Goal: Task Accomplishment & Management: Manage account settings

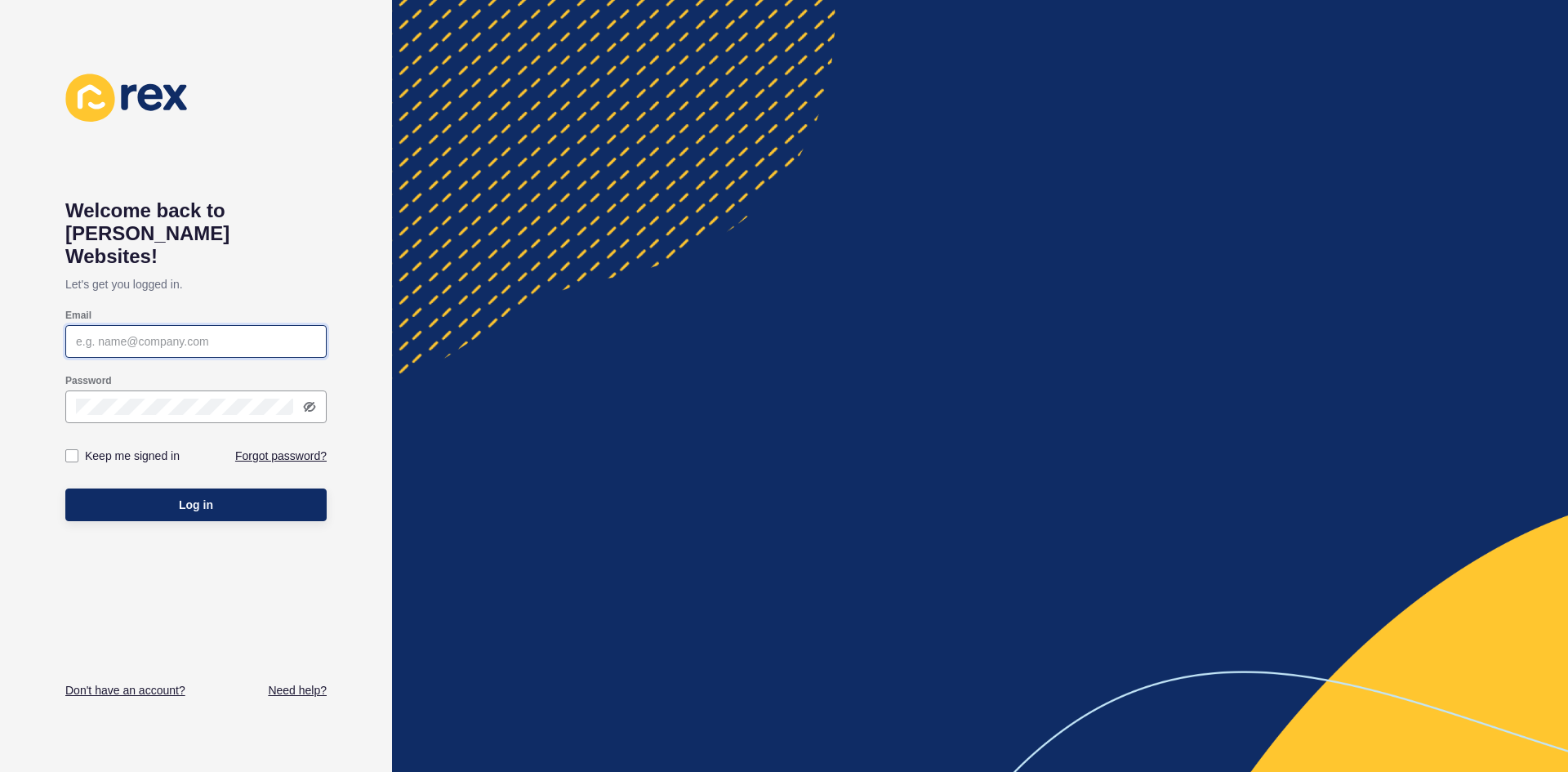
click at [206, 333] on input "Email" at bounding box center [196, 341] width 240 height 17
type input "[PERSON_NAME][EMAIL_ADDRESS][DOMAIN_NAME]"
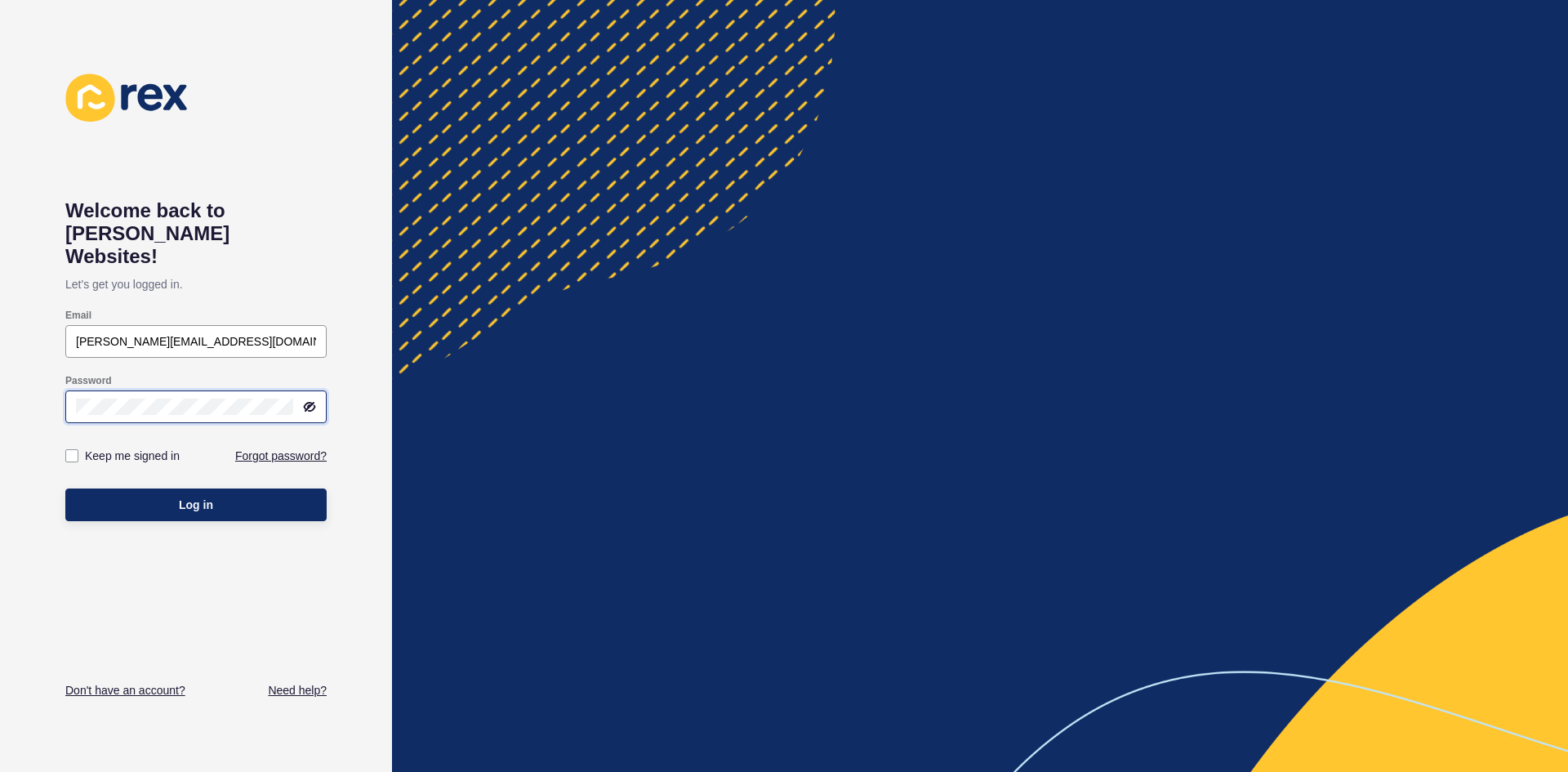
click at [66, 488] on button "Log in" at bounding box center [196, 504] width 261 height 32
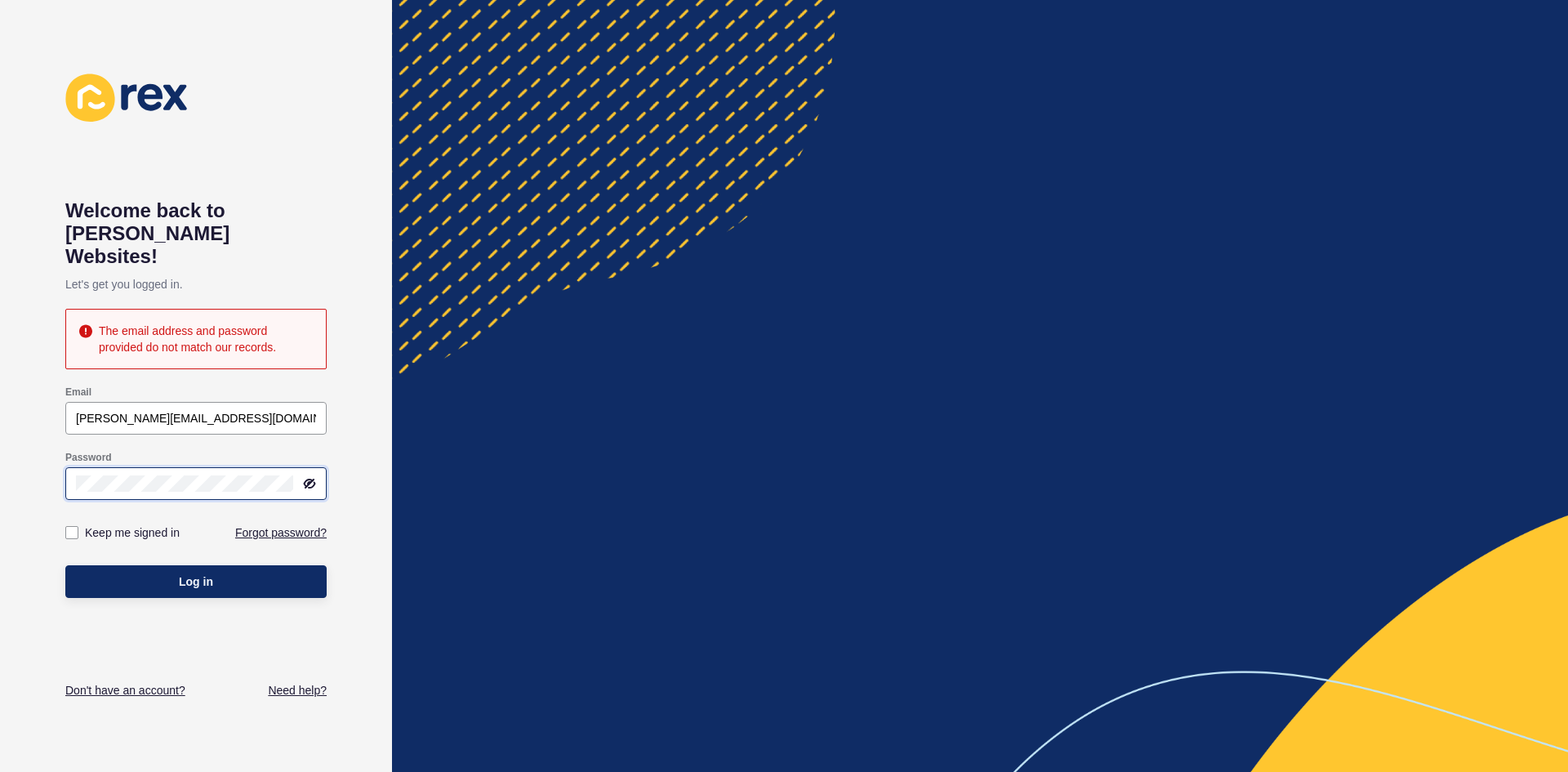
click at [0, 499] on div "Welcome back to [PERSON_NAME] Websites! Let's get you logged in. The email addr…" at bounding box center [196, 386] width 392 height 772
click at [66, 565] on button "Log in" at bounding box center [196, 580] width 261 height 32
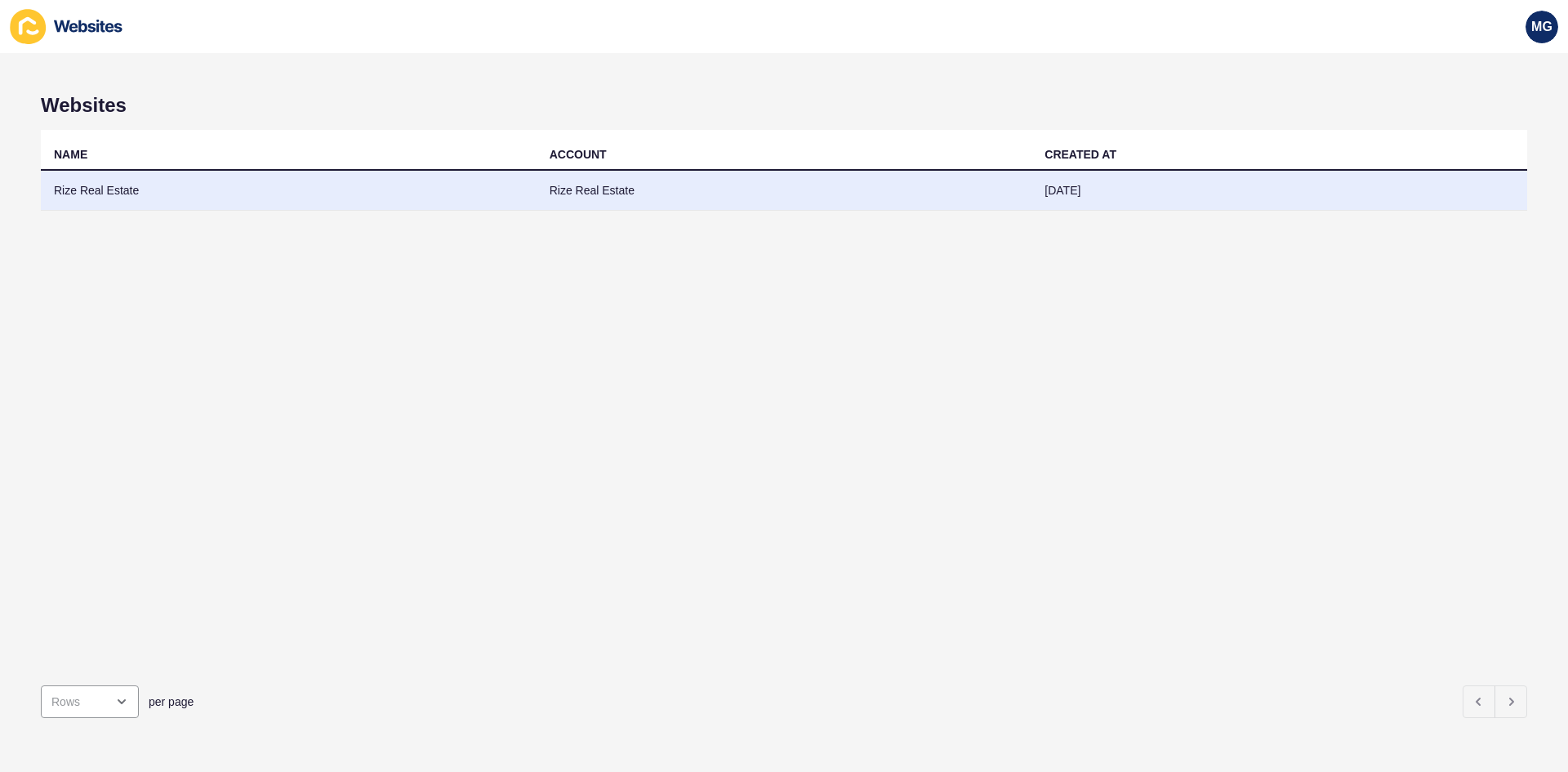
click at [150, 197] on td "Rize Real Estate" at bounding box center [289, 190] width 496 height 40
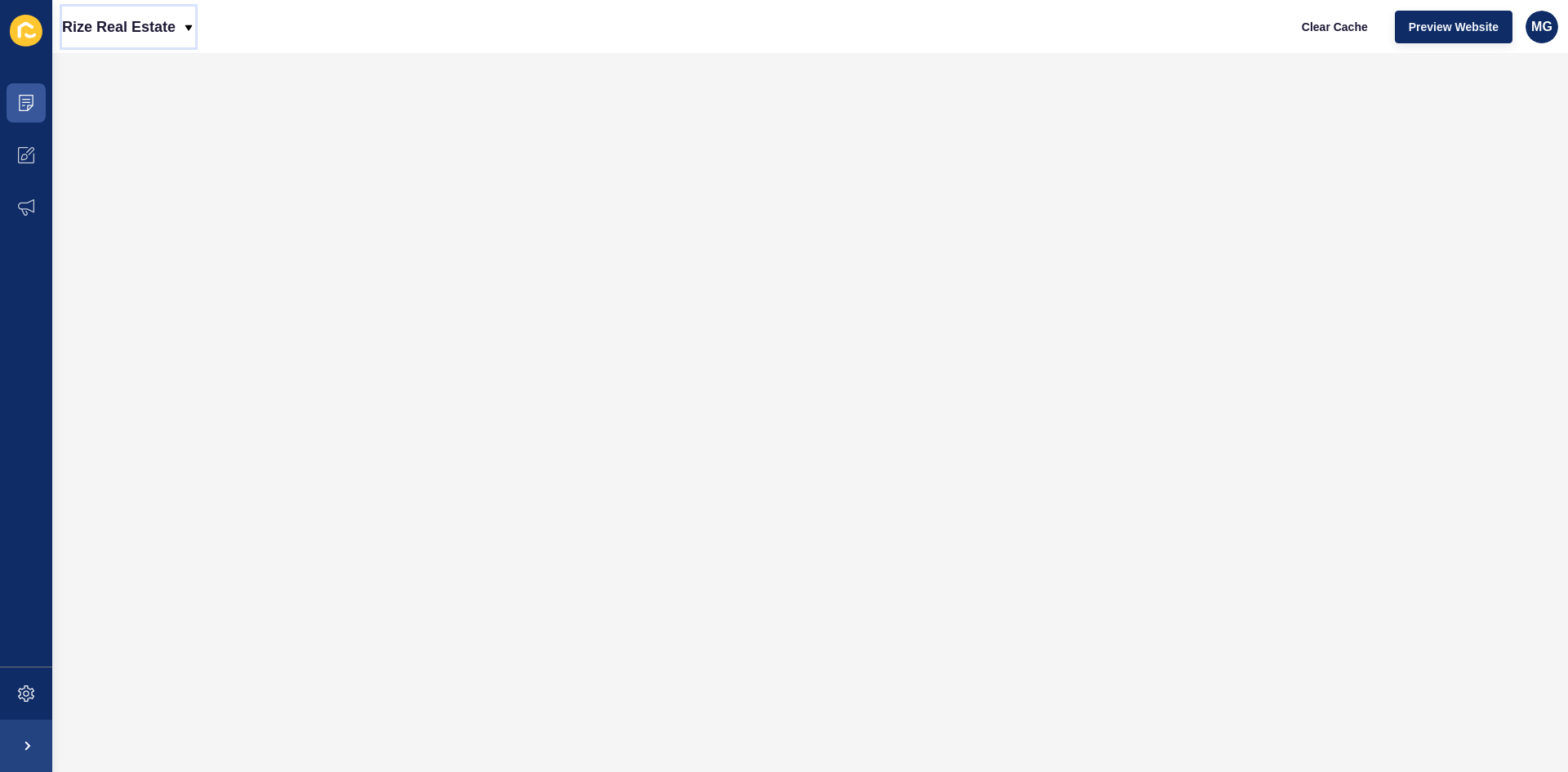
click at [141, 23] on p "Rize Real Estate" at bounding box center [118, 27] width 114 height 41
click at [141, 69] on div "Back to website list" at bounding box center [133, 75] width 116 height 29
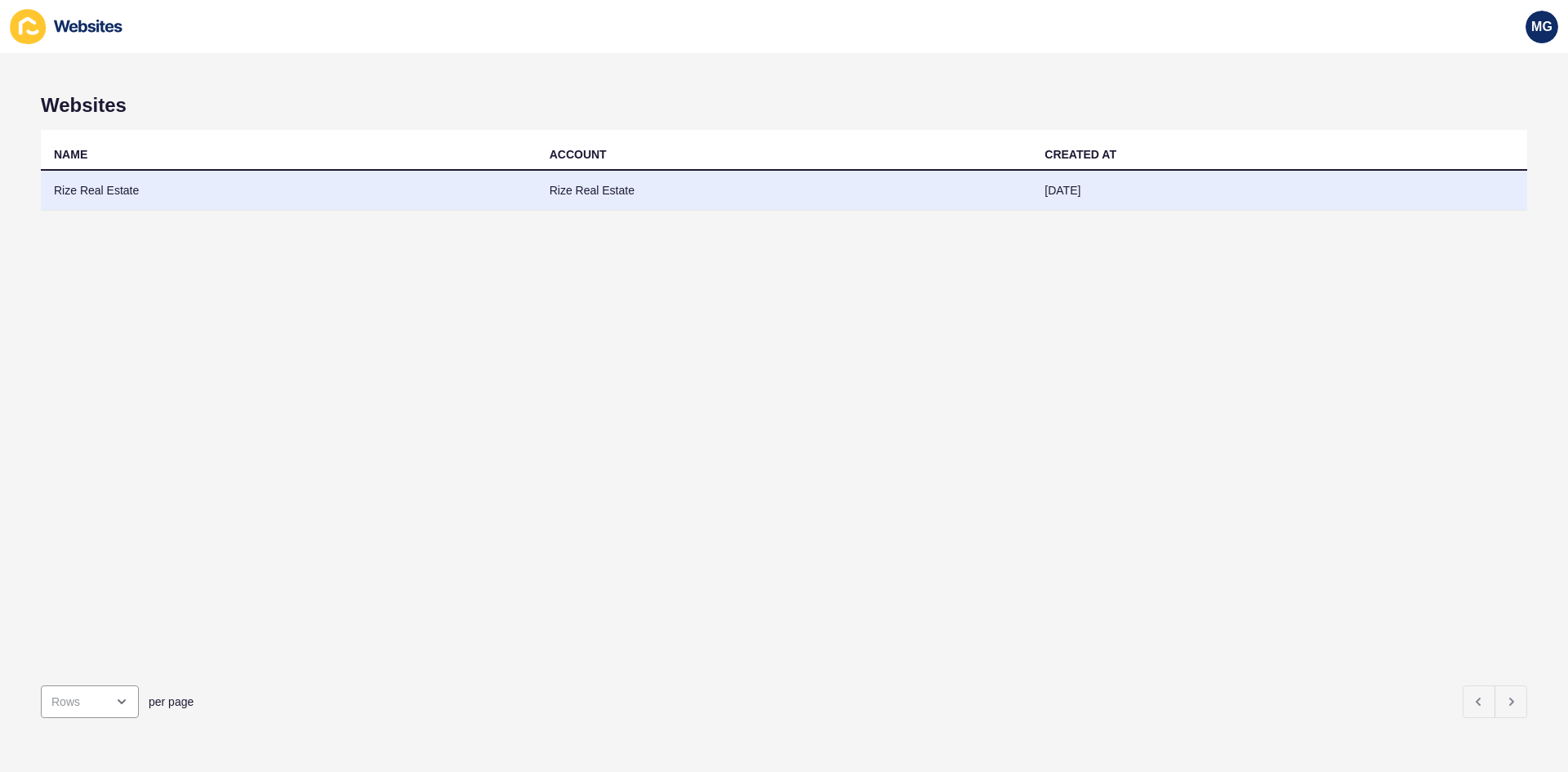
click at [618, 183] on td "Rize Real Estate" at bounding box center [784, 190] width 496 height 40
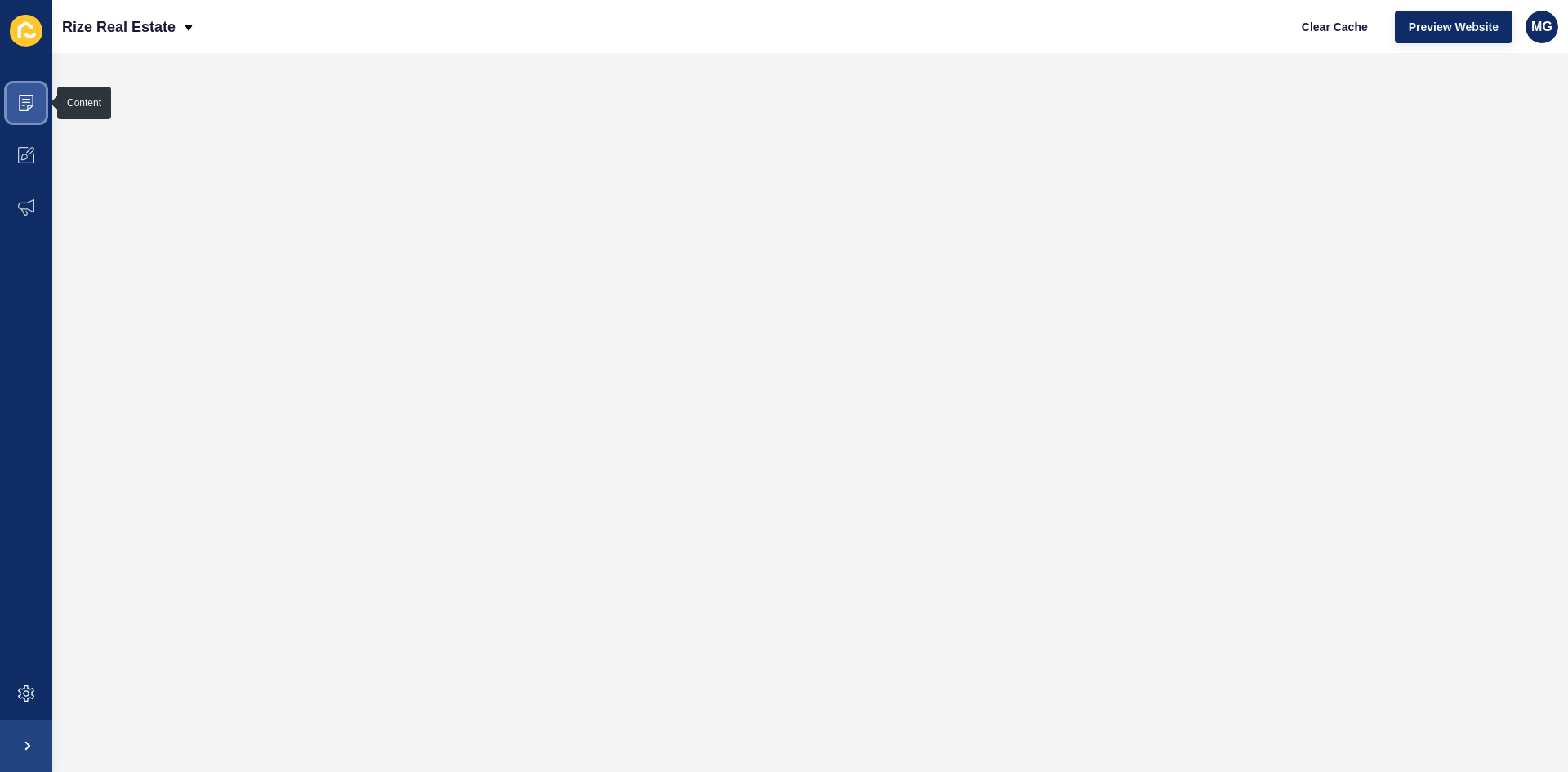
click at [22, 104] on icon at bounding box center [25, 103] width 17 height 17
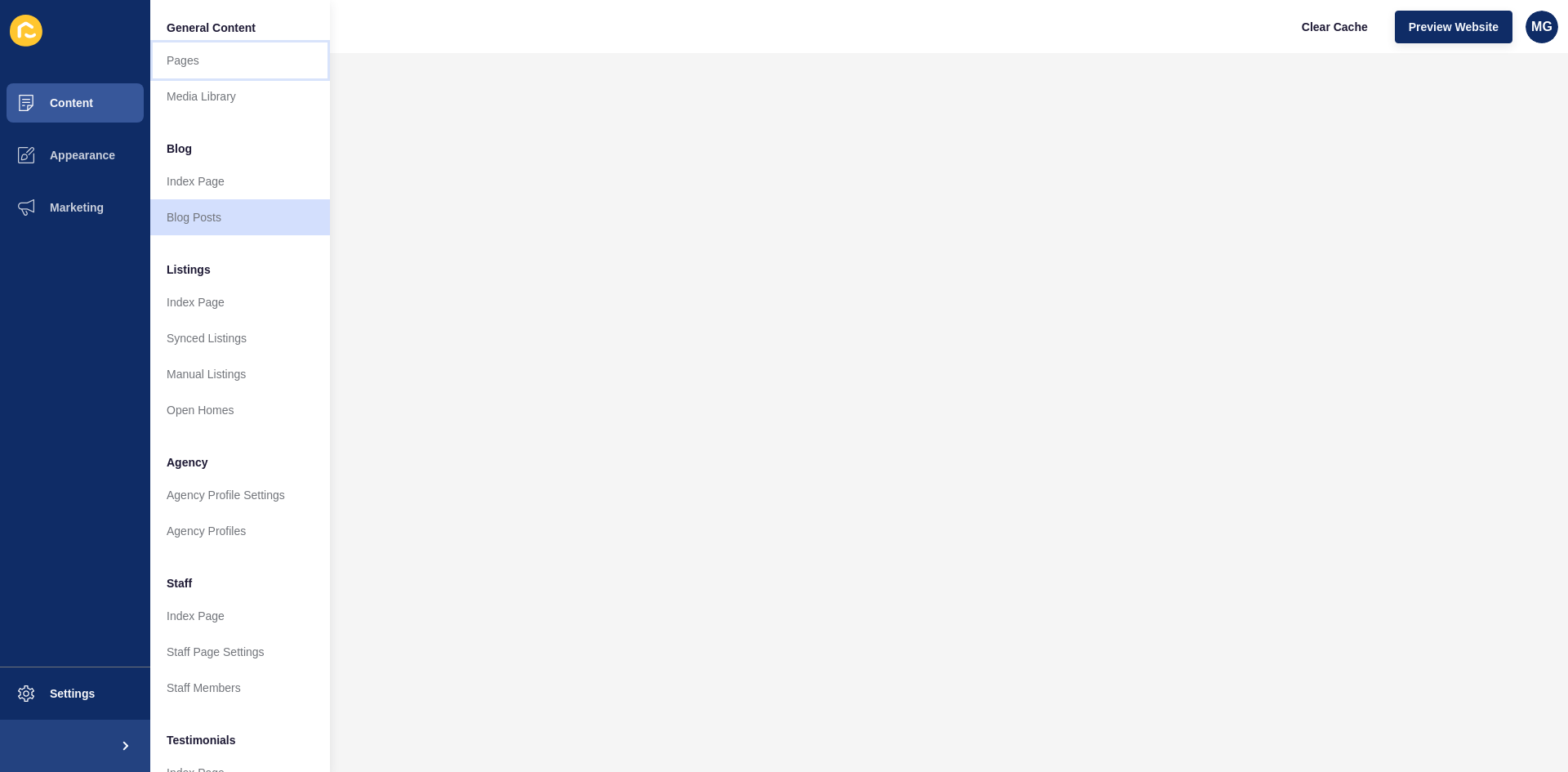
drag, startPoint x: 240, startPoint y: 67, endPoint x: 251, endPoint y: 80, distance: 17.0
click at [240, 66] on link "Pages" at bounding box center [241, 60] width 180 height 36
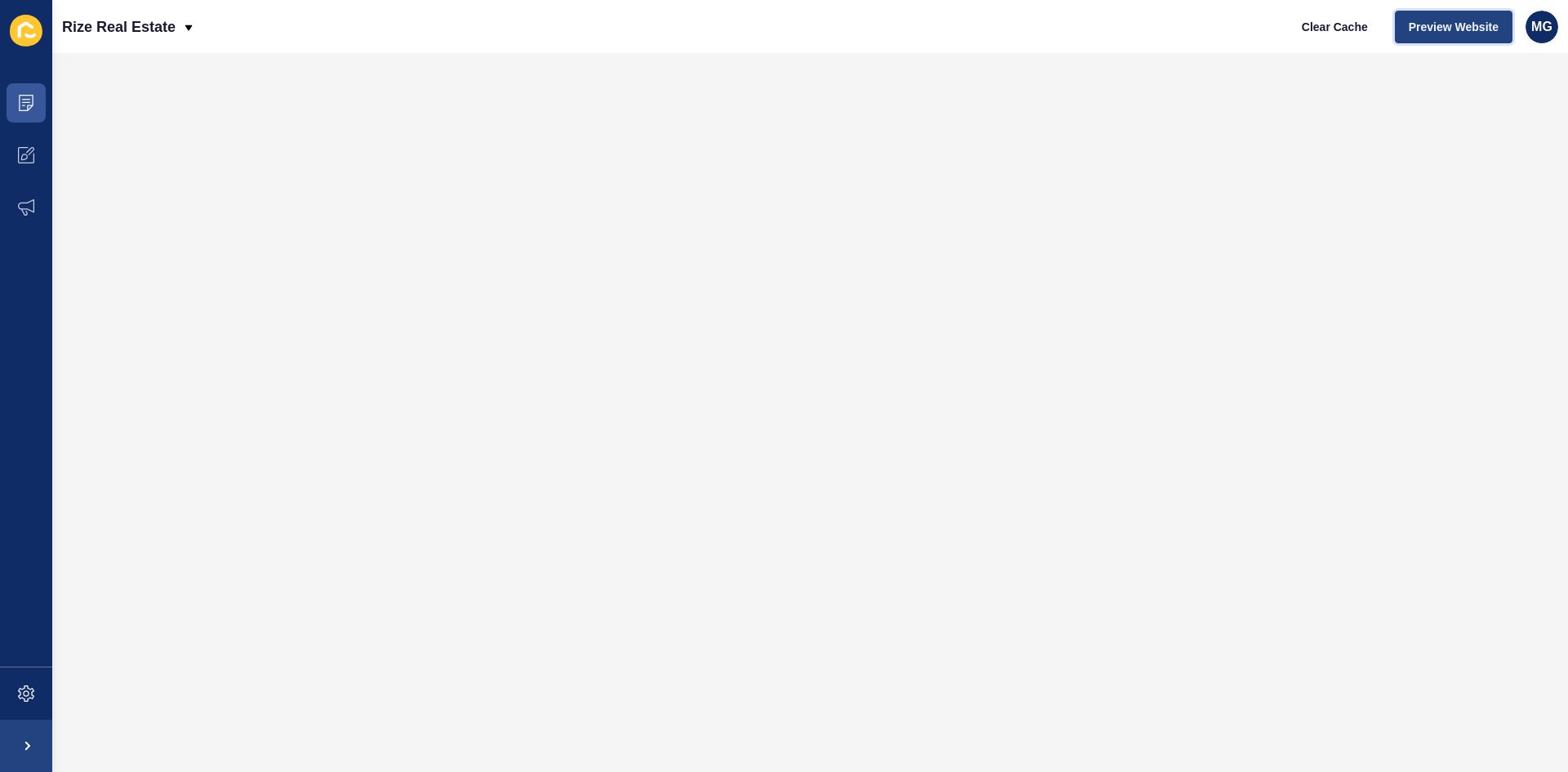
click at [1498, 32] on span "Preview Website" at bounding box center [1454, 26] width 90 height 17
click at [29, 158] on icon at bounding box center [25, 155] width 17 height 17
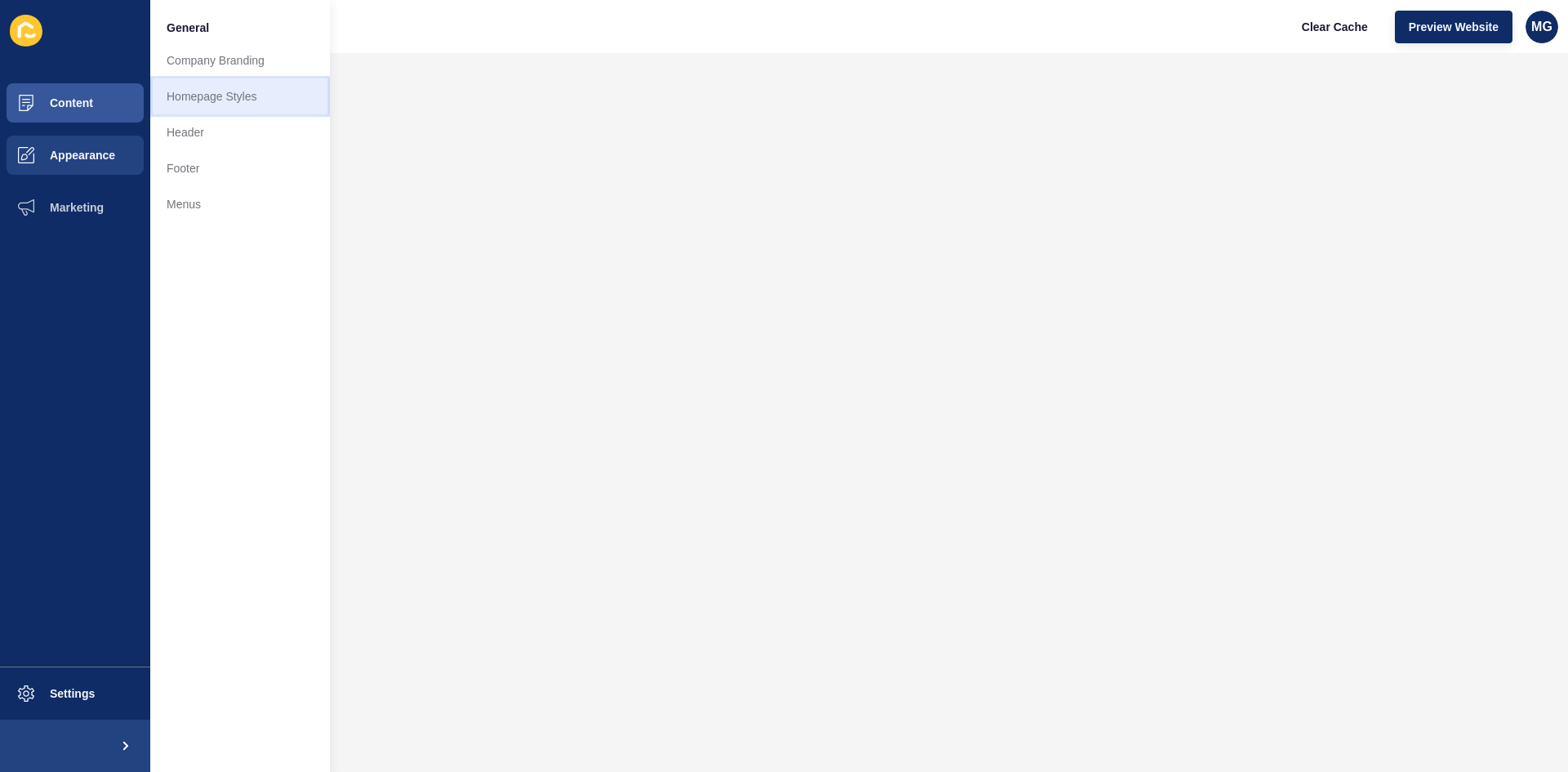
click at [227, 105] on link "Homepage Styles" at bounding box center [241, 96] width 180 height 36
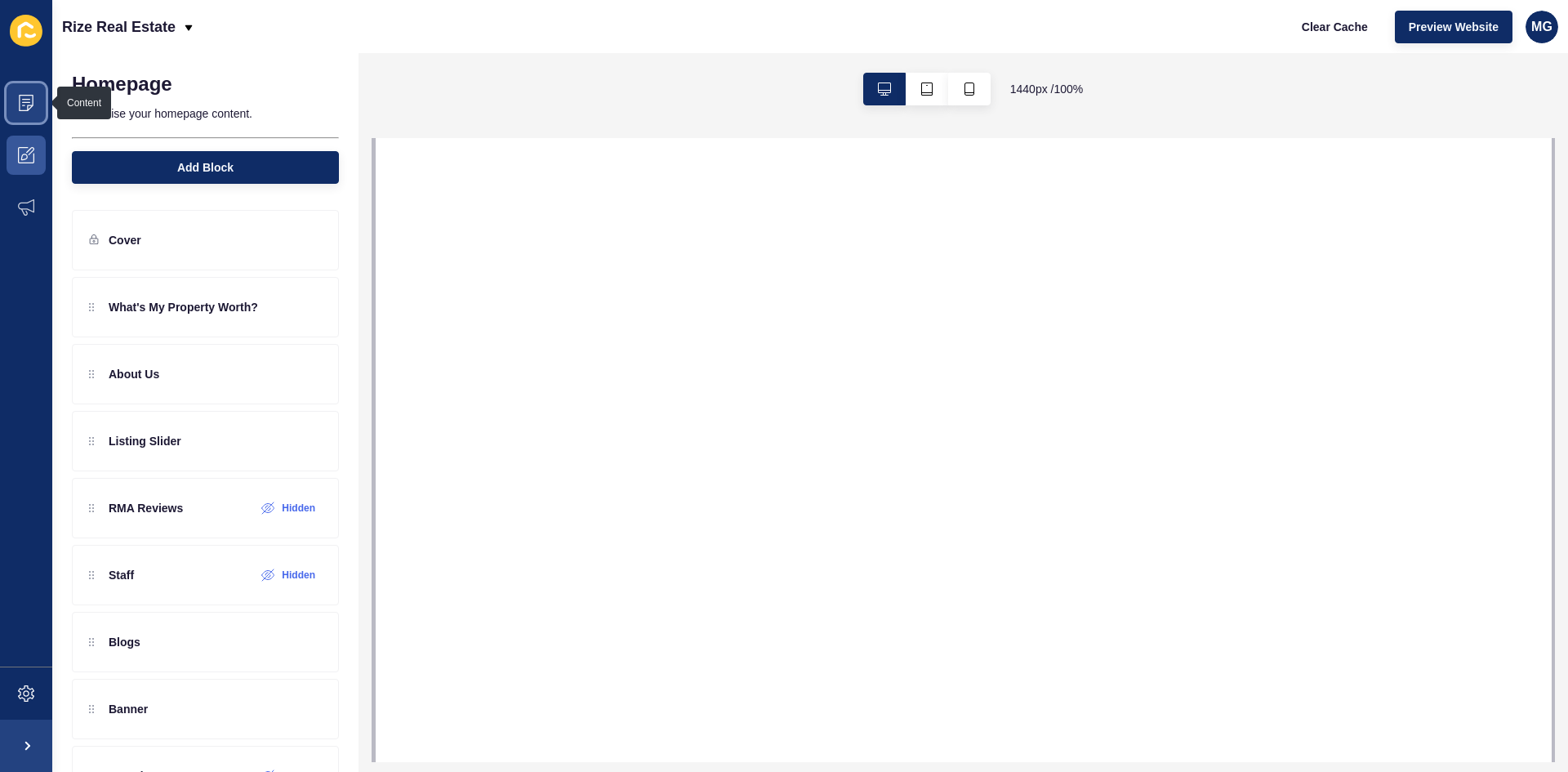
click at [24, 106] on icon at bounding box center [23, 106] width 3 height 1
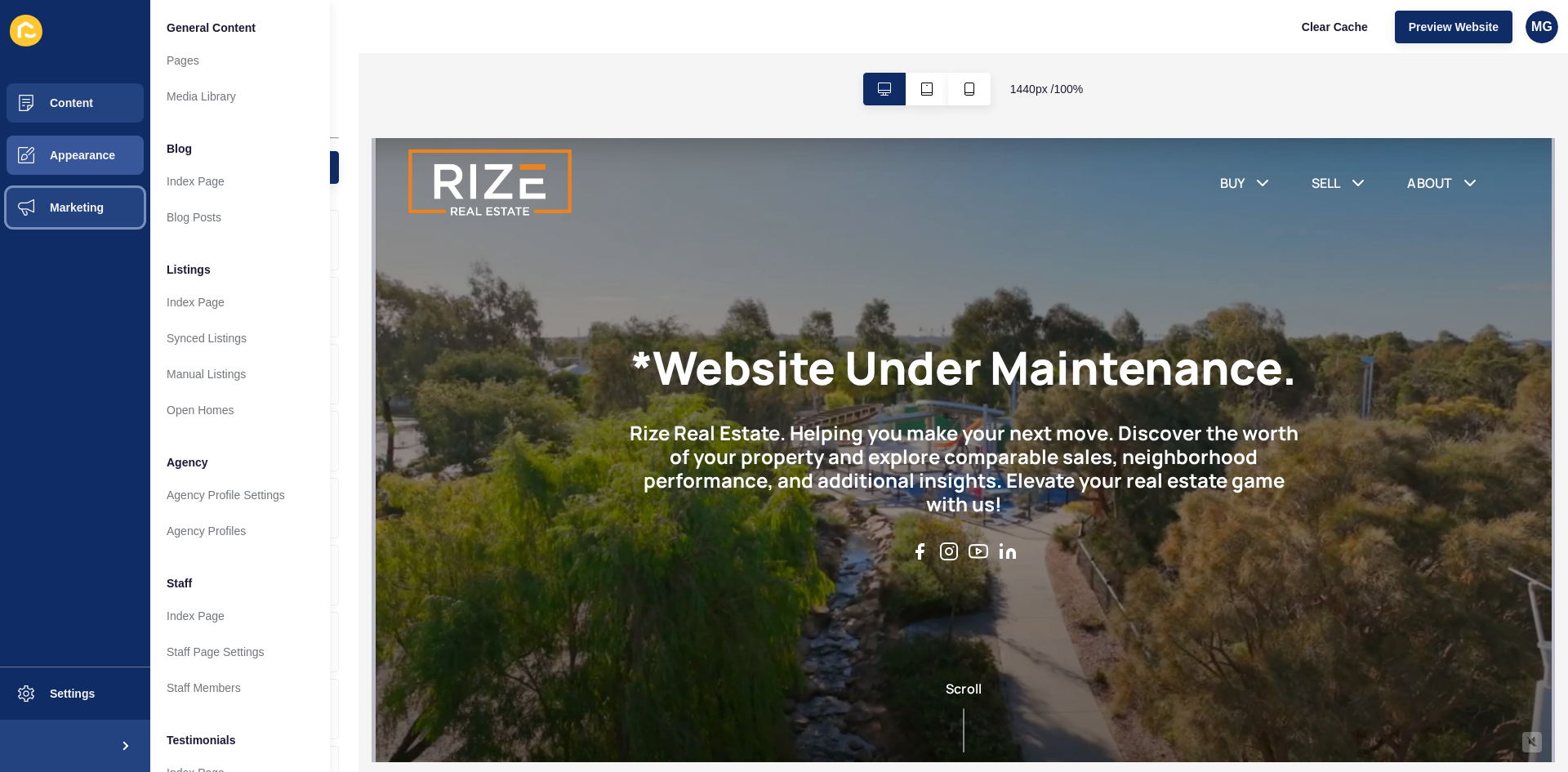
click at [58, 212] on span "Marketing" at bounding box center [50, 206] width 106 height 13
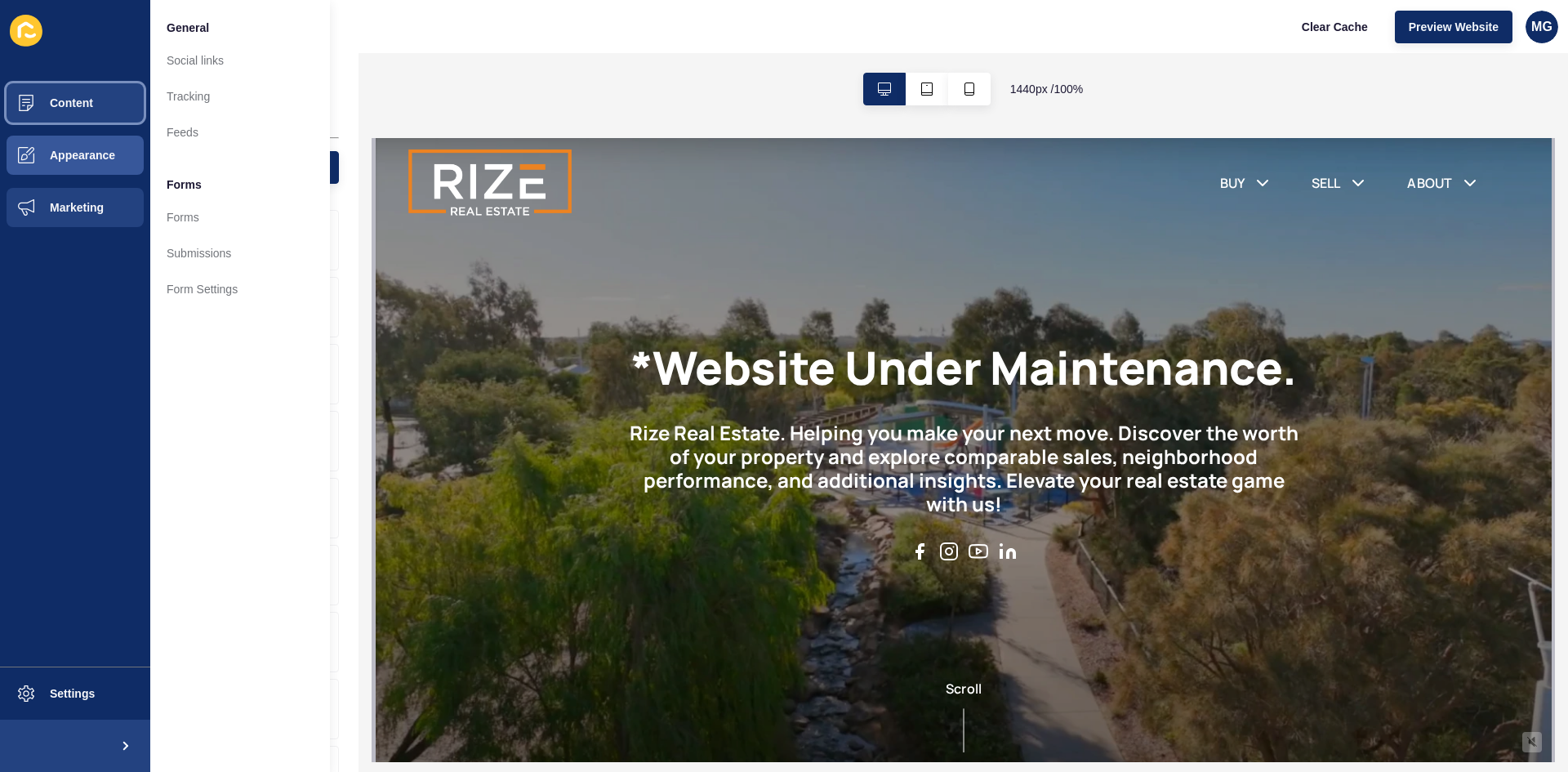
click at [76, 114] on button "Content" at bounding box center [75, 102] width 151 height 52
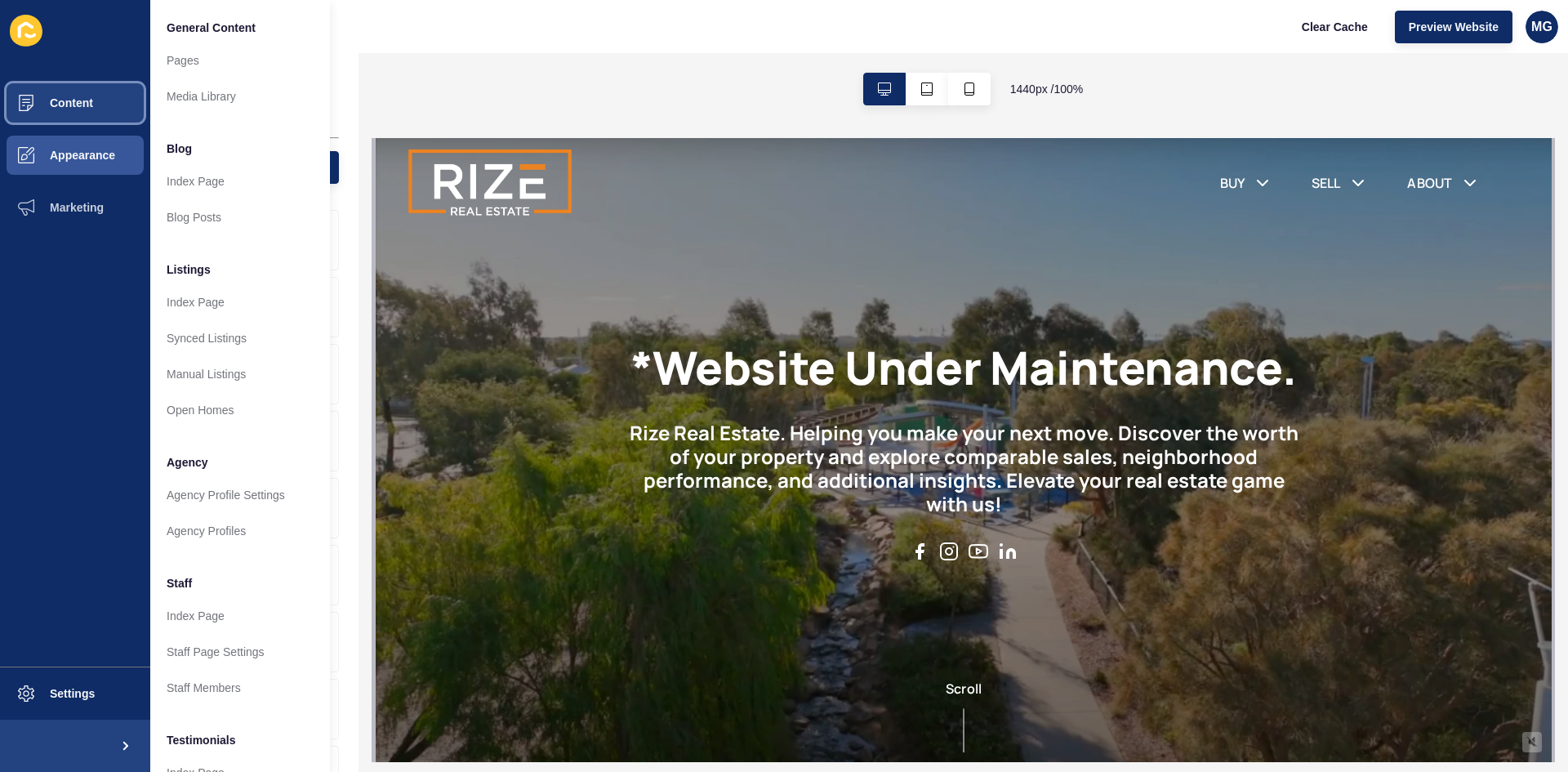
click at [63, 99] on span "Content" at bounding box center [45, 102] width 96 height 13
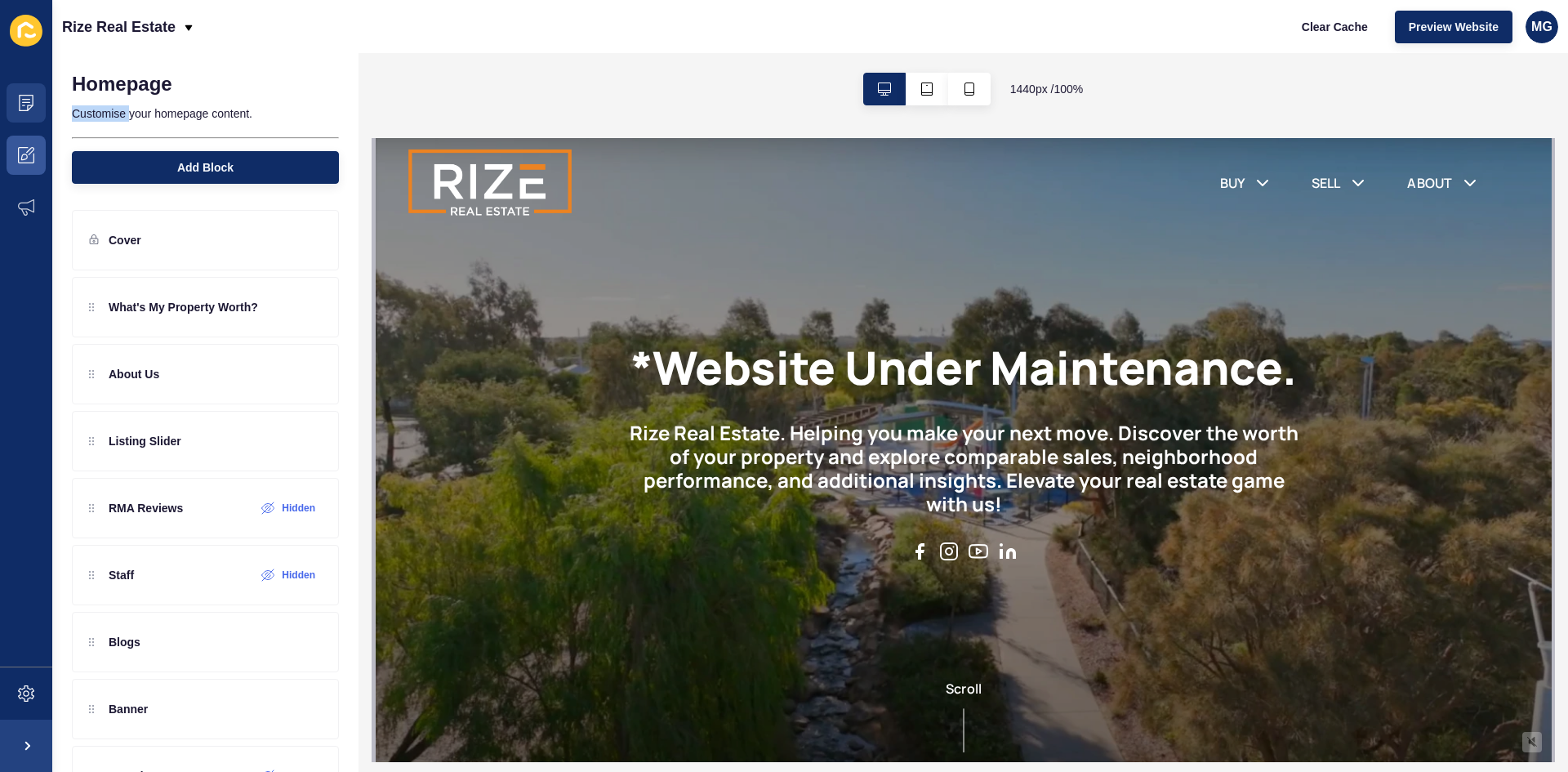
click at [62, 99] on div "Homepage Customise your homepage content. Add Block" at bounding box center [205, 123] width 306 height 141
click at [18, 103] on icon at bounding box center [25, 103] width 17 height 17
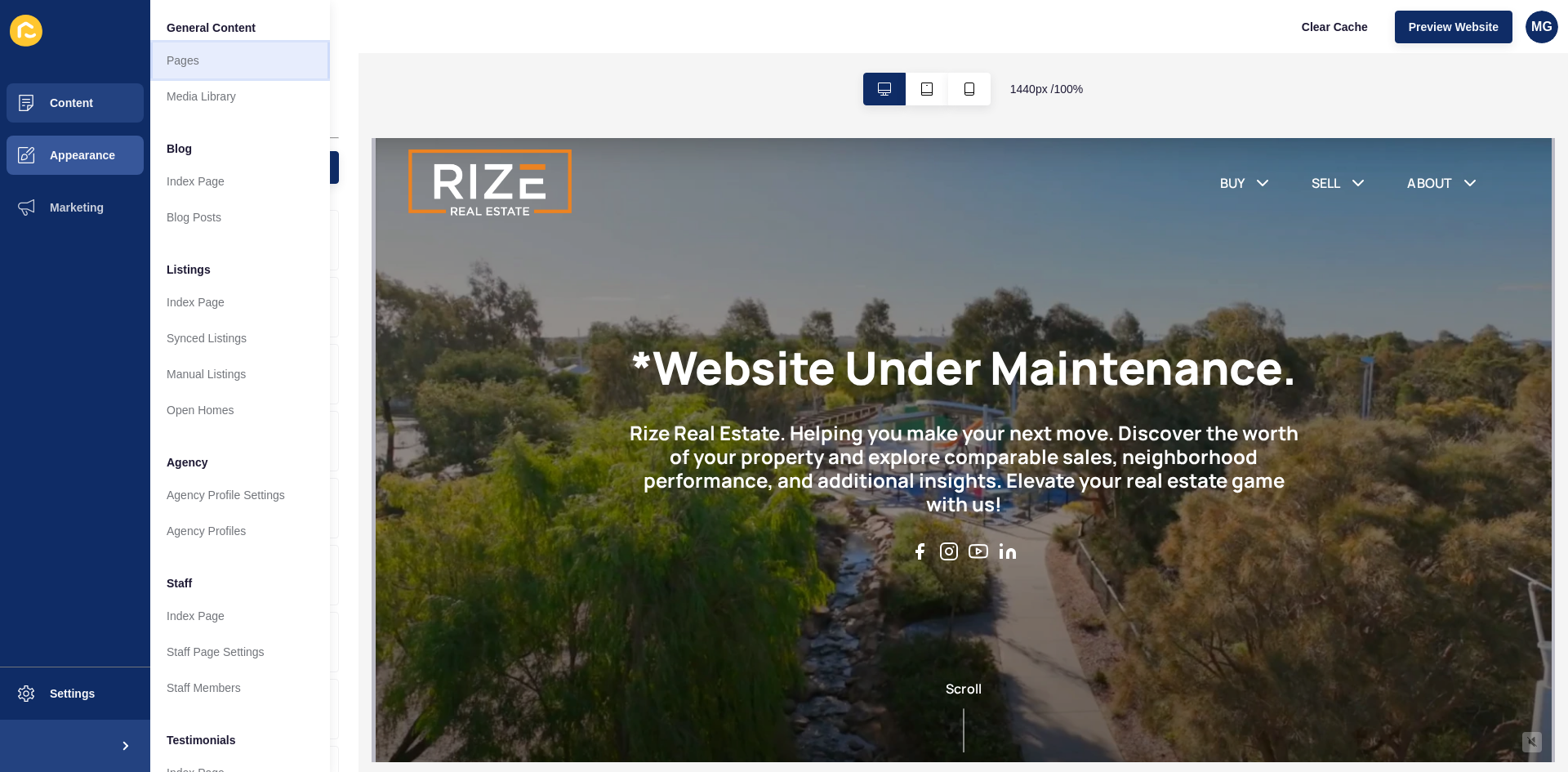
click at [209, 65] on link "Pages" at bounding box center [241, 60] width 180 height 36
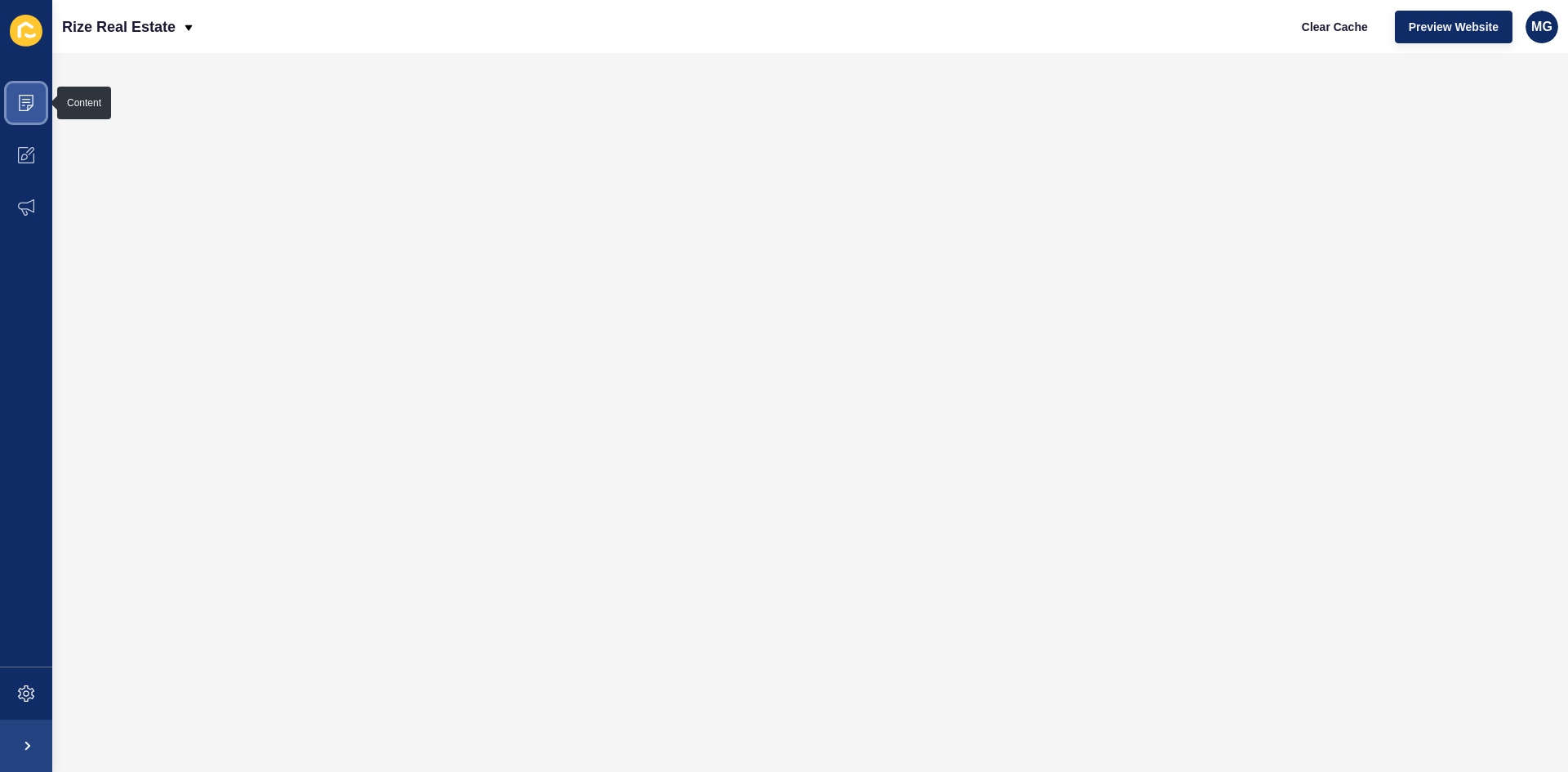
click at [27, 114] on span at bounding box center [25, 102] width 52 height 52
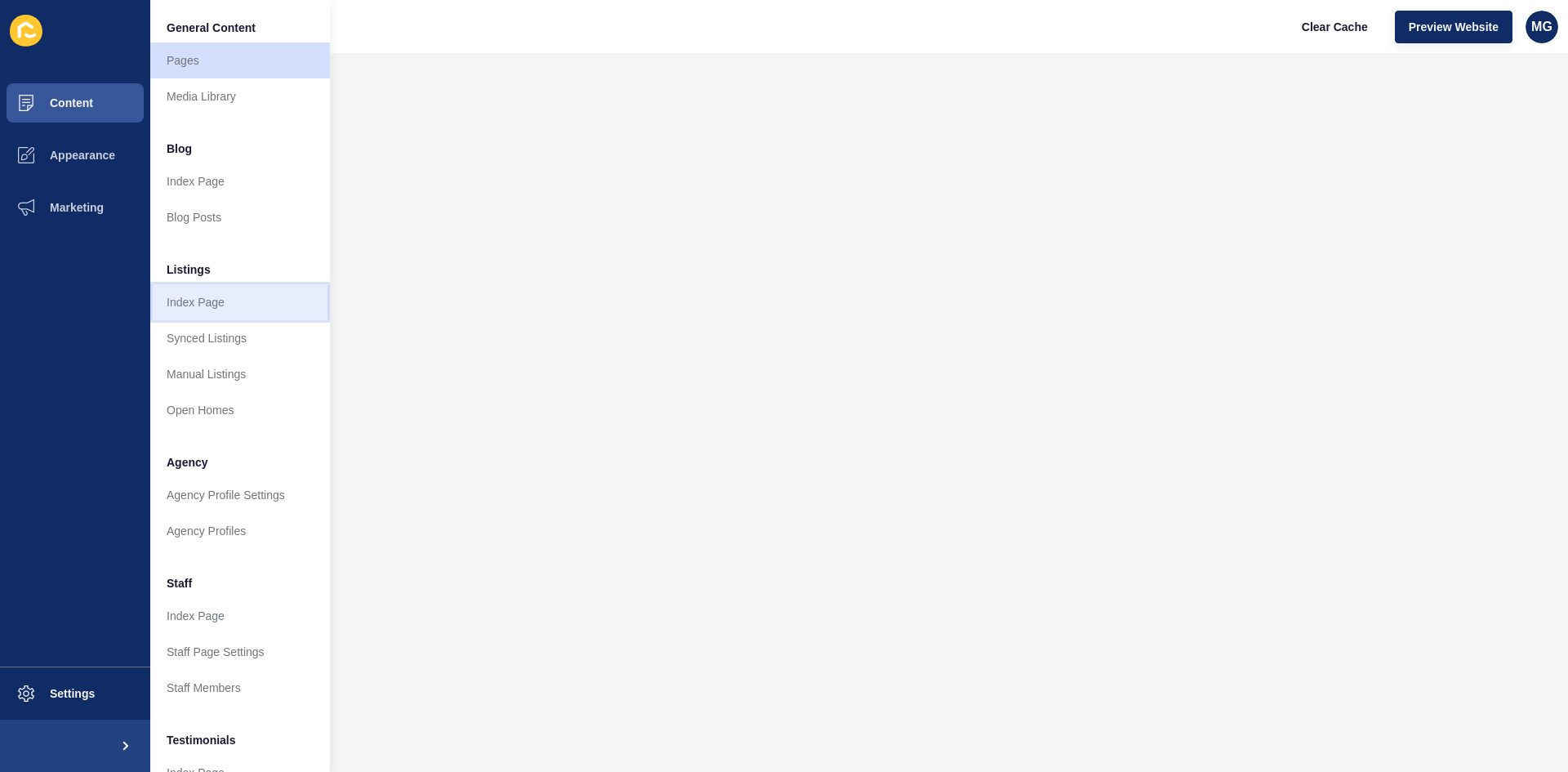
click at [205, 298] on link "Index Page" at bounding box center [241, 301] width 180 height 36
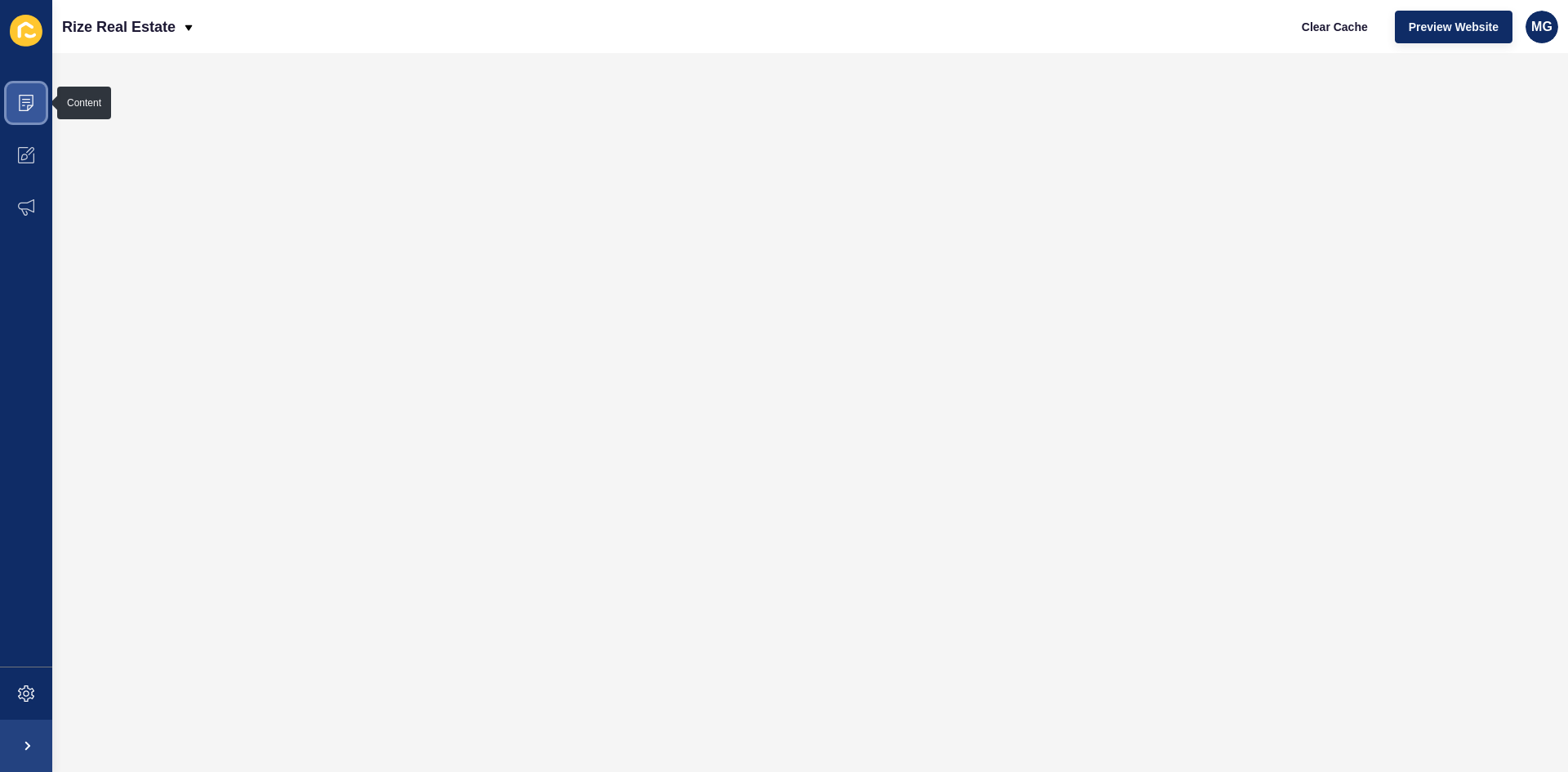
click at [23, 101] on icon at bounding box center [25, 103] width 17 height 17
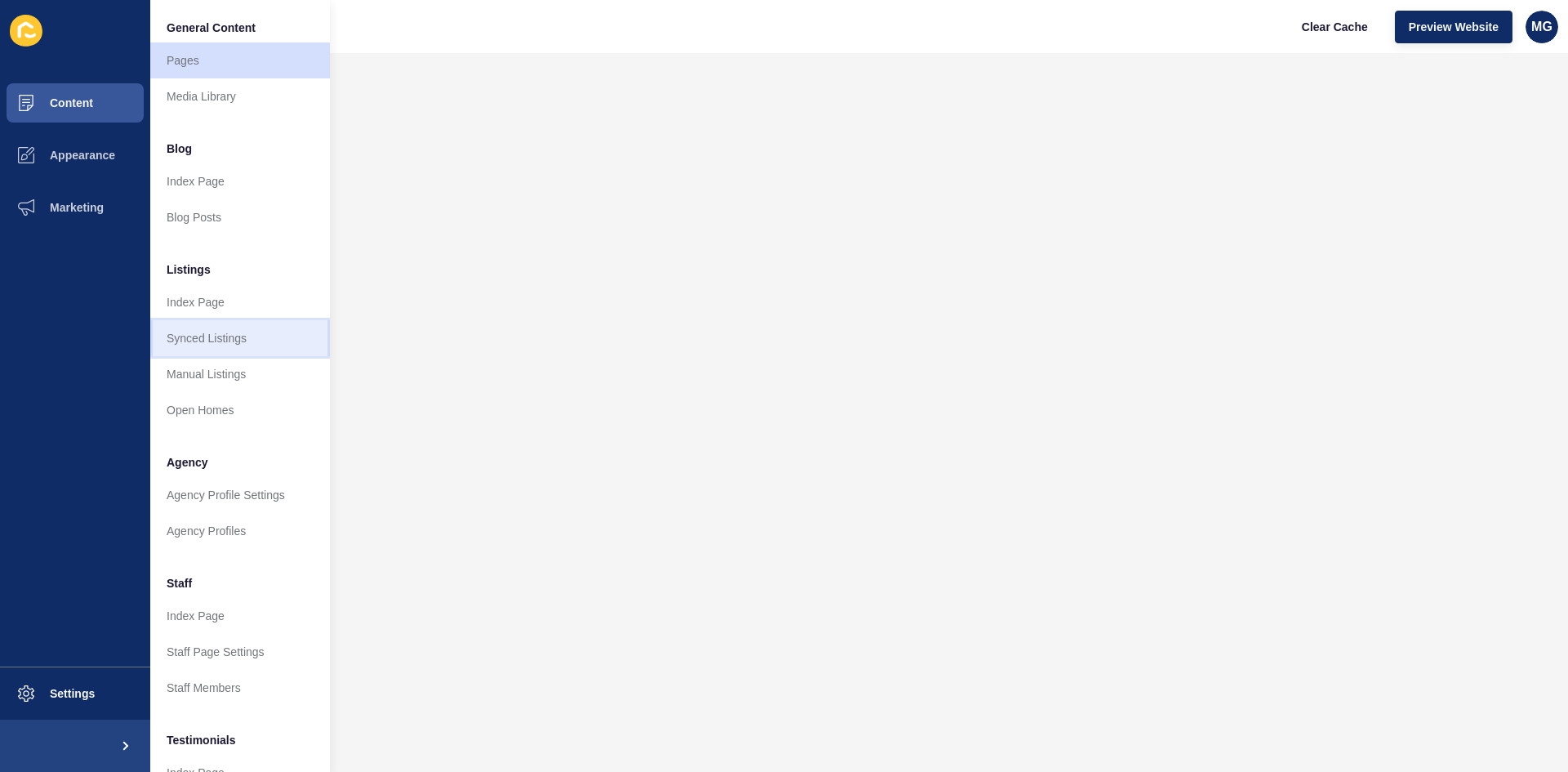
click at [196, 341] on link "Synced Listings" at bounding box center [241, 338] width 180 height 36
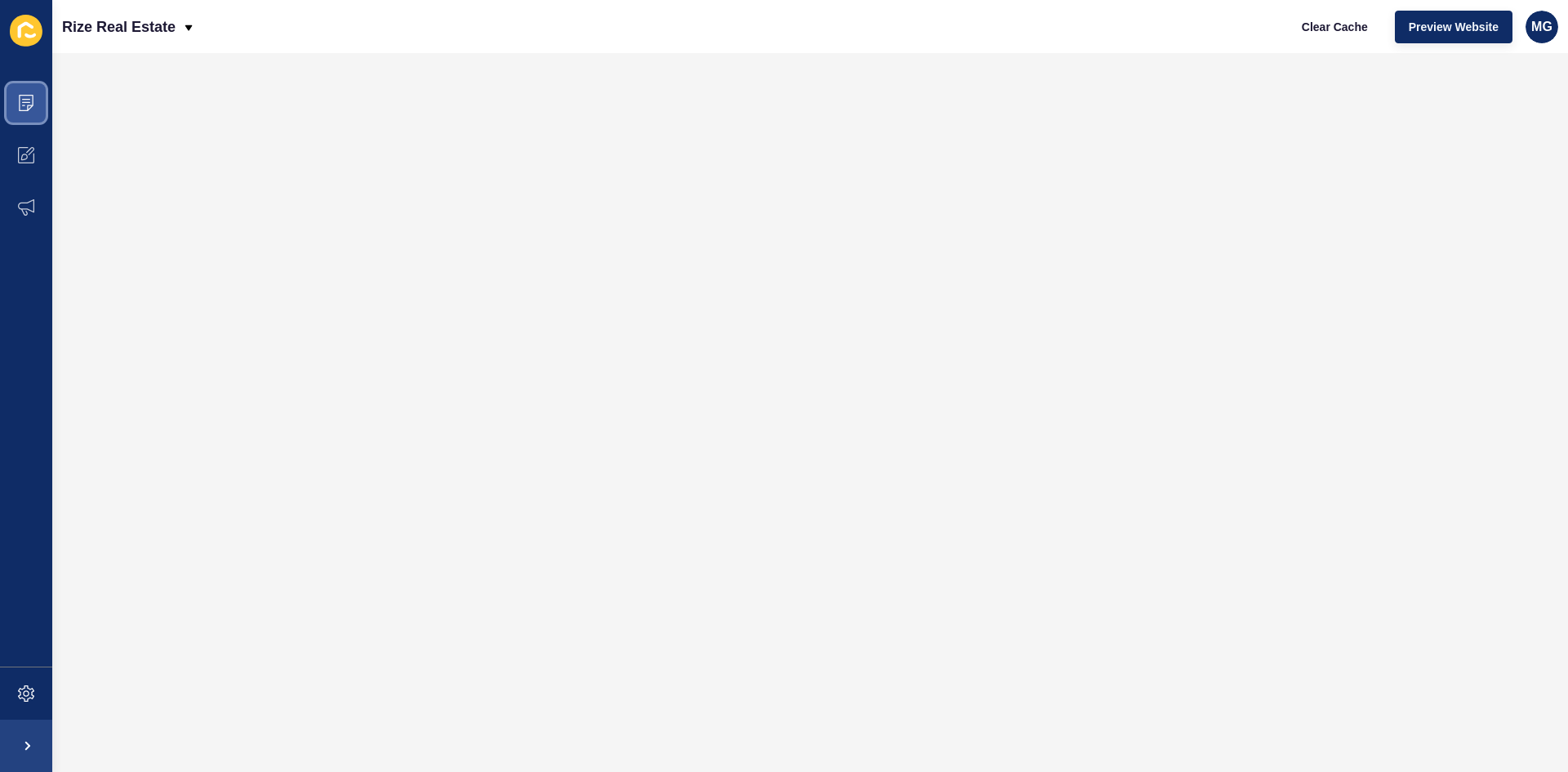
click at [30, 107] on icon at bounding box center [25, 103] width 17 height 17
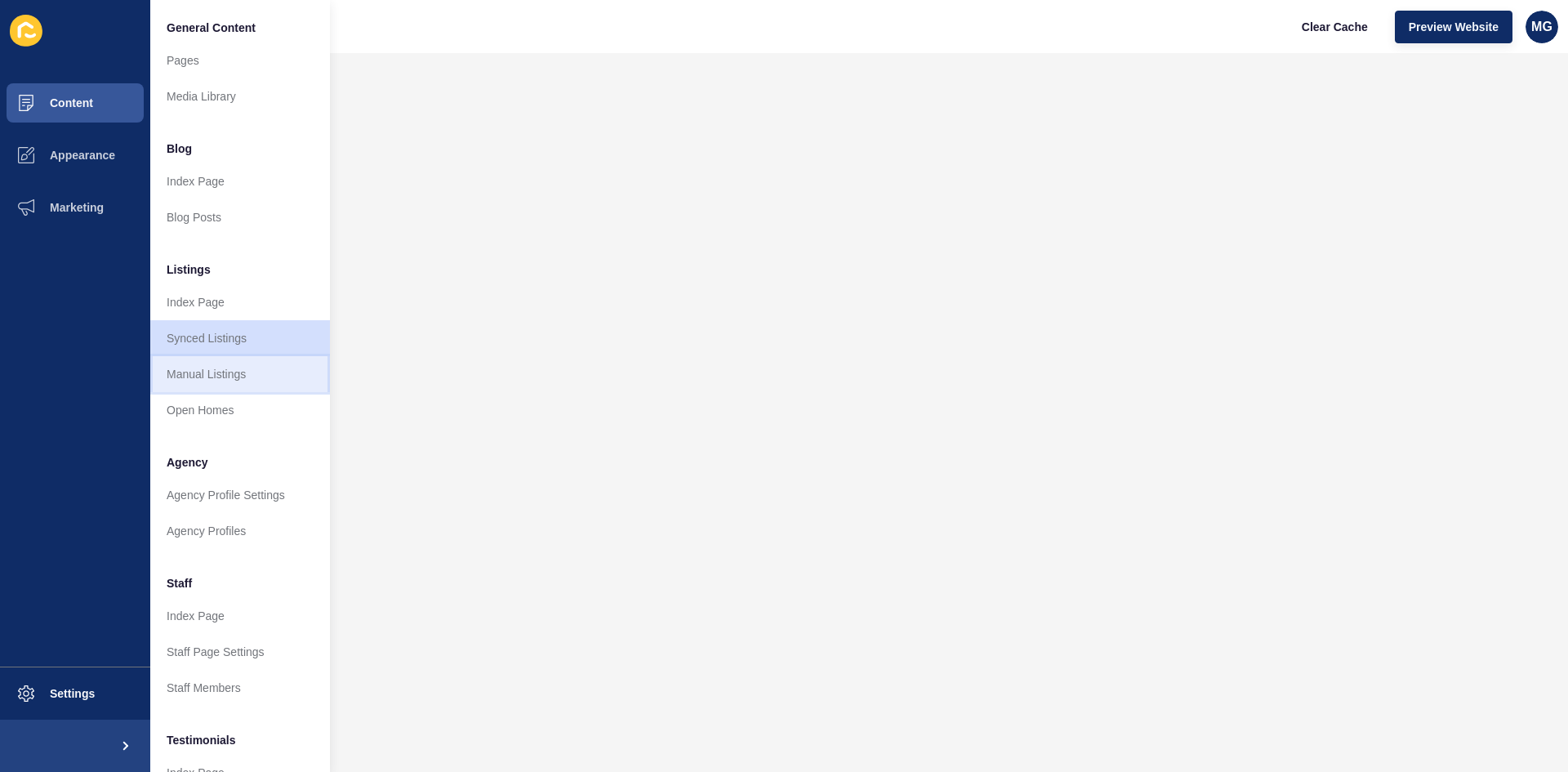
click at [217, 376] on link "Manual Listings" at bounding box center [241, 374] width 180 height 36
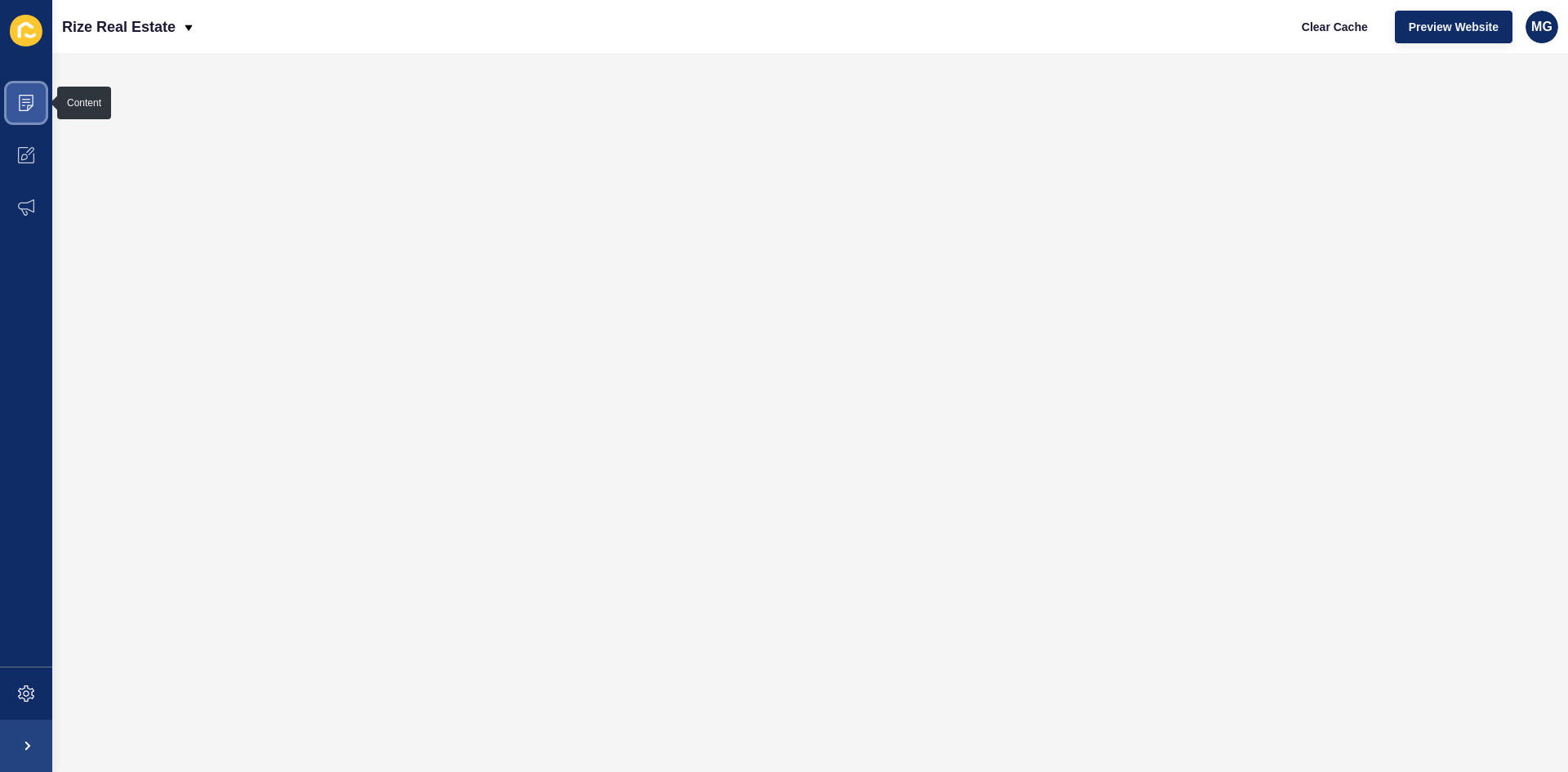
click at [37, 108] on span at bounding box center [25, 102] width 52 height 52
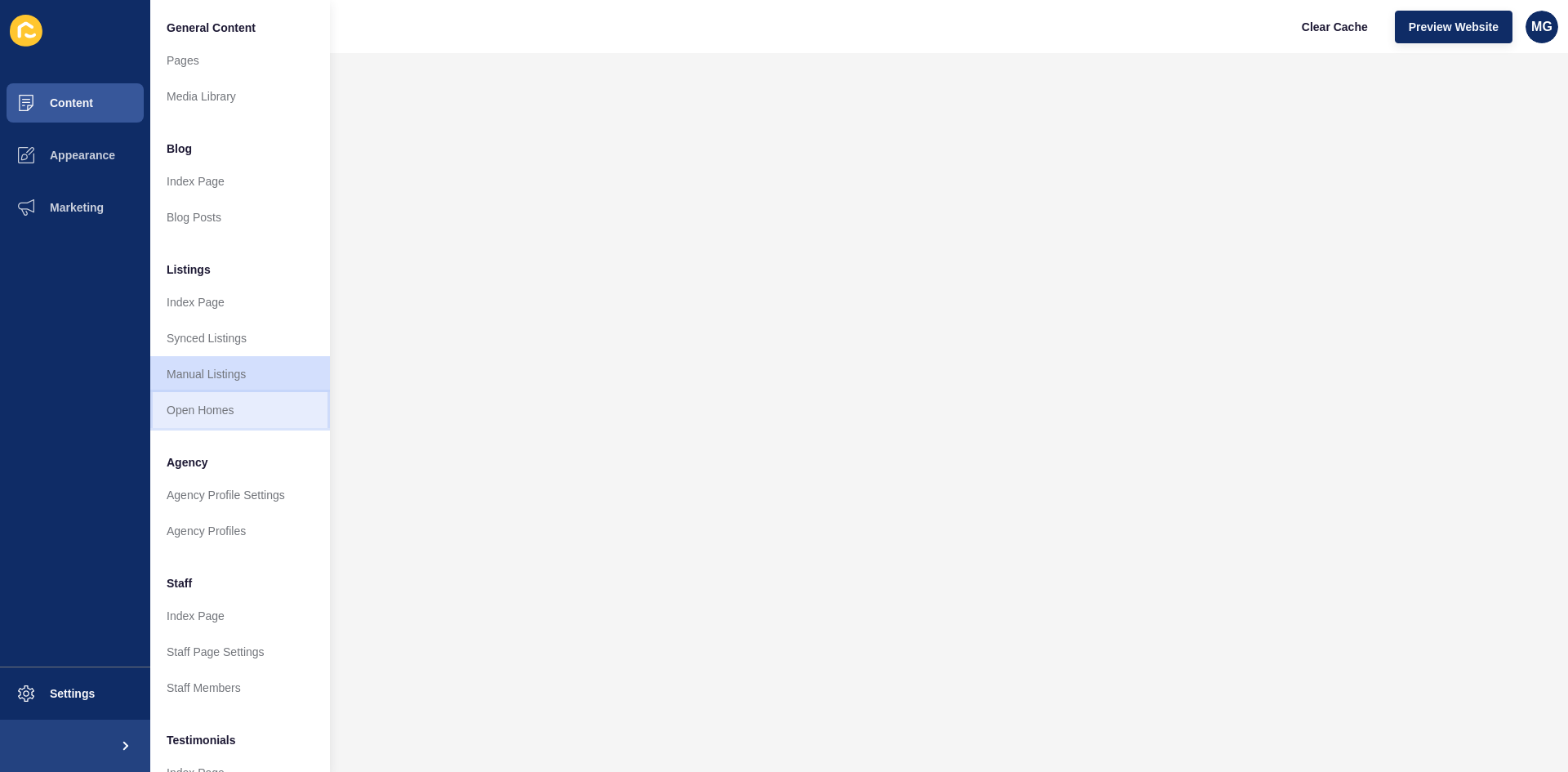
click at [230, 413] on link "Open Homes" at bounding box center [241, 410] width 180 height 36
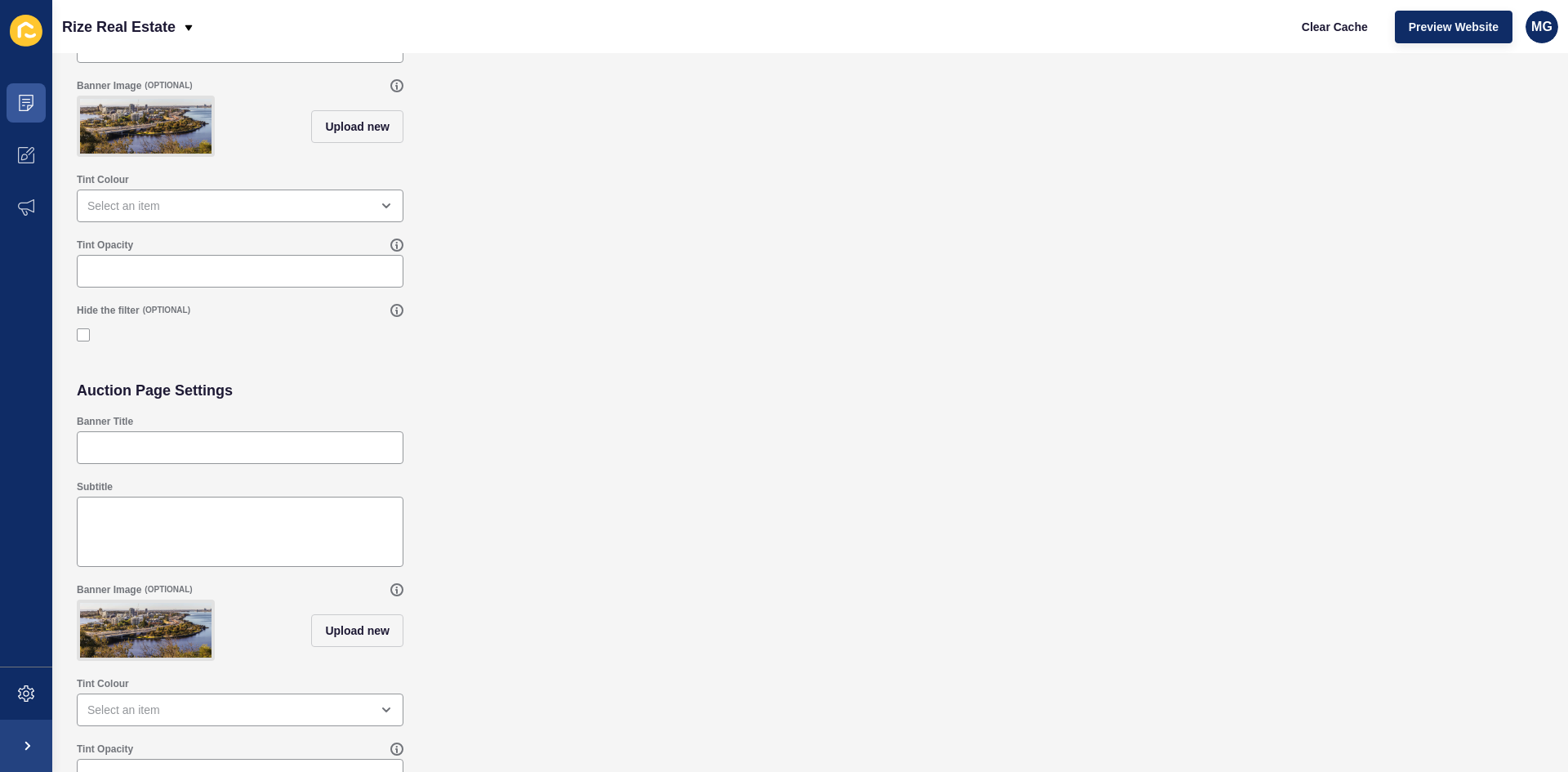
scroll to position [320, 0]
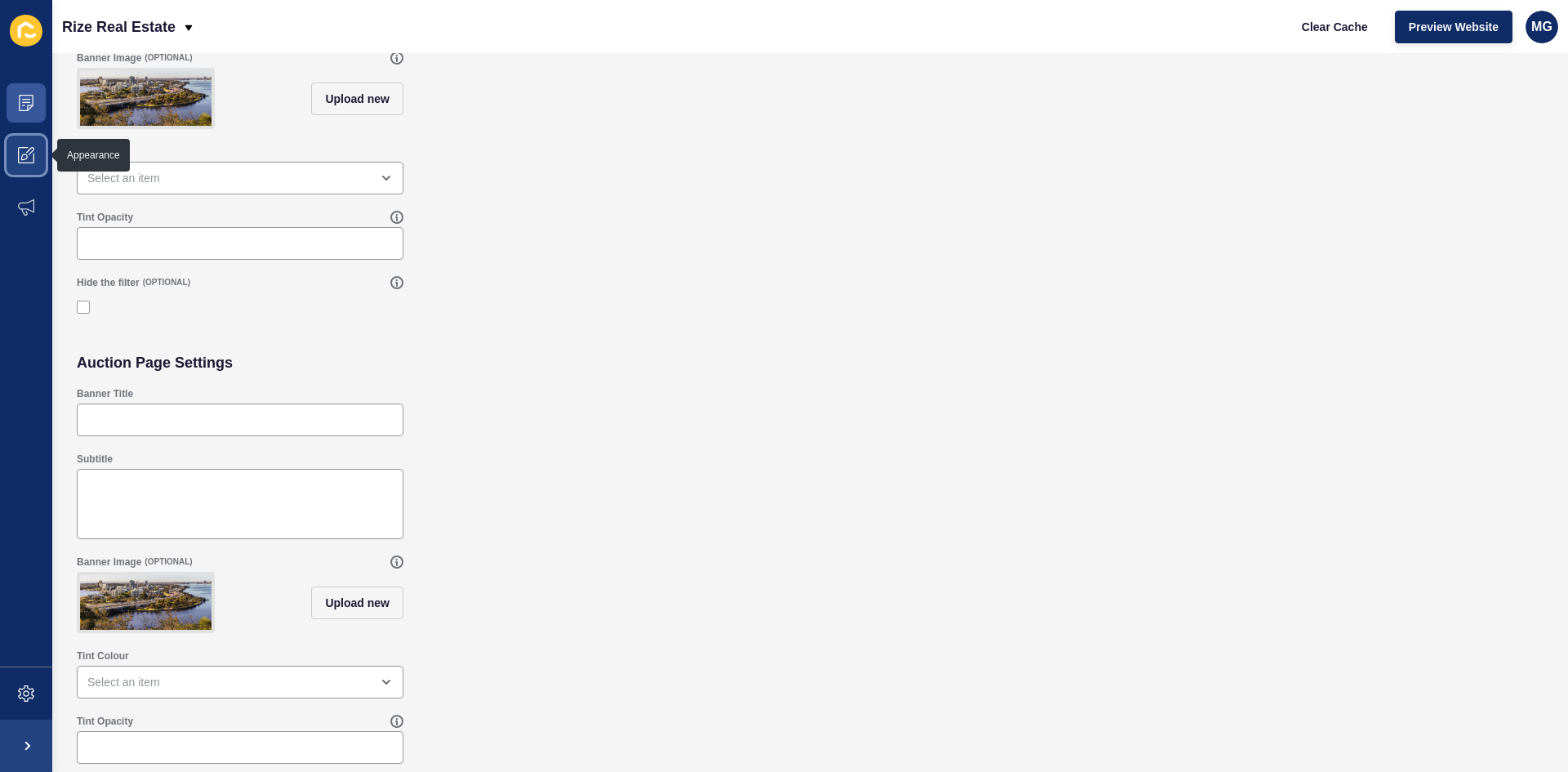
click at [23, 152] on icon at bounding box center [25, 155] width 17 height 17
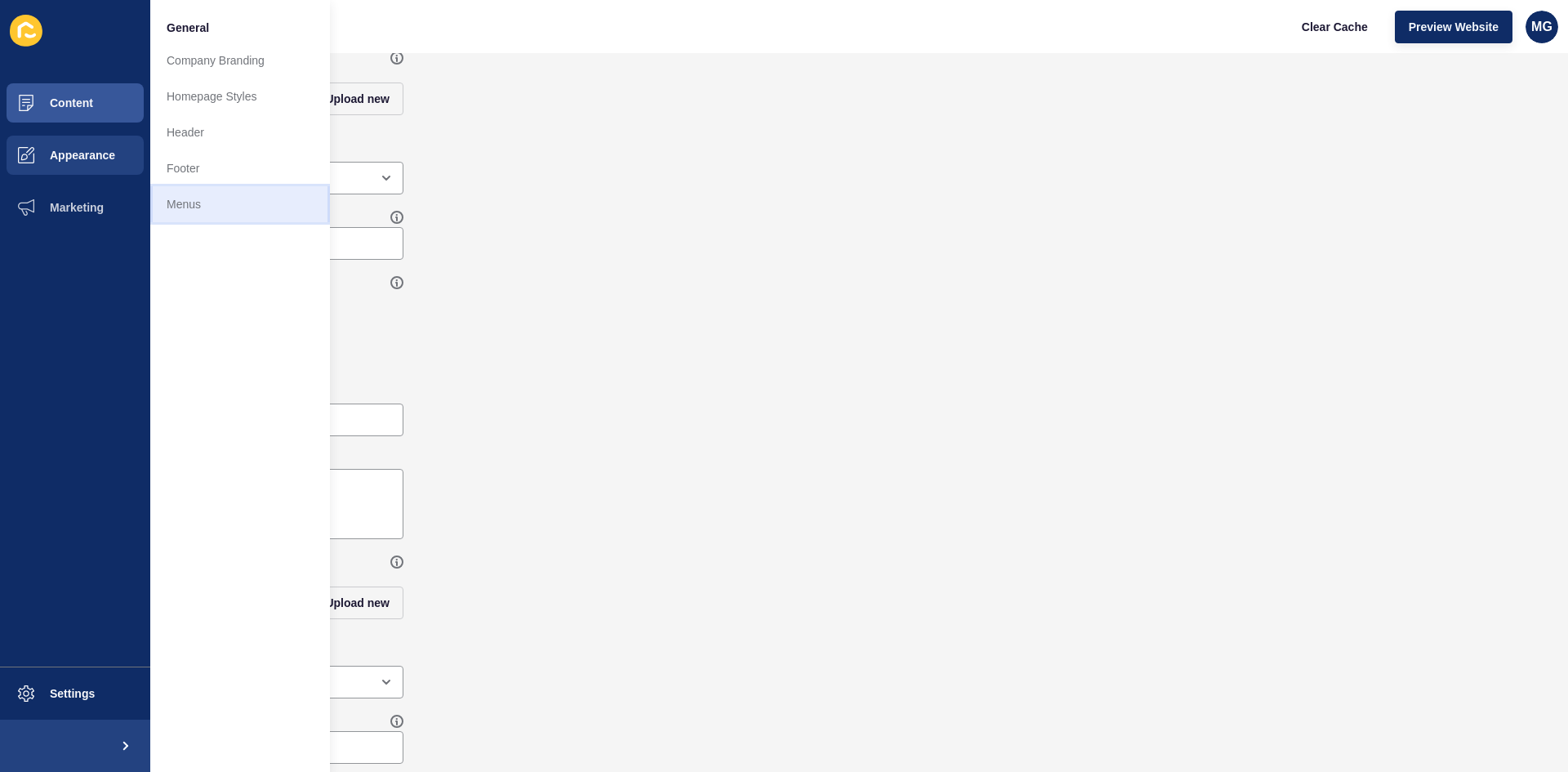
click at [201, 207] on link "Menus" at bounding box center [241, 204] width 180 height 36
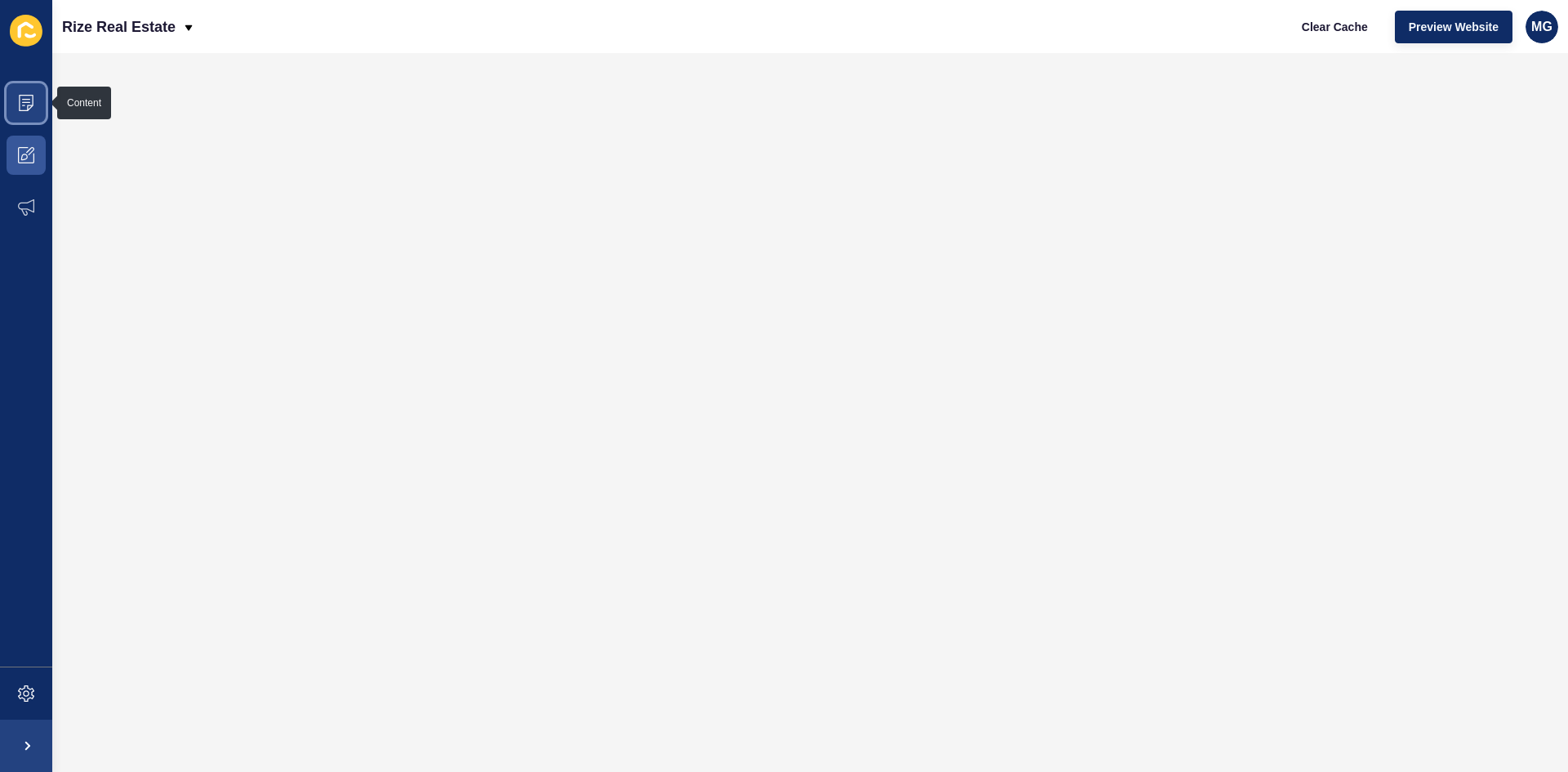
click at [29, 110] on icon at bounding box center [25, 103] width 15 height 17
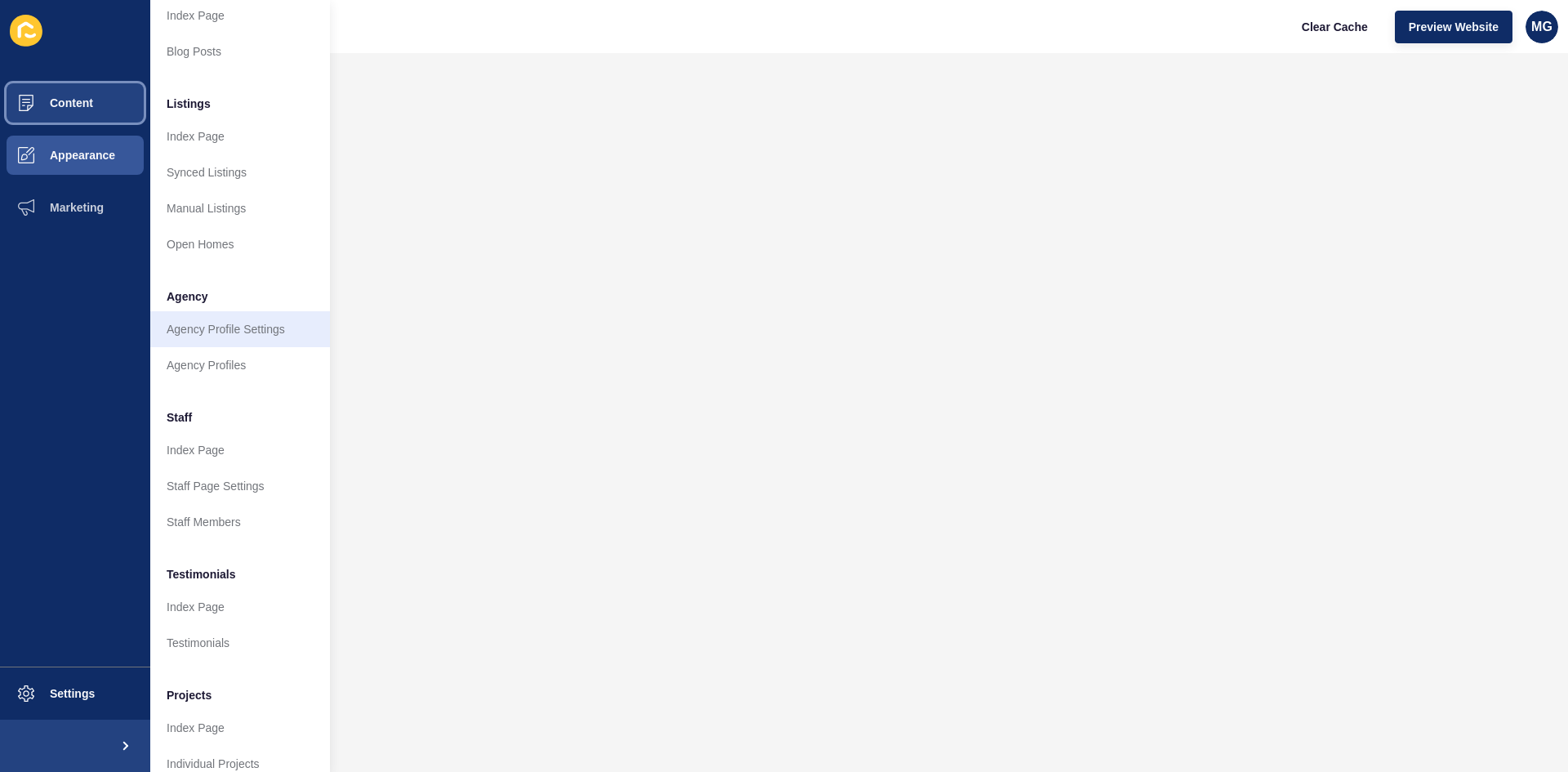
scroll to position [200, 0]
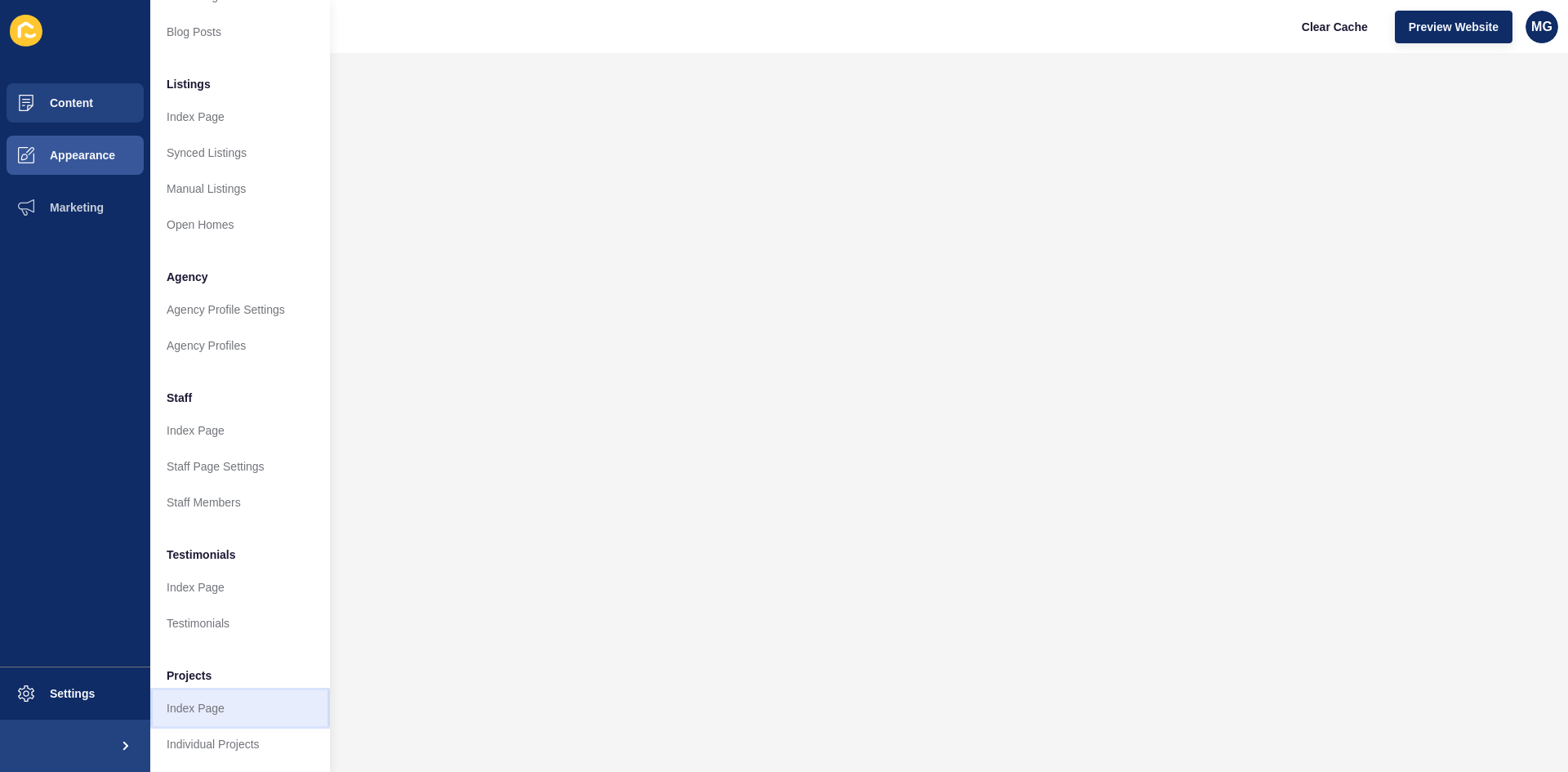
click at [225, 696] on link "Index Page" at bounding box center [241, 707] width 180 height 36
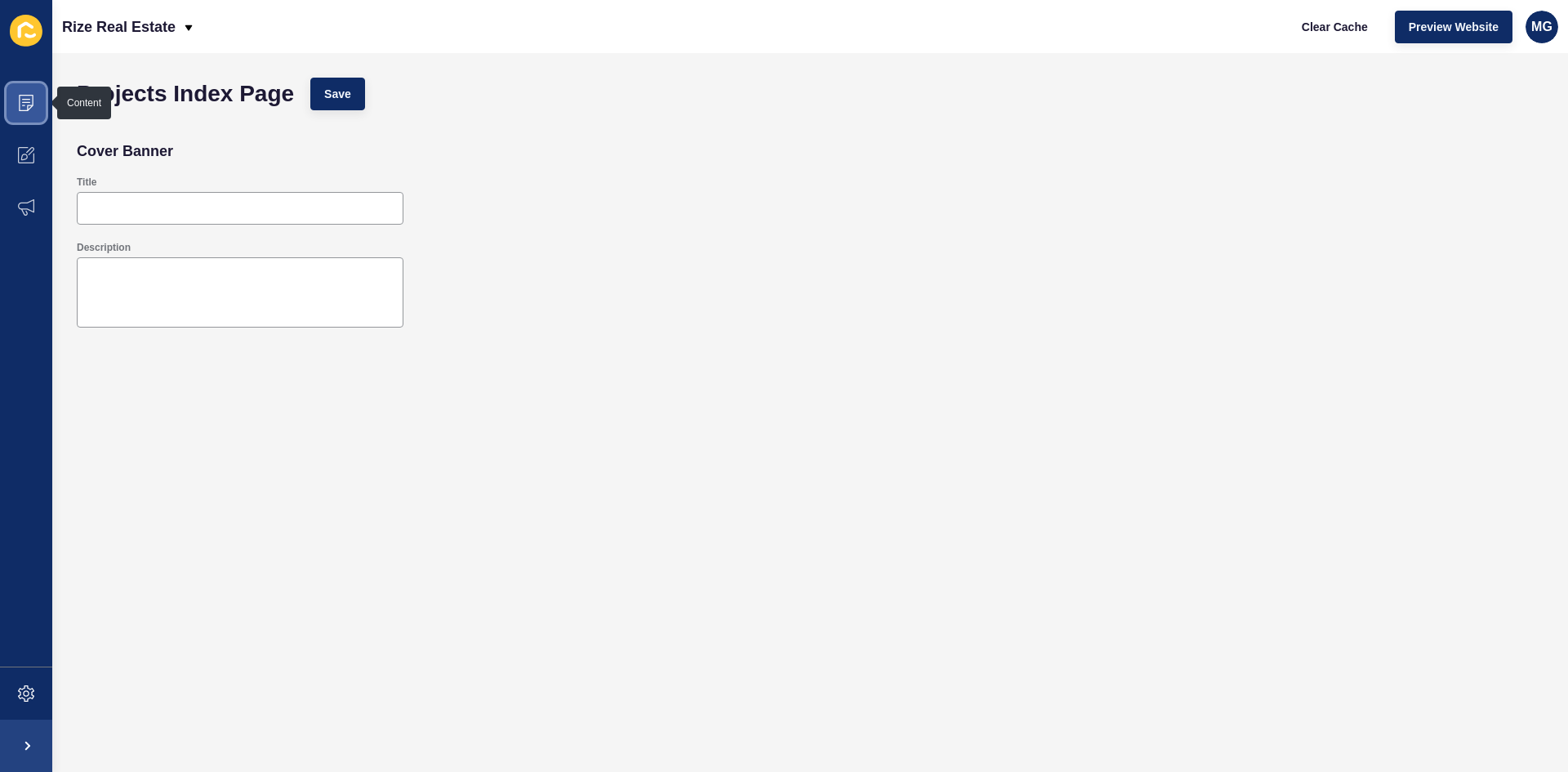
click at [26, 109] on icon at bounding box center [25, 103] width 17 height 17
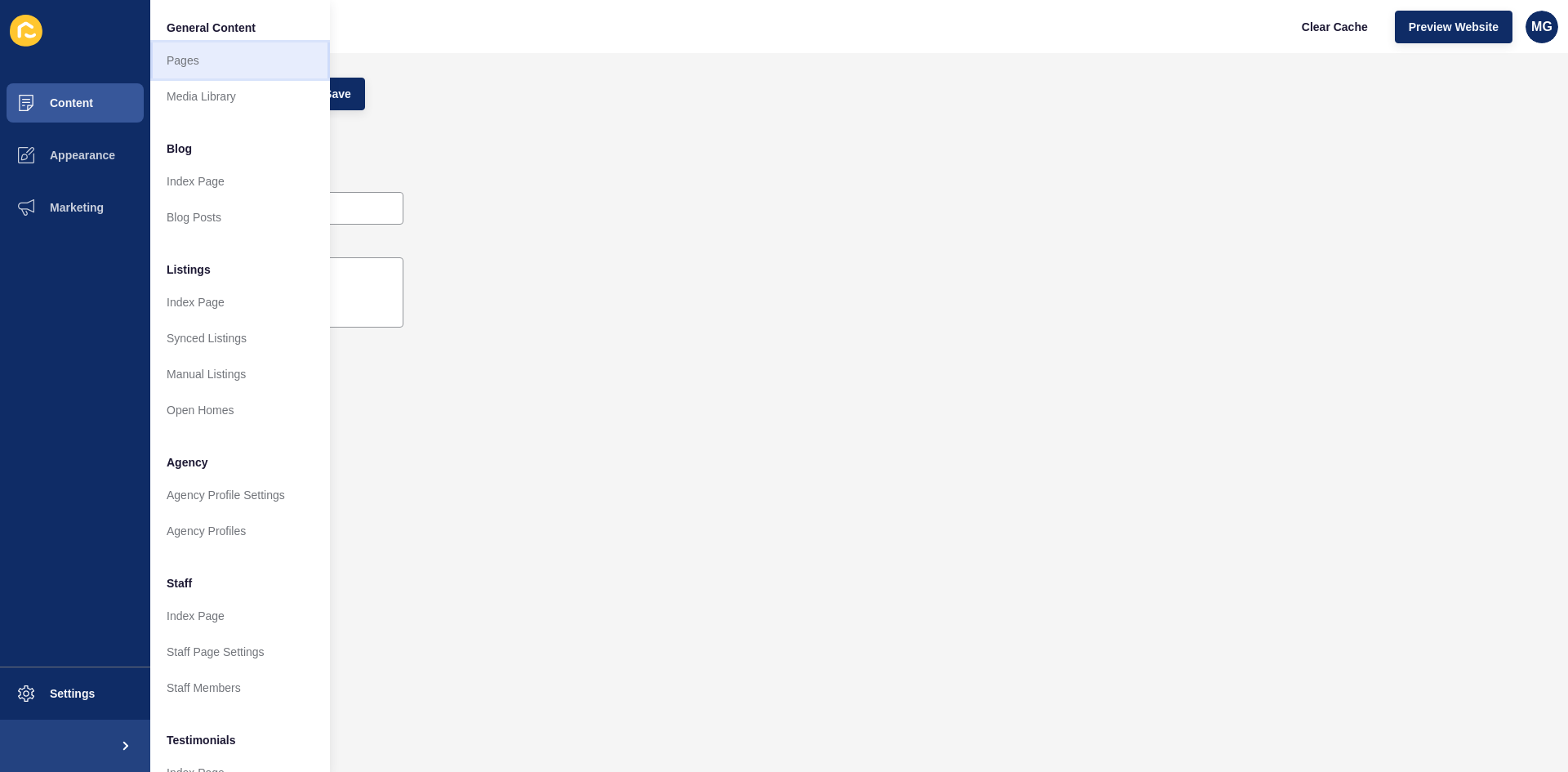
click at [197, 66] on link "Pages" at bounding box center [241, 60] width 180 height 36
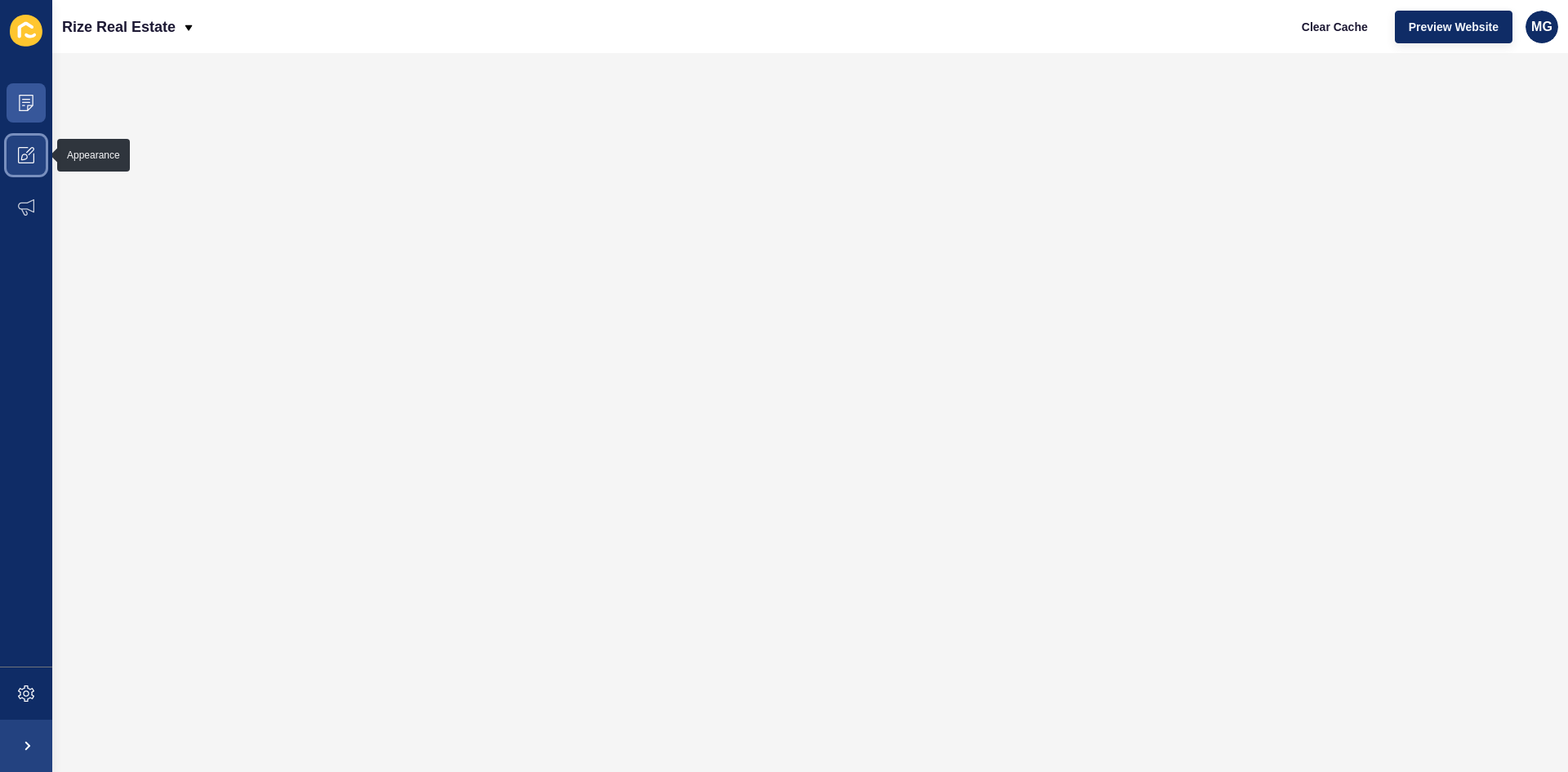
click at [24, 163] on span at bounding box center [25, 155] width 52 height 52
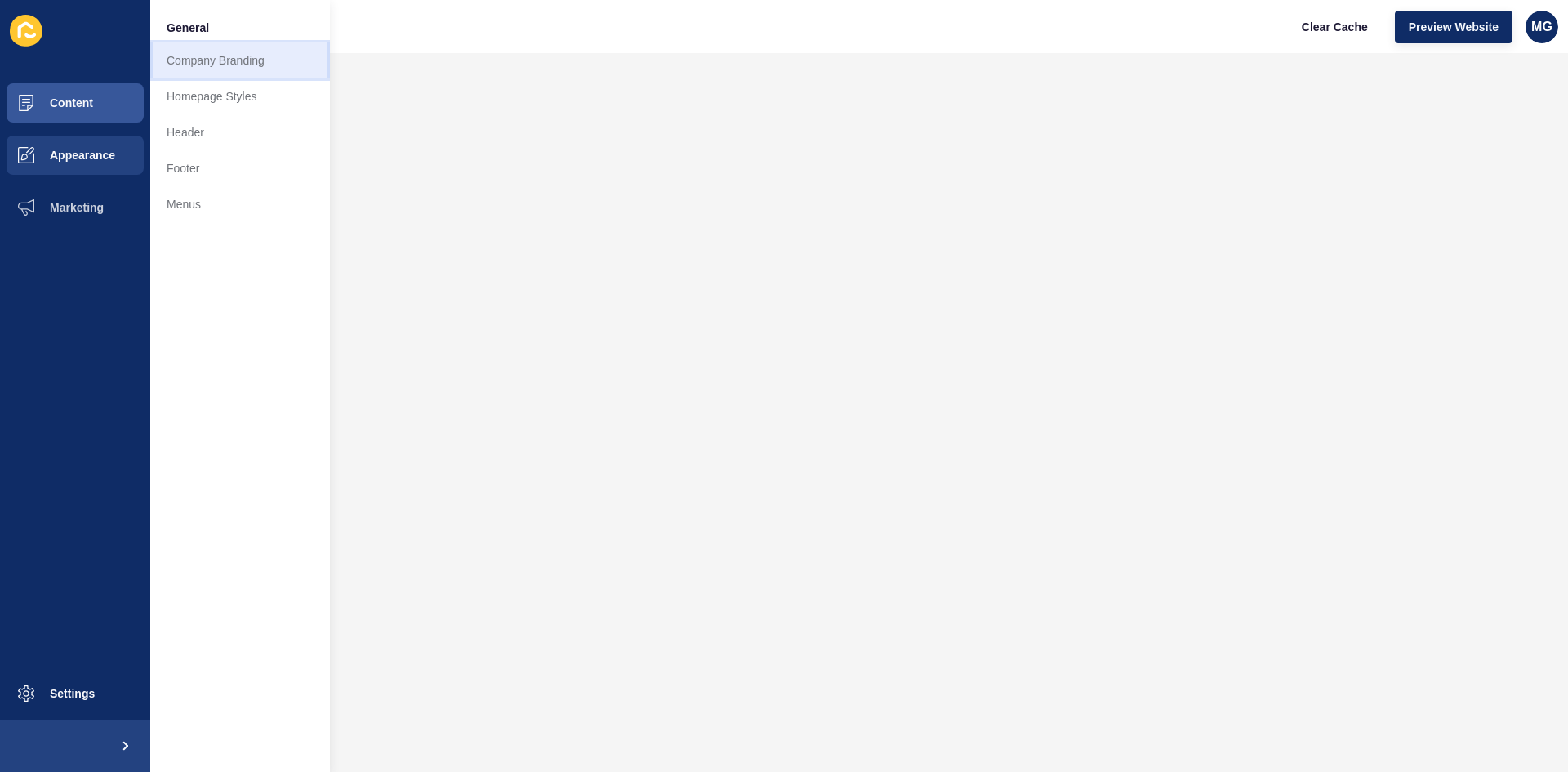
click at [221, 62] on link "Company Branding" at bounding box center [241, 60] width 180 height 36
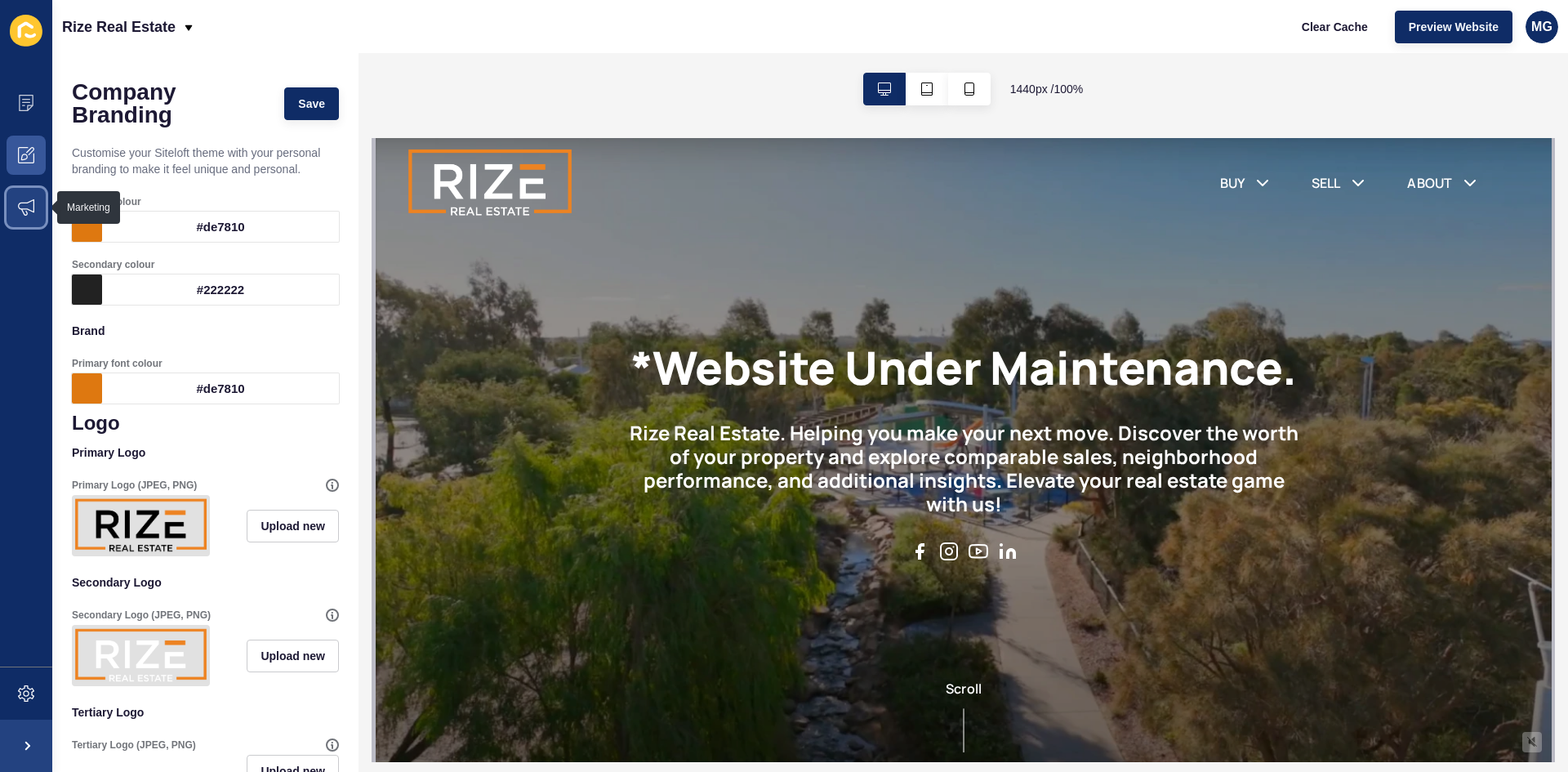
click at [37, 209] on span at bounding box center [25, 206] width 52 height 52
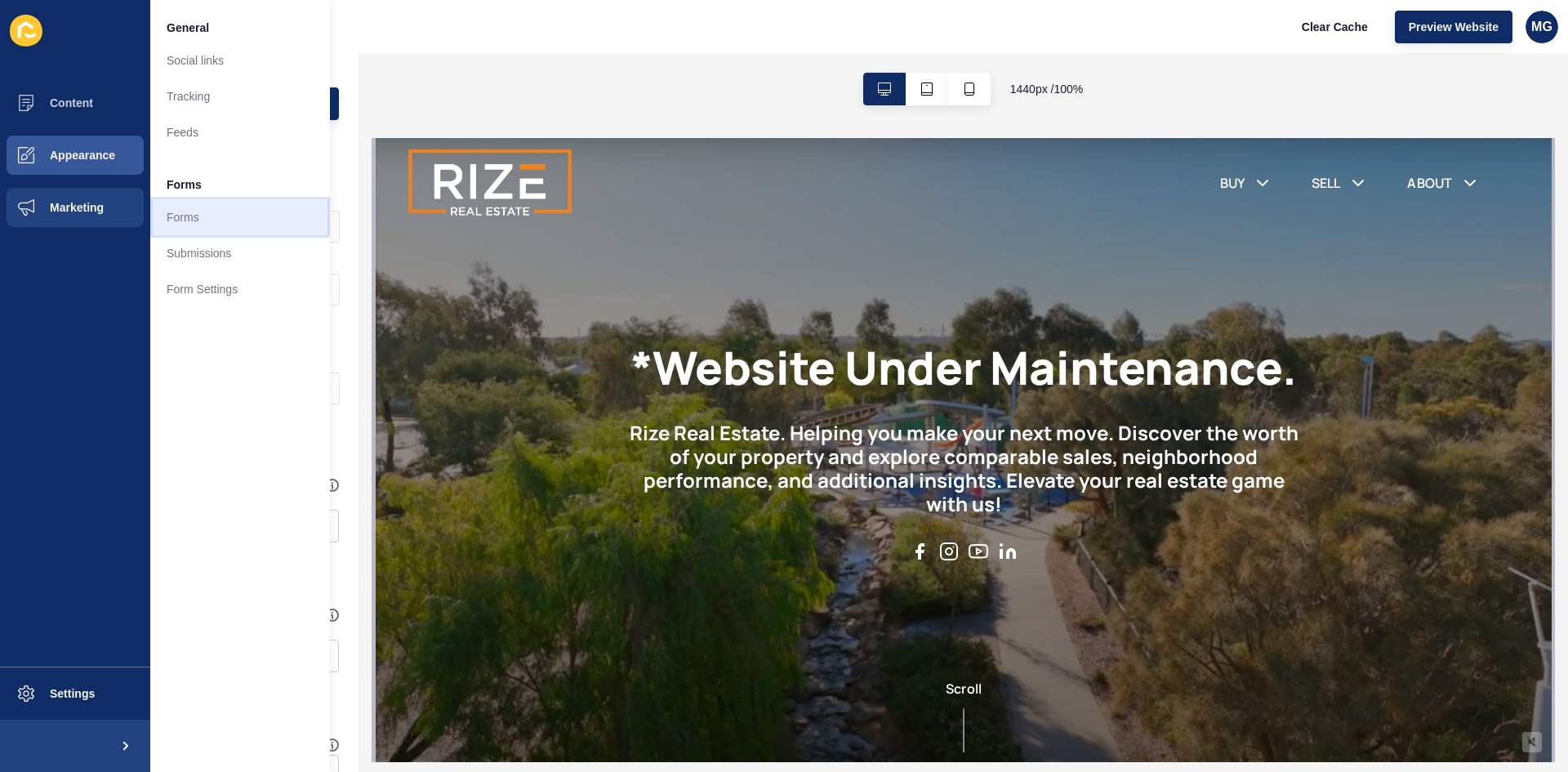
click at [189, 219] on link "Forms" at bounding box center [241, 217] width 180 height 36
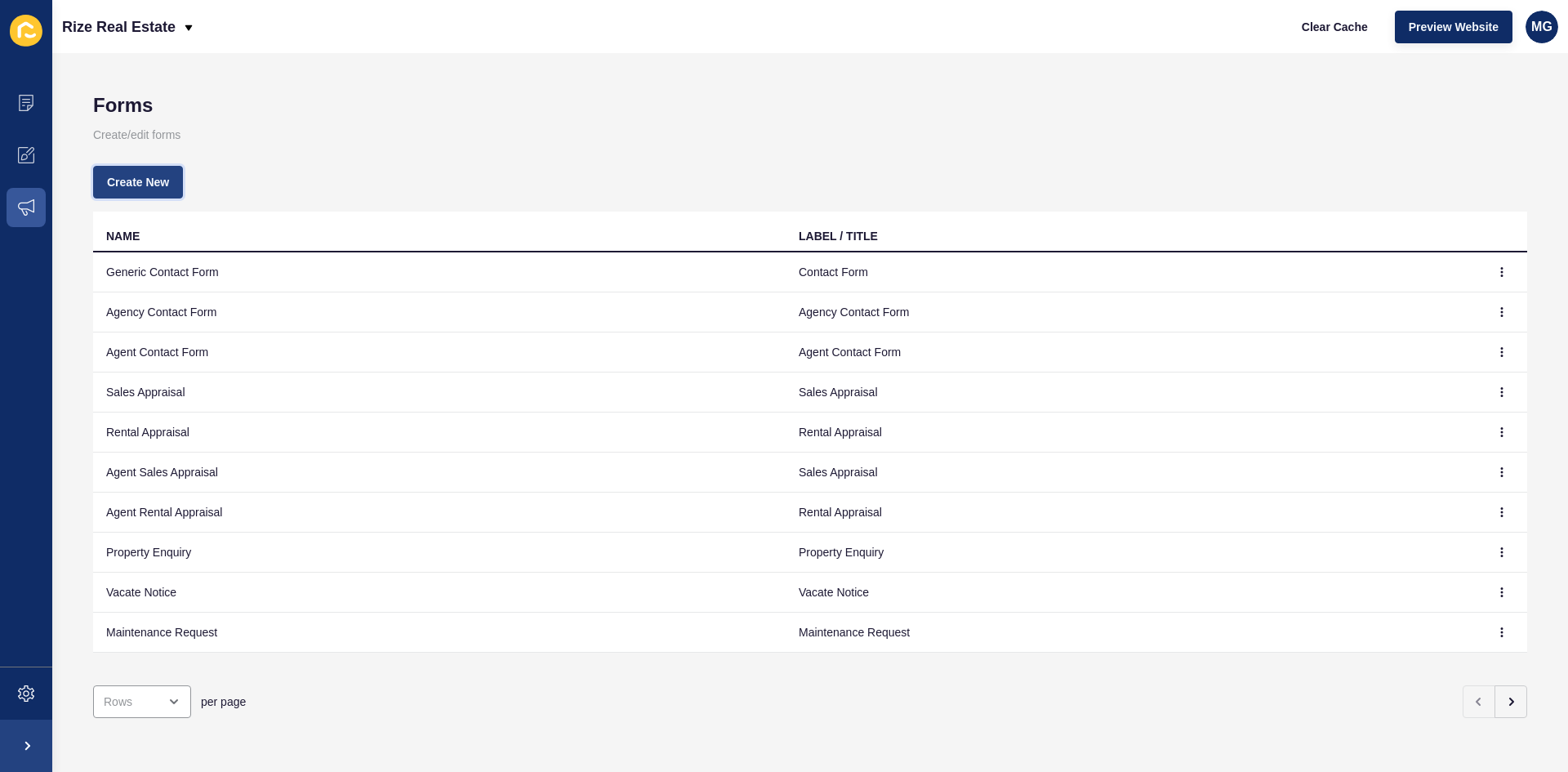
click at [164, 183] on span "Create New" at bounding box center [137, 182] width 62 height 17
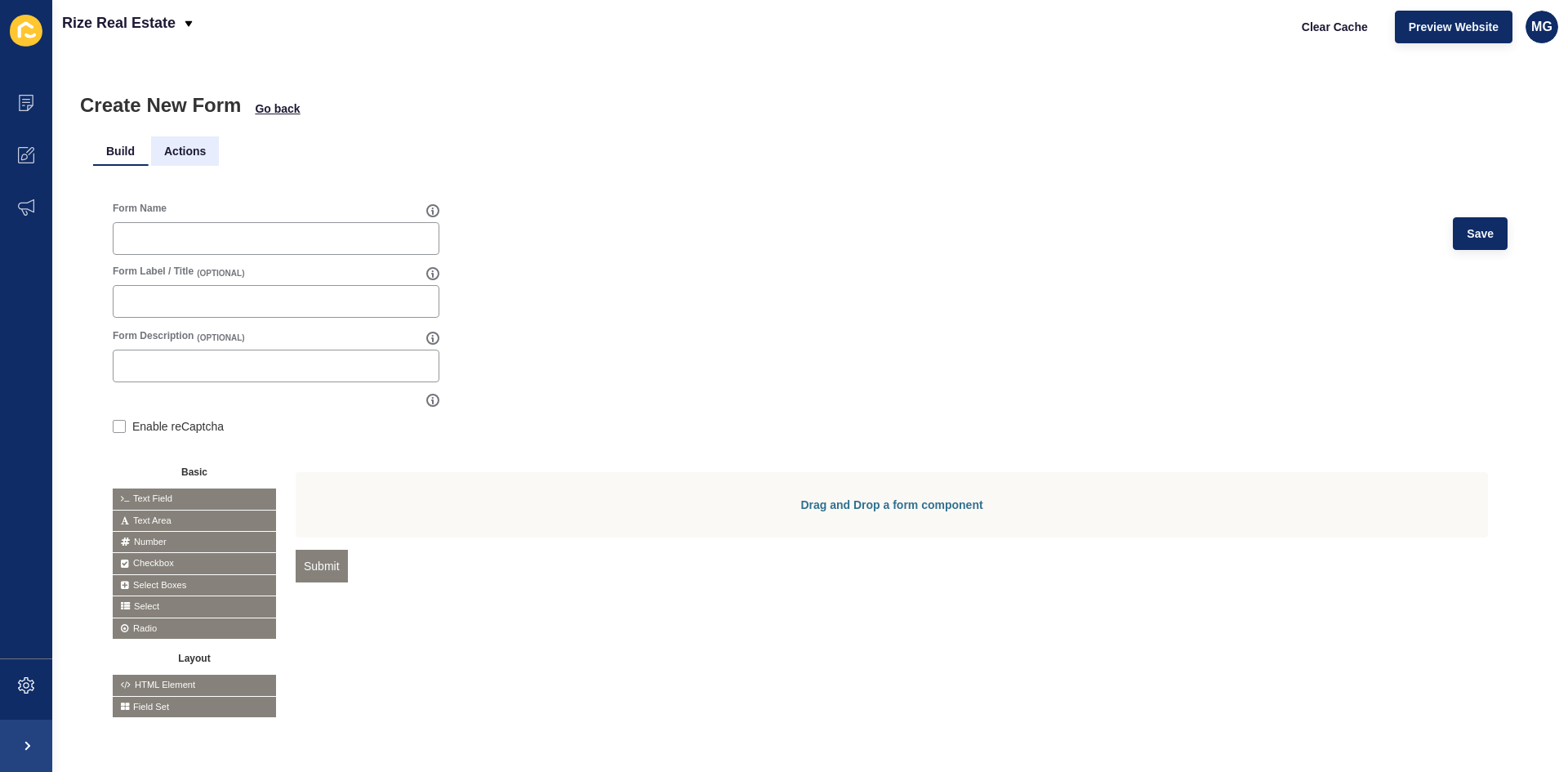
click at [189, 141] on li "Actions" at bounding box center [184, 151] width 68 height 29
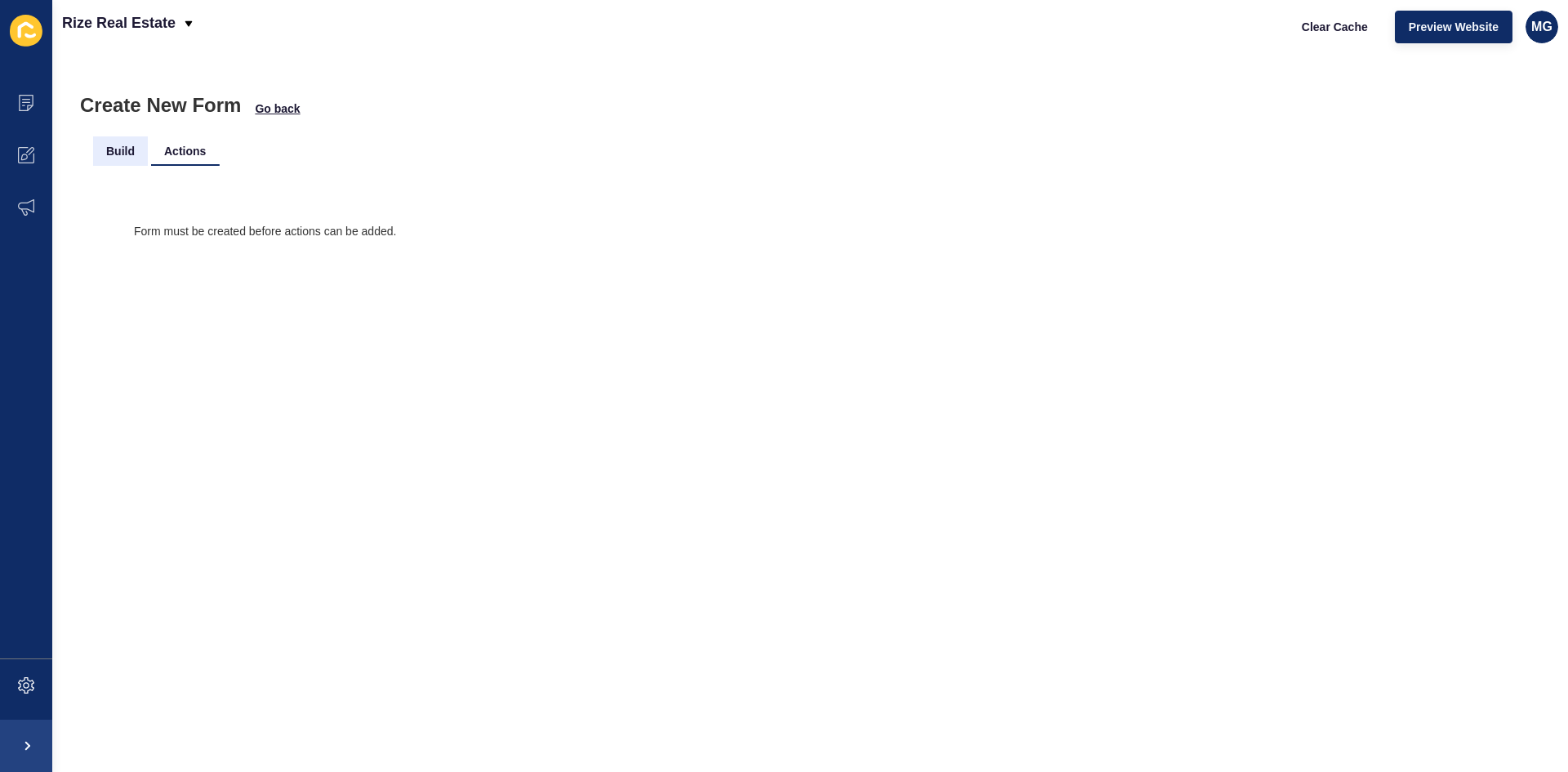
click at [101, 149] on li "Build" at bounding box center [120, 151] width 55 height 29
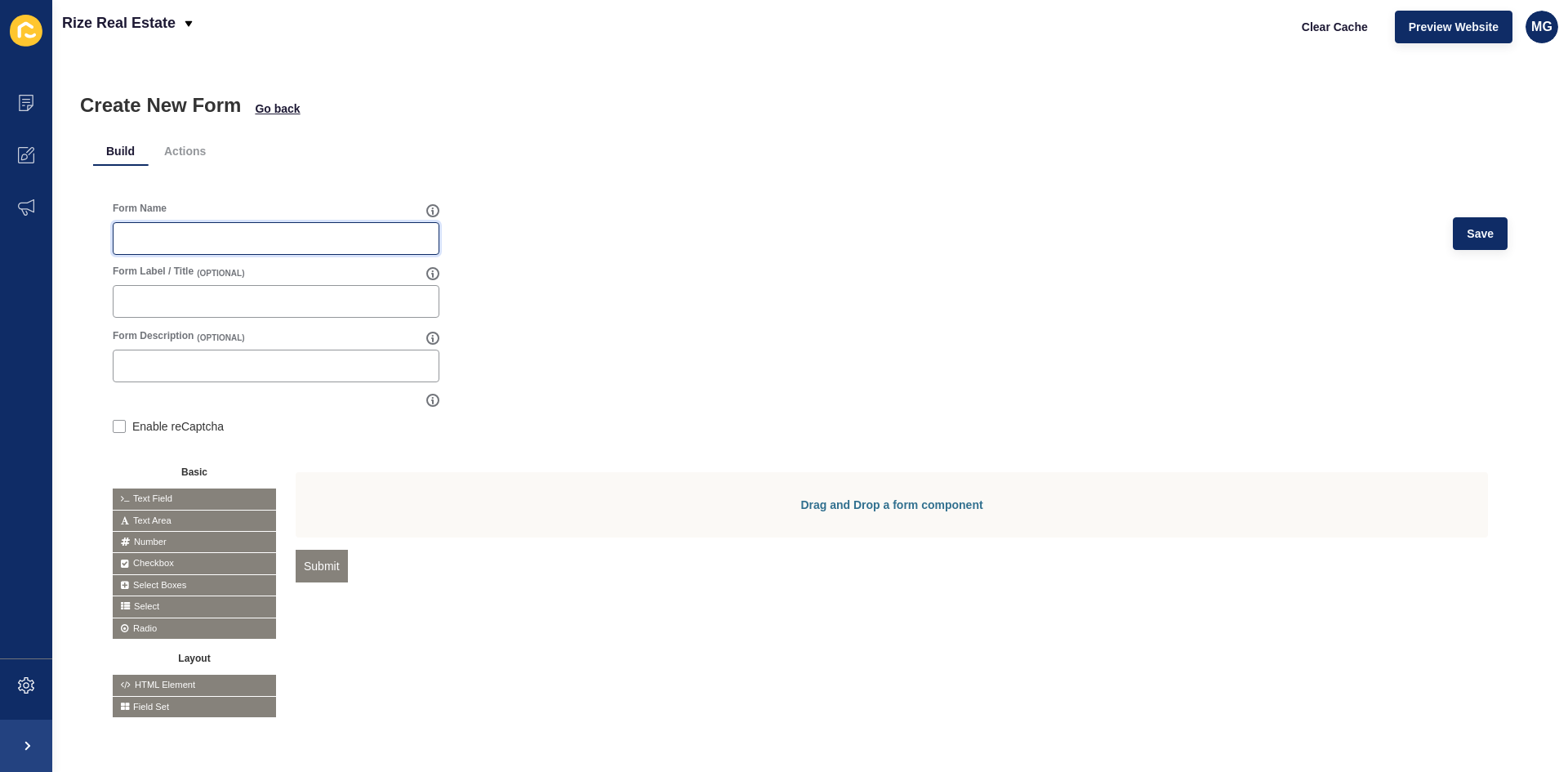
click at [228, 239] on input "Form Name" at bounding box center [276, 238] width 305 height 17
click at [23, 204] on icon at bounding box center [25, 207] width 17 height 17
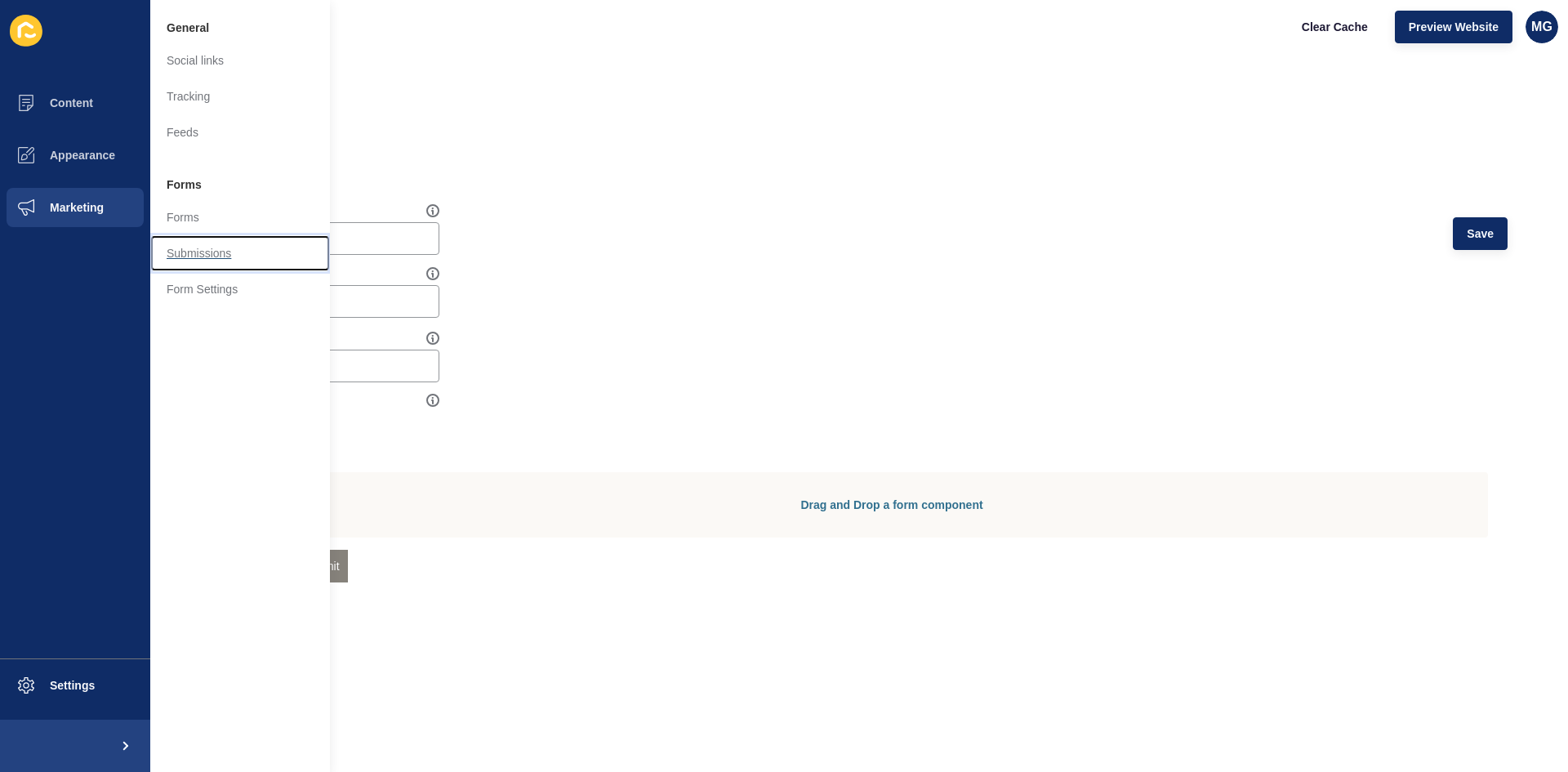
click at [242, 249] on link "Submissions" at bounding box center [241, 252] width 180 height 36
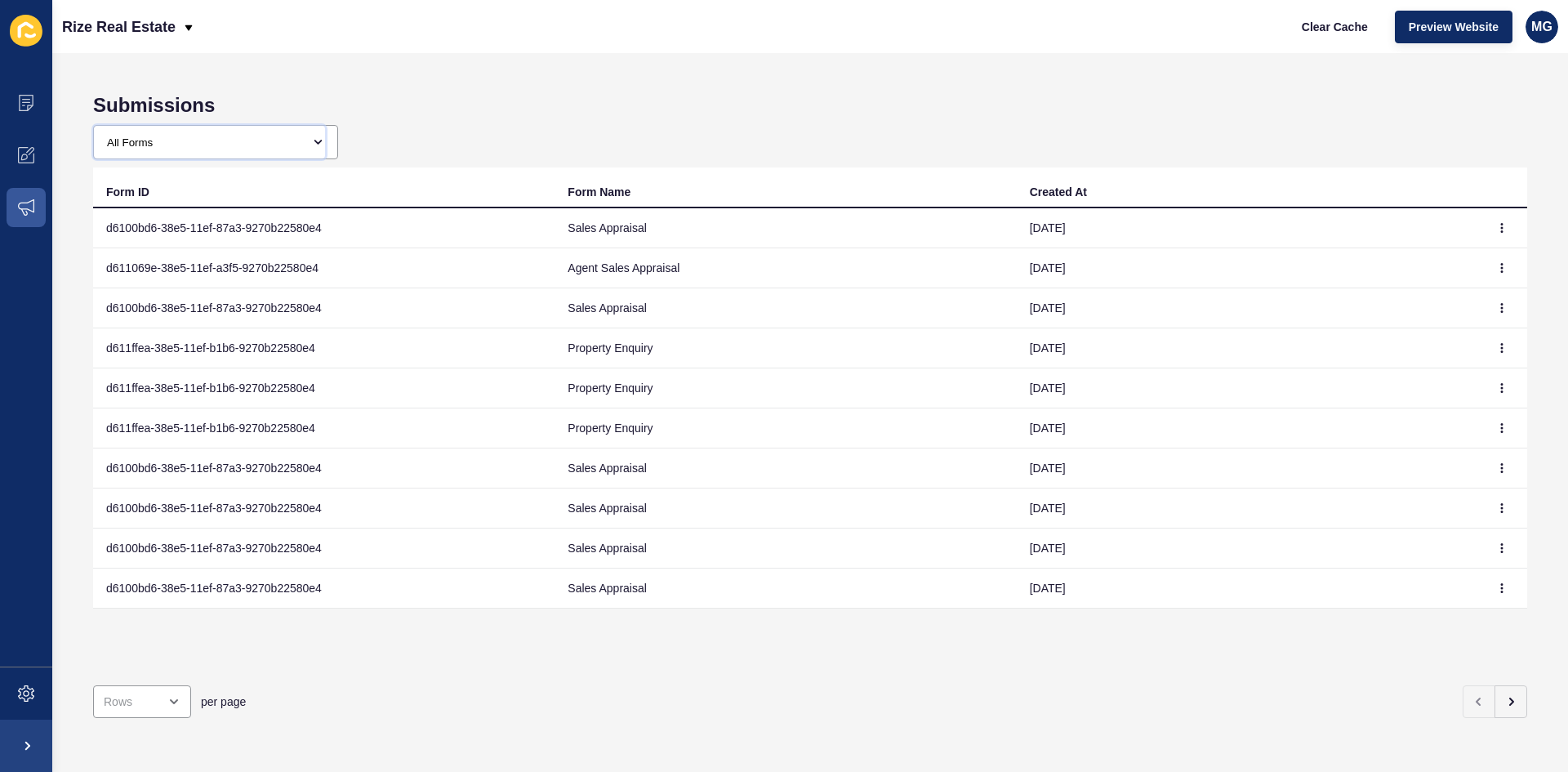
click at [169, 138] on select "All Forms Generic Contact Form Agency Contact Form Agent Contact Form Sales App…" at bounding box center [209, 142] width 231 height 32
click at [182, 146] on select "All Forms Generic Contact Form Agency Contact Form Agent Contact Form Sales App…" at bounding box center [209, 142] width 231 height 32
click at [12, 209] on span at bounding box center [25, 206] width 52 height 52
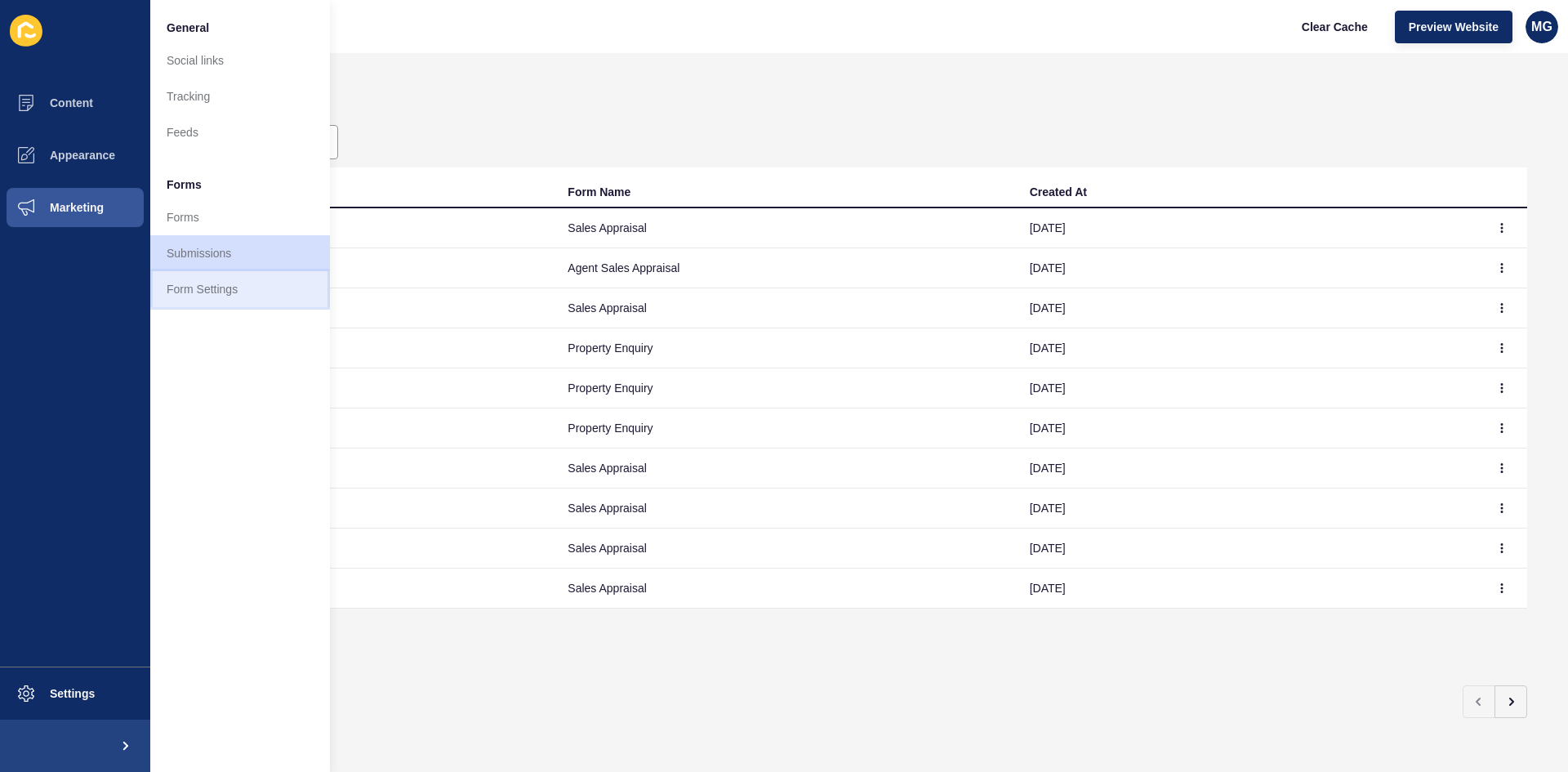
click at [203, 282] on link "Form Settings" at bounding box center [241, 289] width 180 height 36
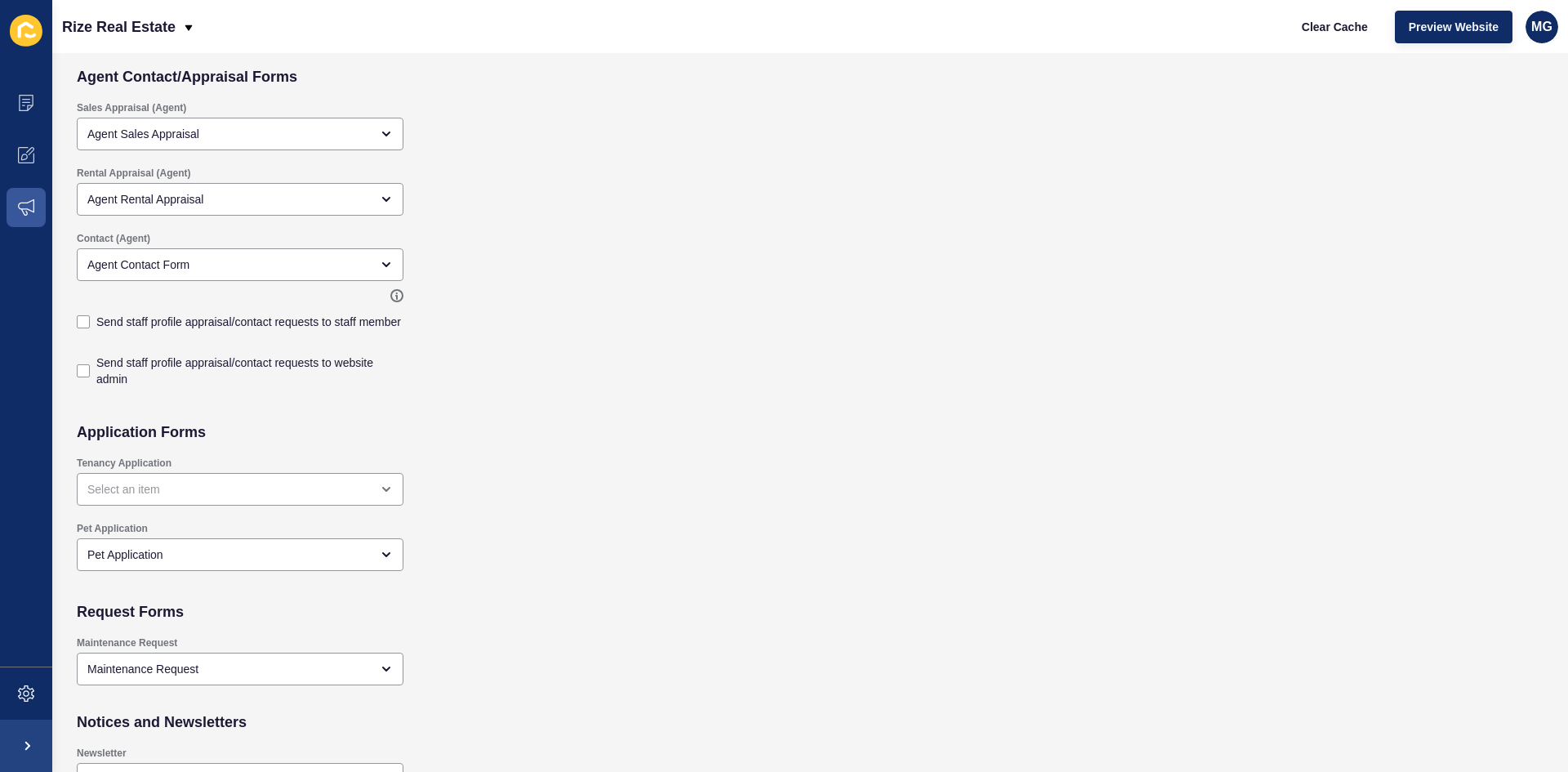
scroll to position [816, 0]
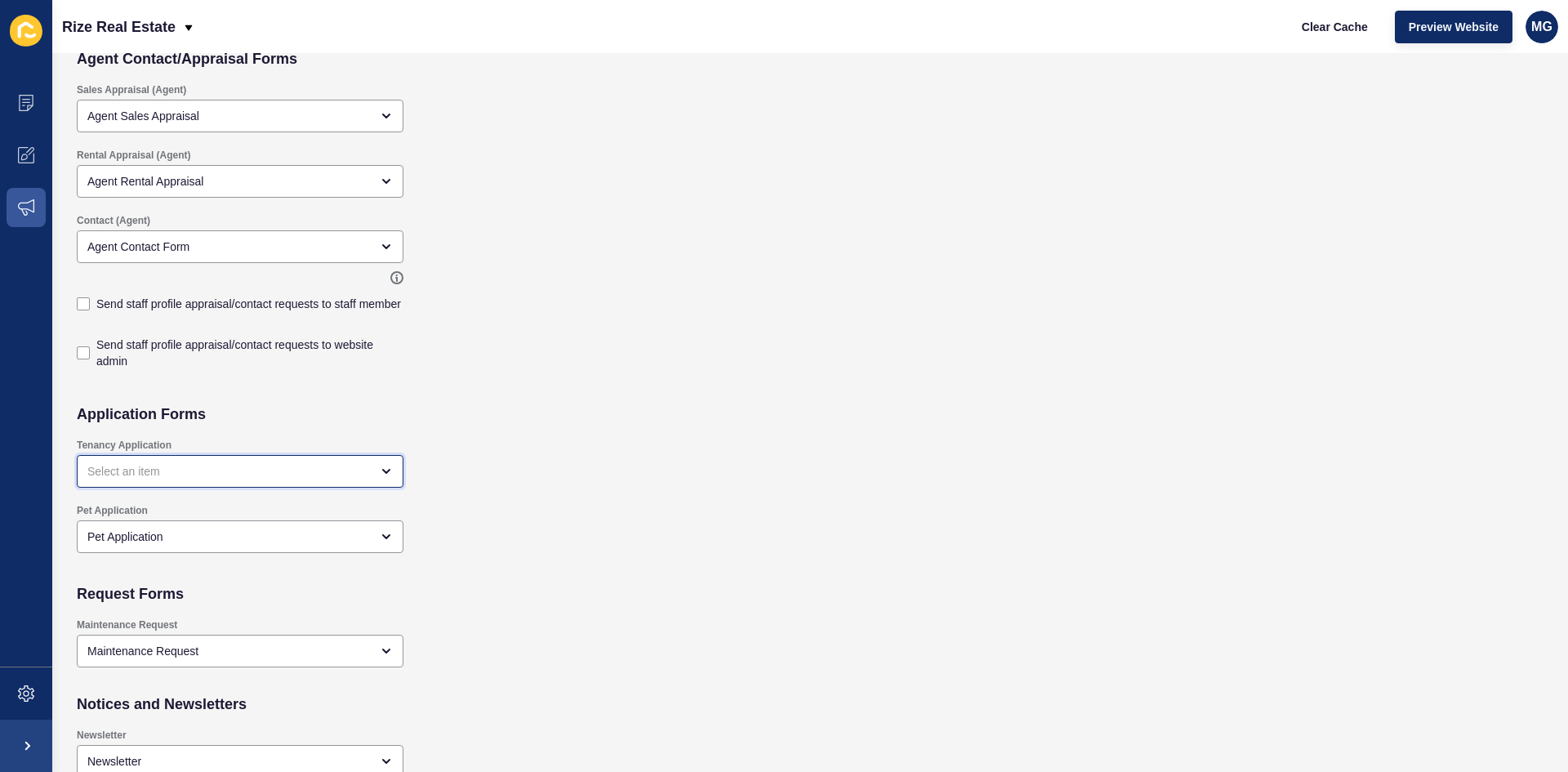
click at [188, 480] on div "open menu" at bounding box center [240, 471] width 327 height 32
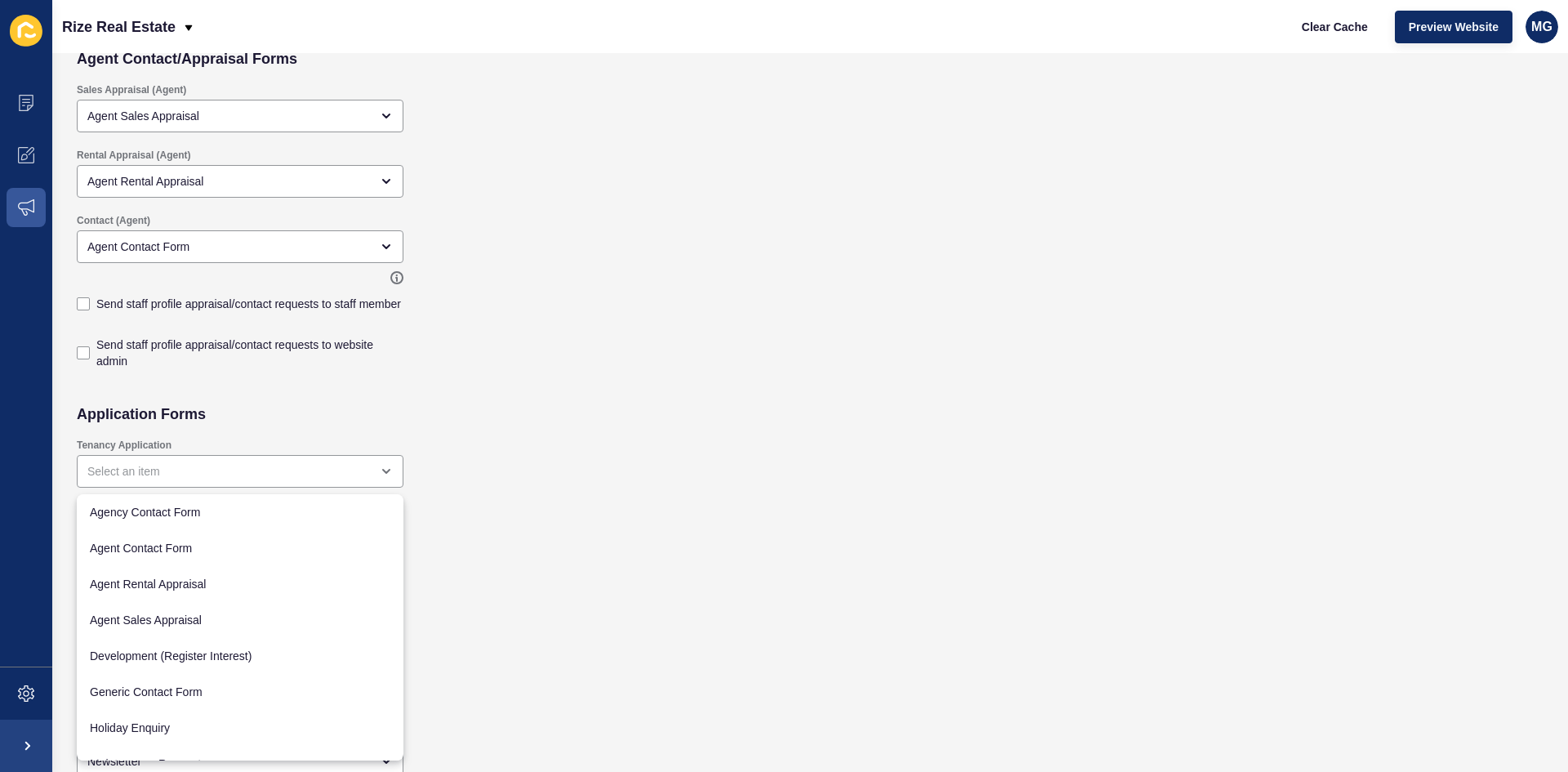
click at [725, 437] on div "Tenancy Application" at bounding box center [662, 463] width 1187 height 66
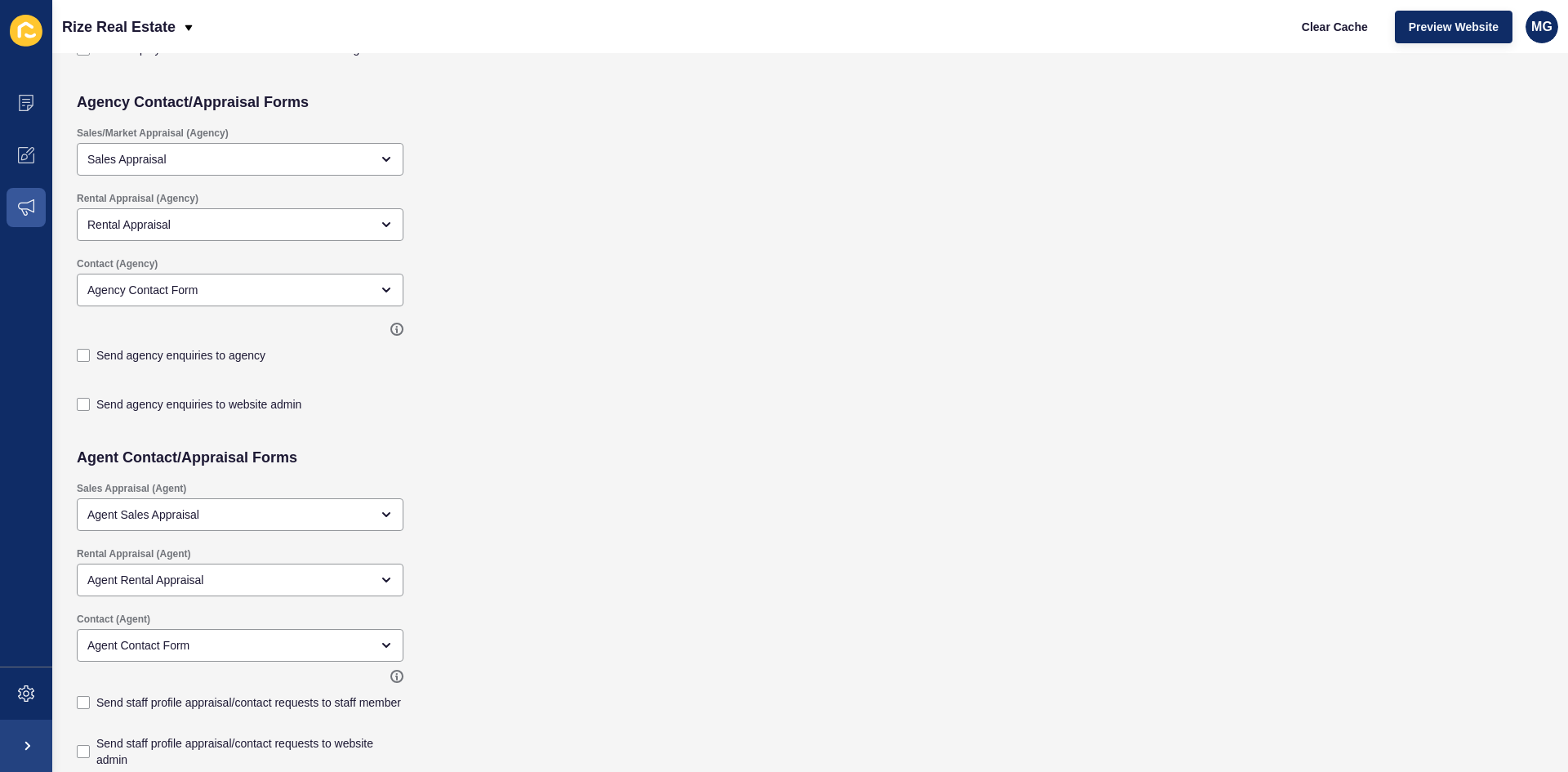
scroll to position [406, 0]
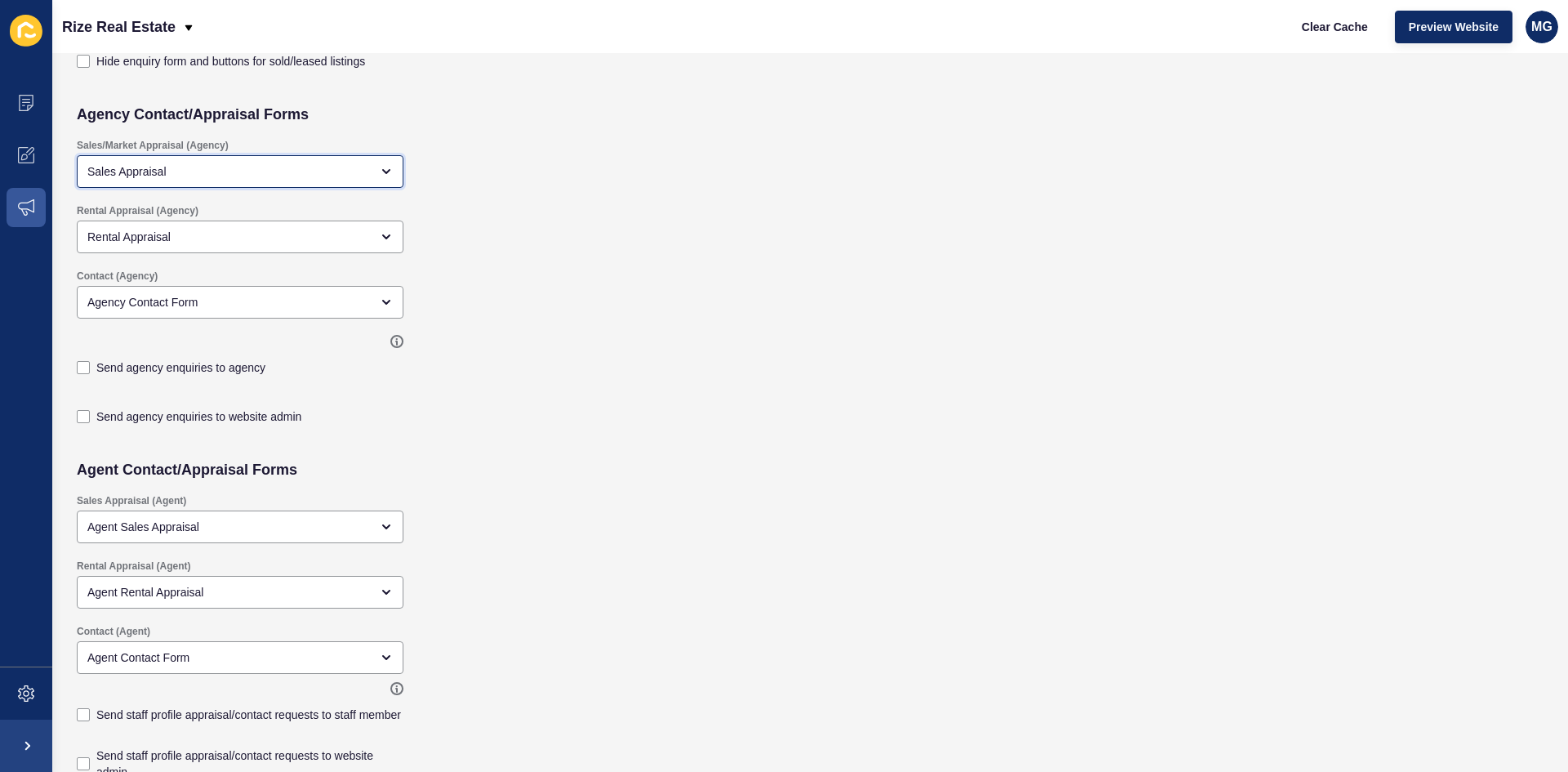
click at [126, 175] on div "Sales Appraisal" at bounding box center [228, 171] width 283 height 17
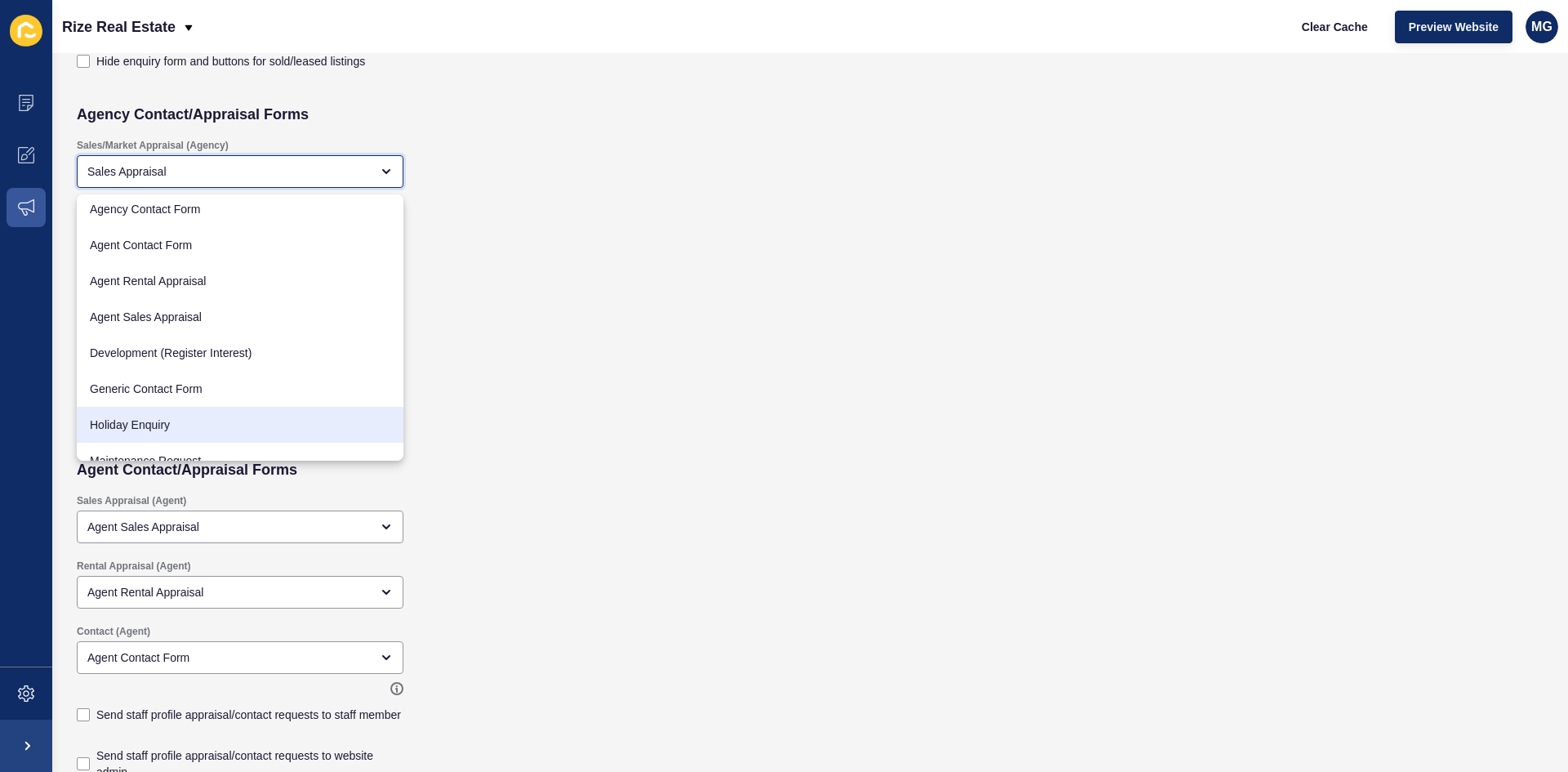
scroll to position [0, 0]
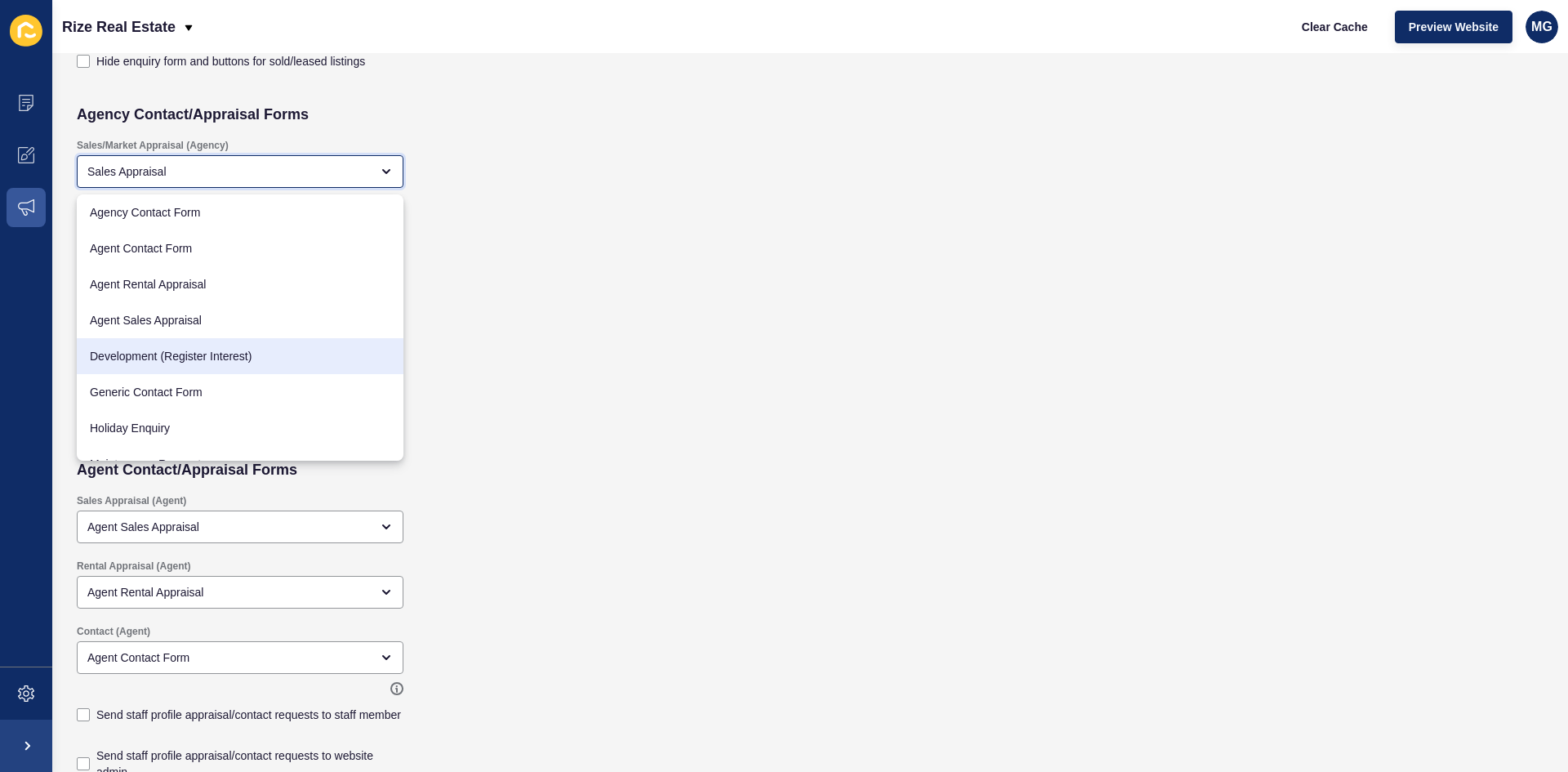
click at [193, 353] on span "Development (Register Interest)" at bounding box center [240, 355] width 300 height 17
type input "Development (Register Interest)"
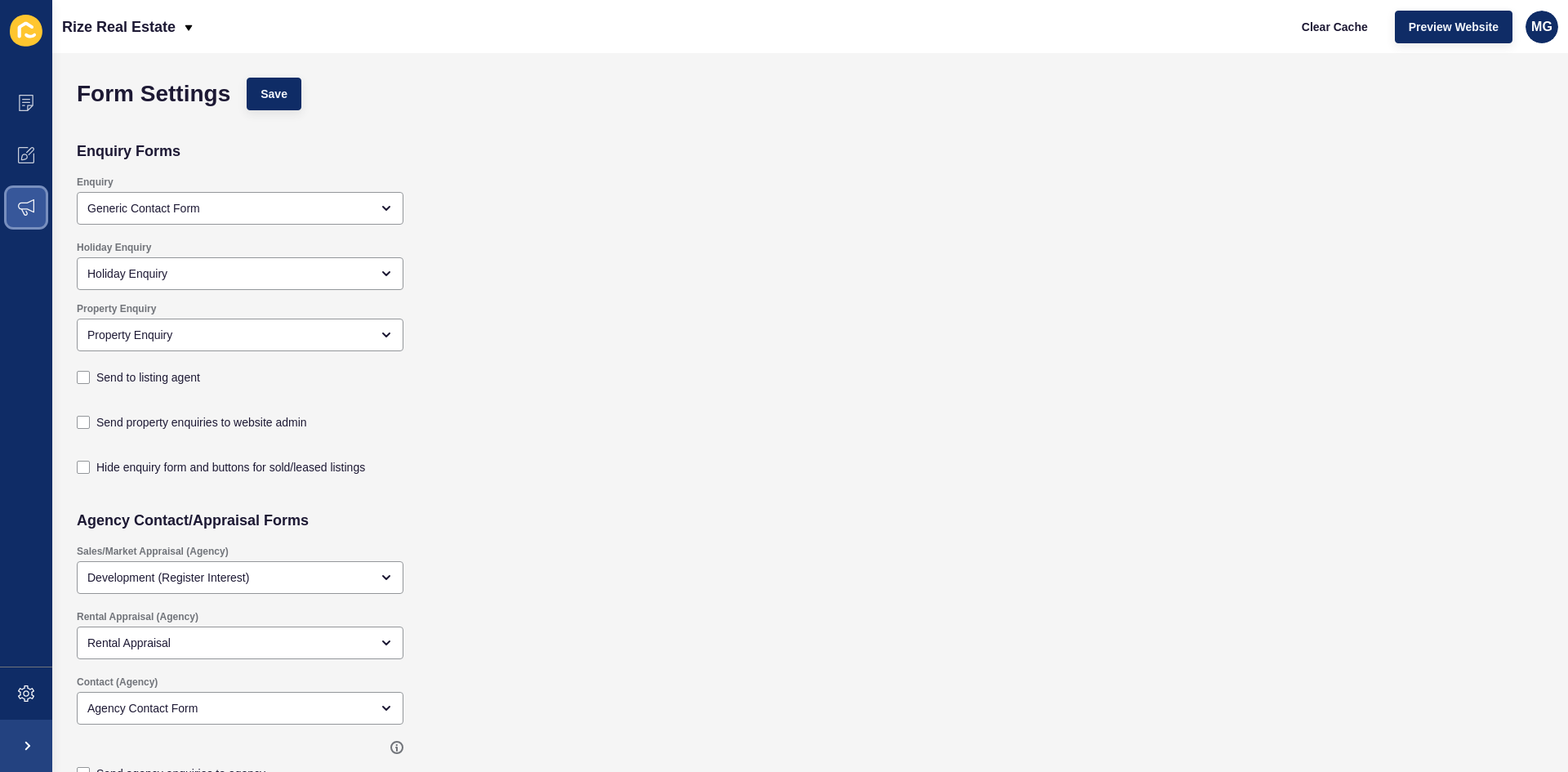
click at [25, 206] on icon at bounding box center [25, 207] width 17 height 17
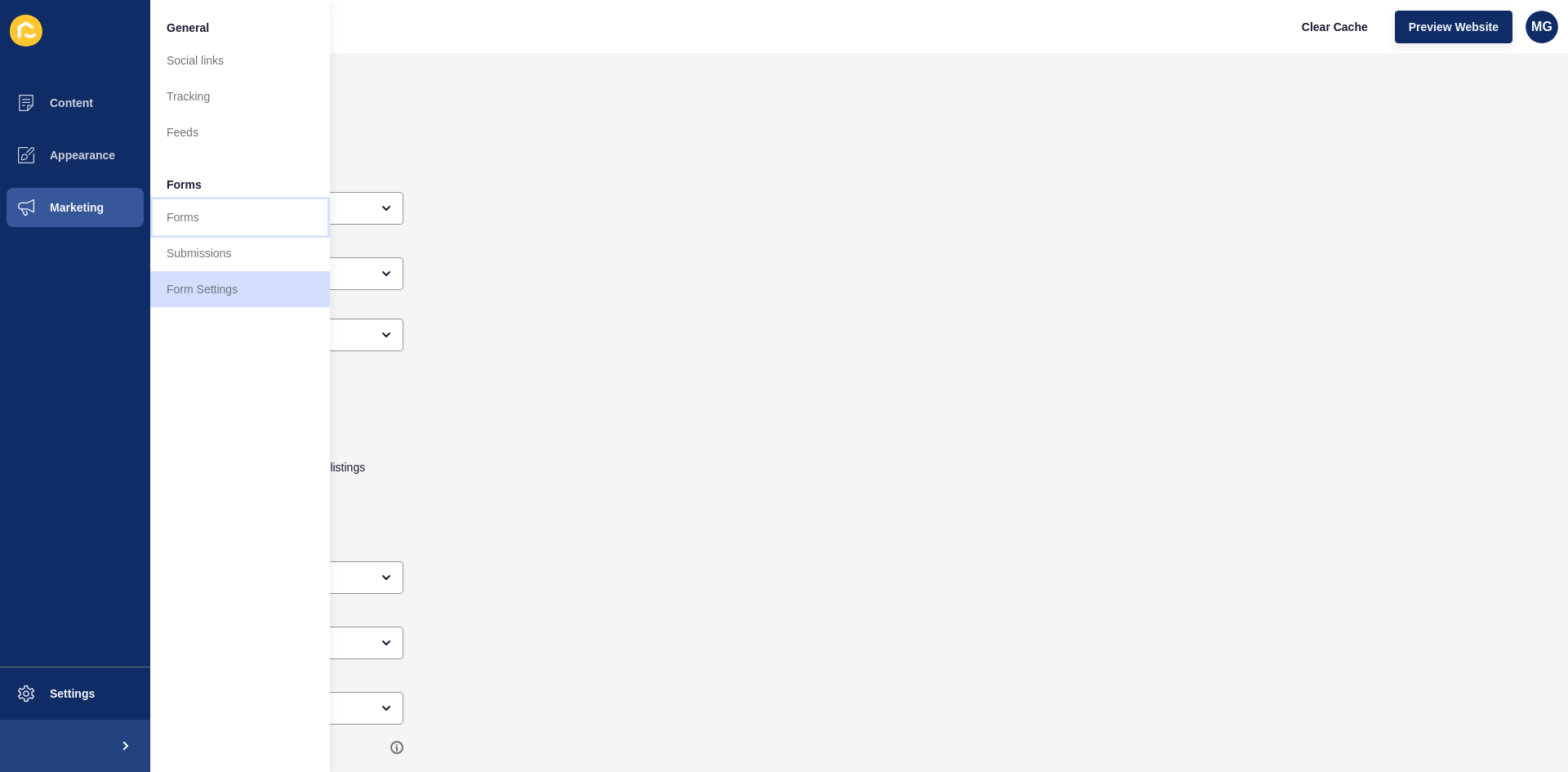
click at [209, 215] on link "Forms" at bounding box center [241, 217] width 180 height 36
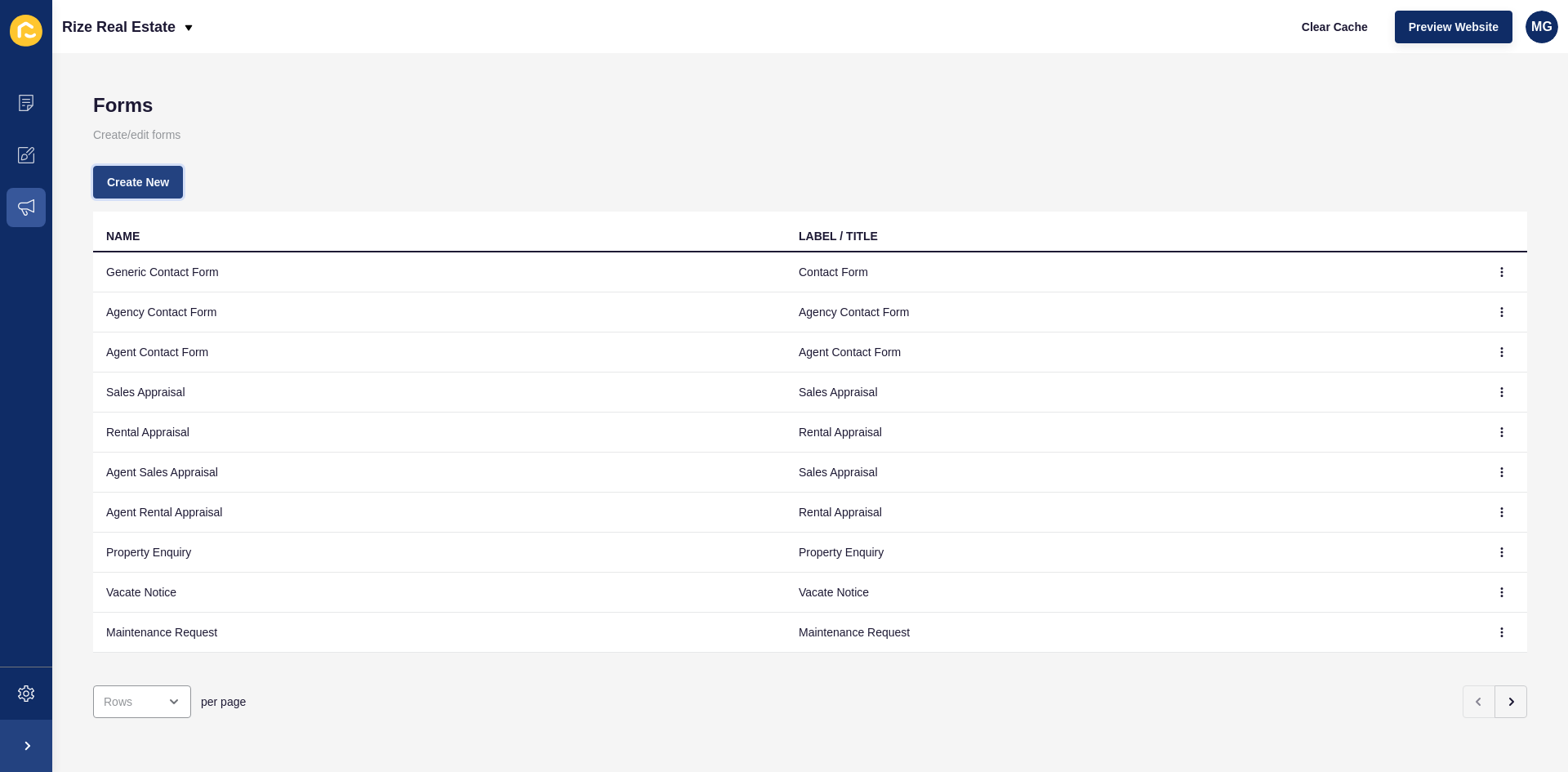
click at [120, 175] on span "Create New" at bounding box center [137, 182] width 62 height 17
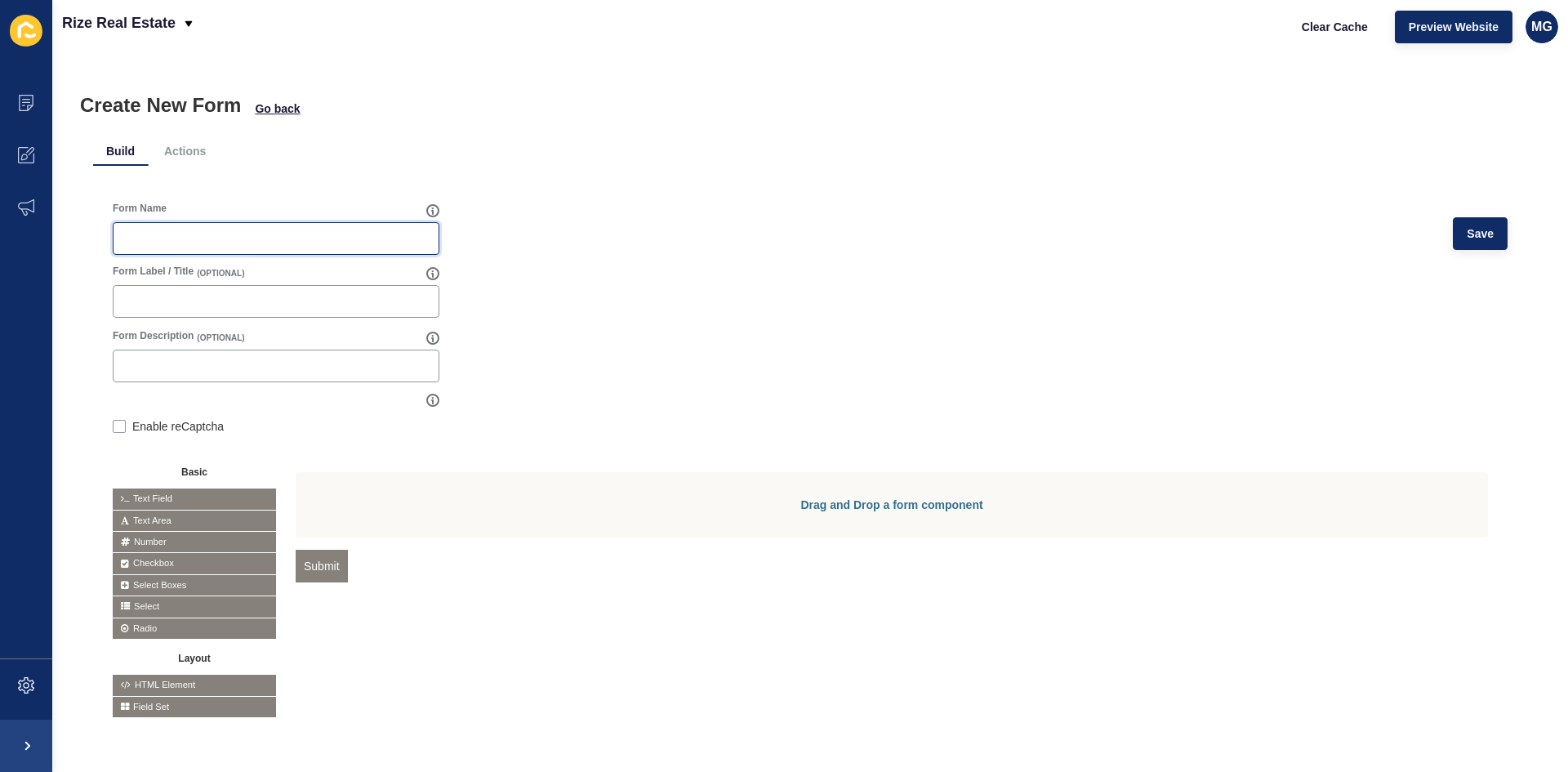
click at [204, 237] on input "Form Name" at bounding box center [276, 238] width 305 height 17
type input "Offer Form"
click at [273, 370] on input "Form Description" at bounding box center [276, 366] width 305 height 17
click at [189, 498] on span "Text Field" at bounding box center [194, 498] width 163 height 21
click at [157, 518] on span "Text Area" at bounding box center [194, 521] width 163 height 21
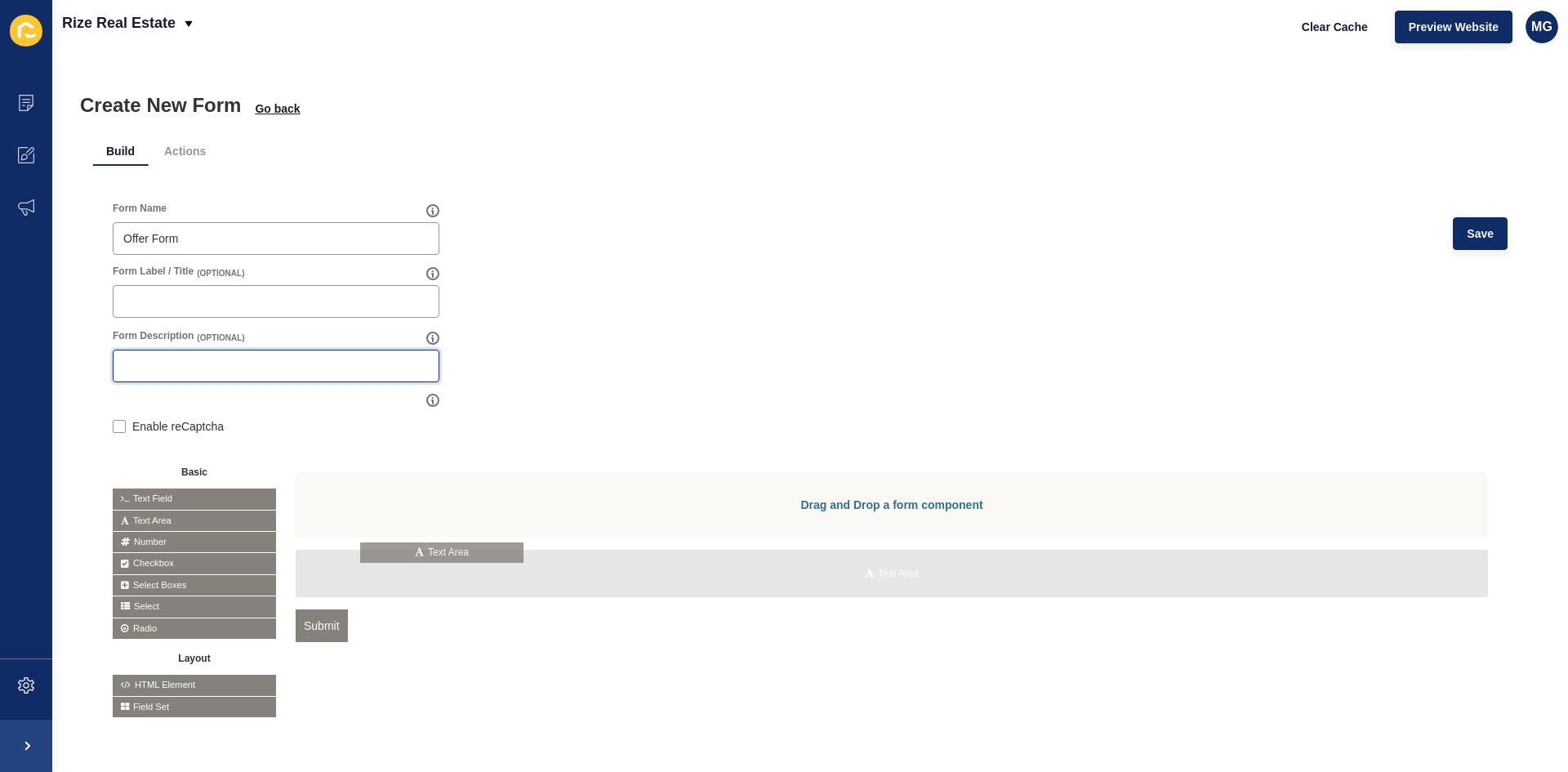
drag, startPoint x: 180, startPoint y: 519, endPoint x: 475, endPoint y: 555, distance: 297.2
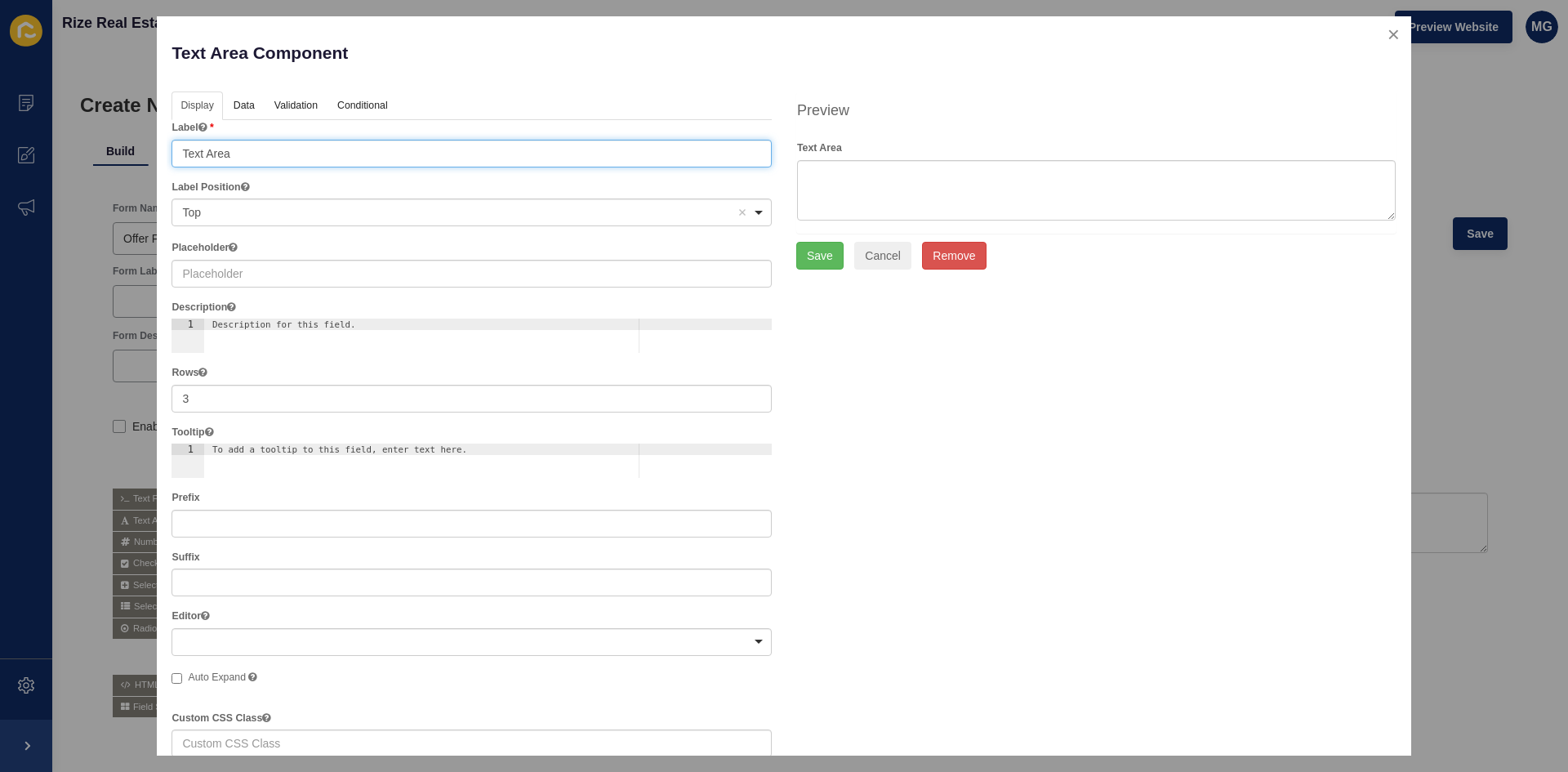
click at [244, 151] on input "Text Area" at bounding box center [471, 154] width 600 height 27
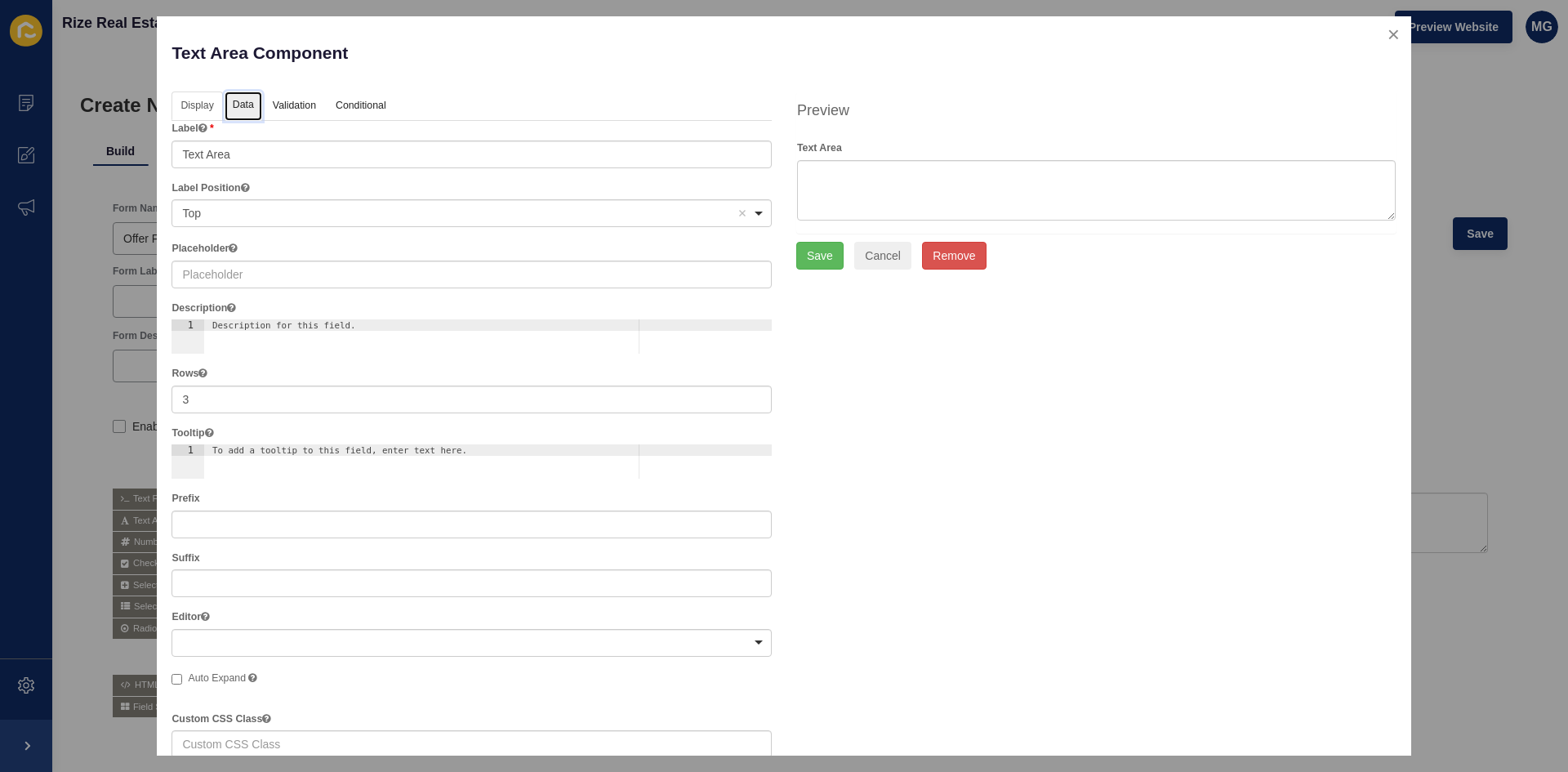
click at [251, 101] on link "Data" at bounding box center [243, 106] width 37 height 30
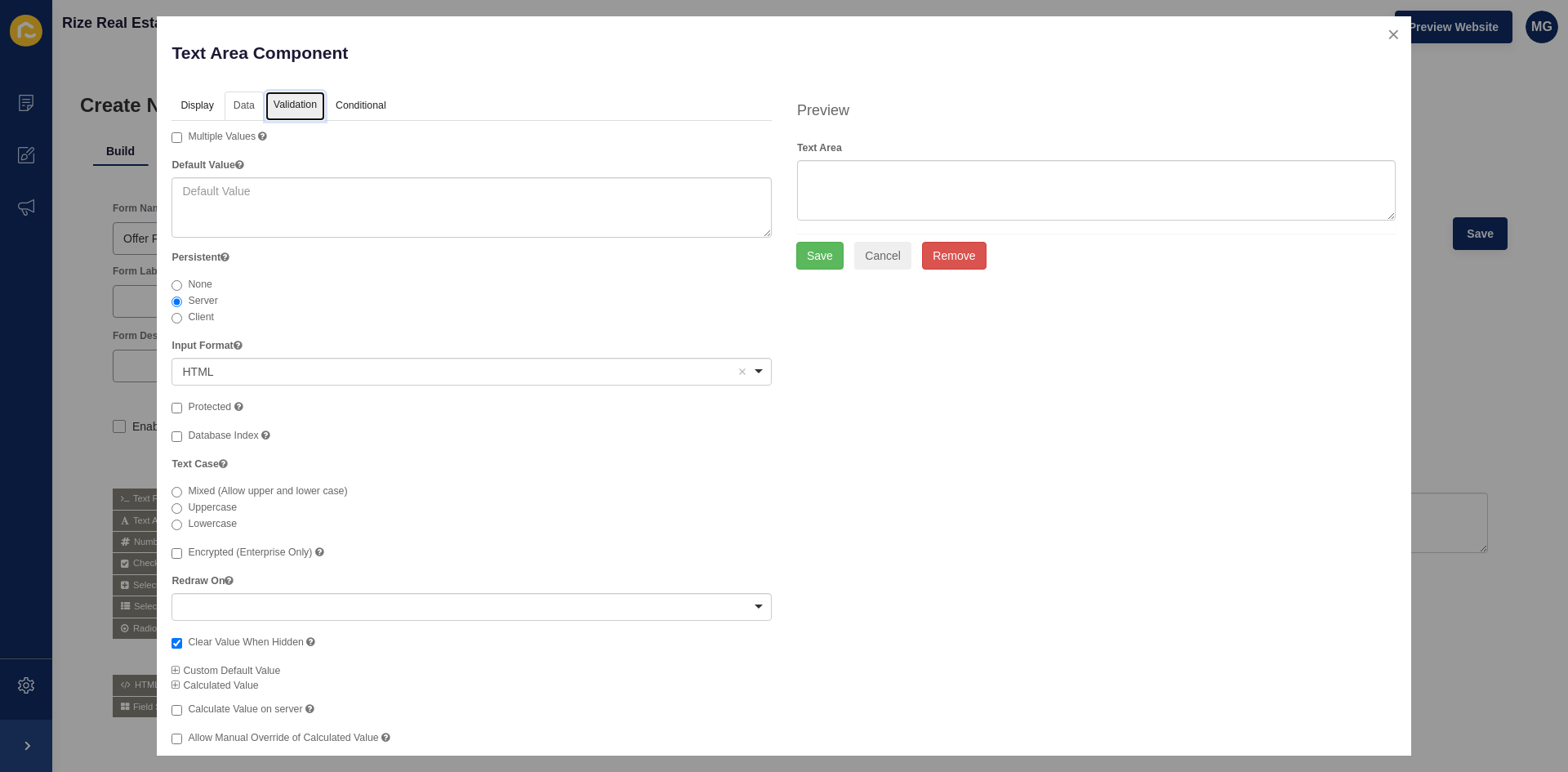
click at [297, 106] on link "Validation" at bounding box center [295, 106] width 60 height 30
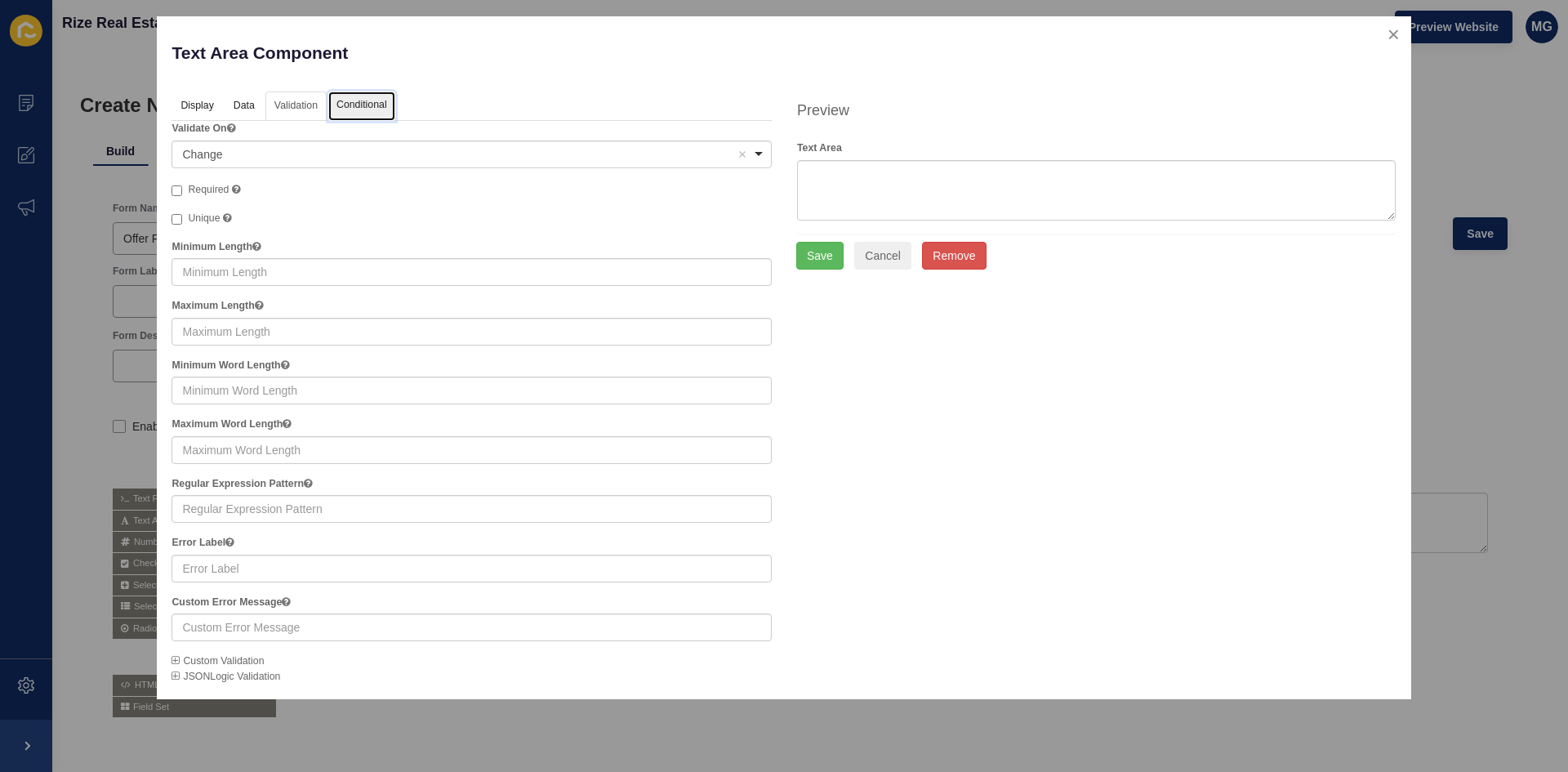
click at [376, 104] on link "Conditional" at bounding box center [361, 106] width 67 height 30
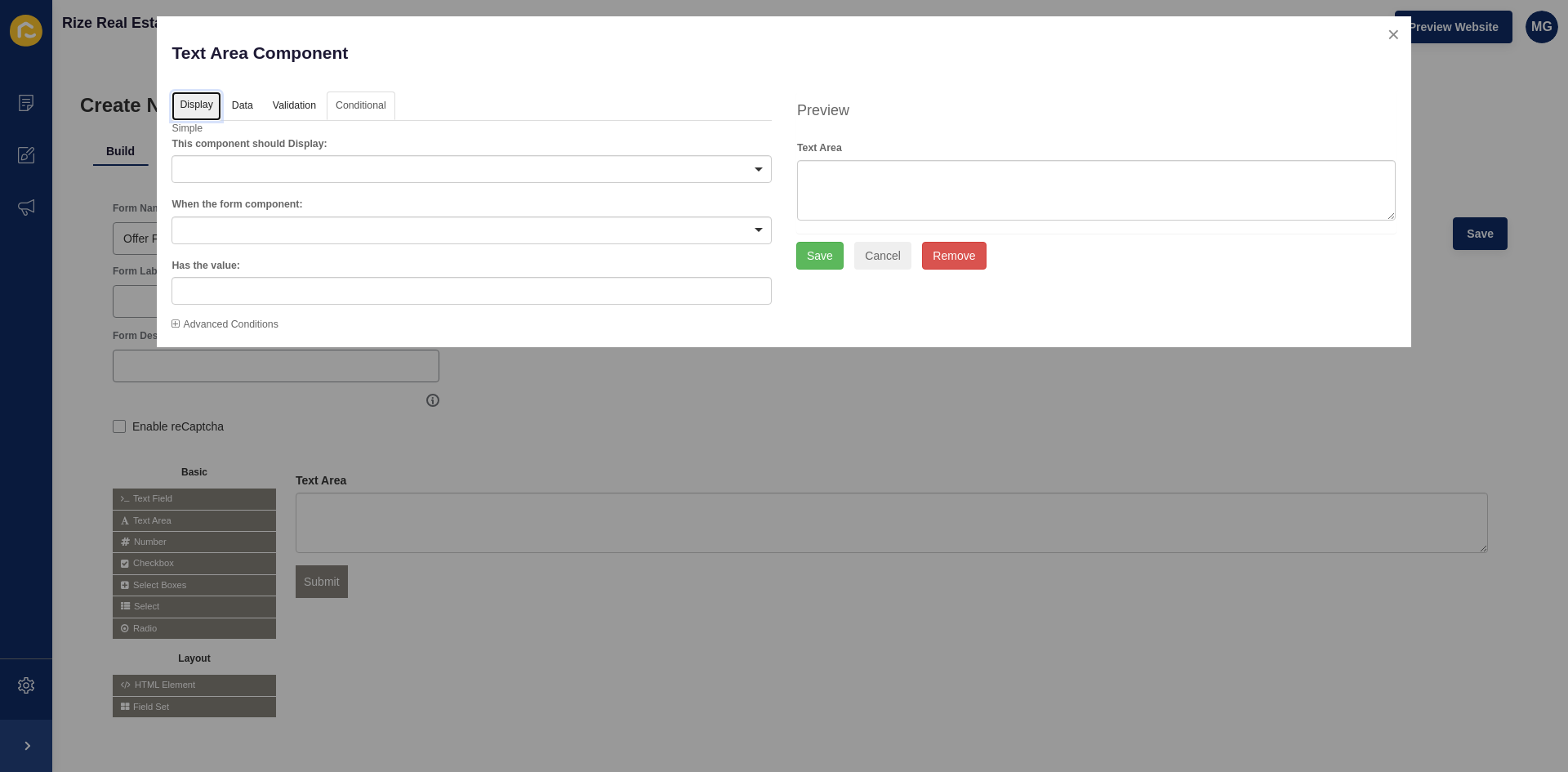
click at [185, 107] on link "Display" at bounding box center [196, 106] width 49 height 30
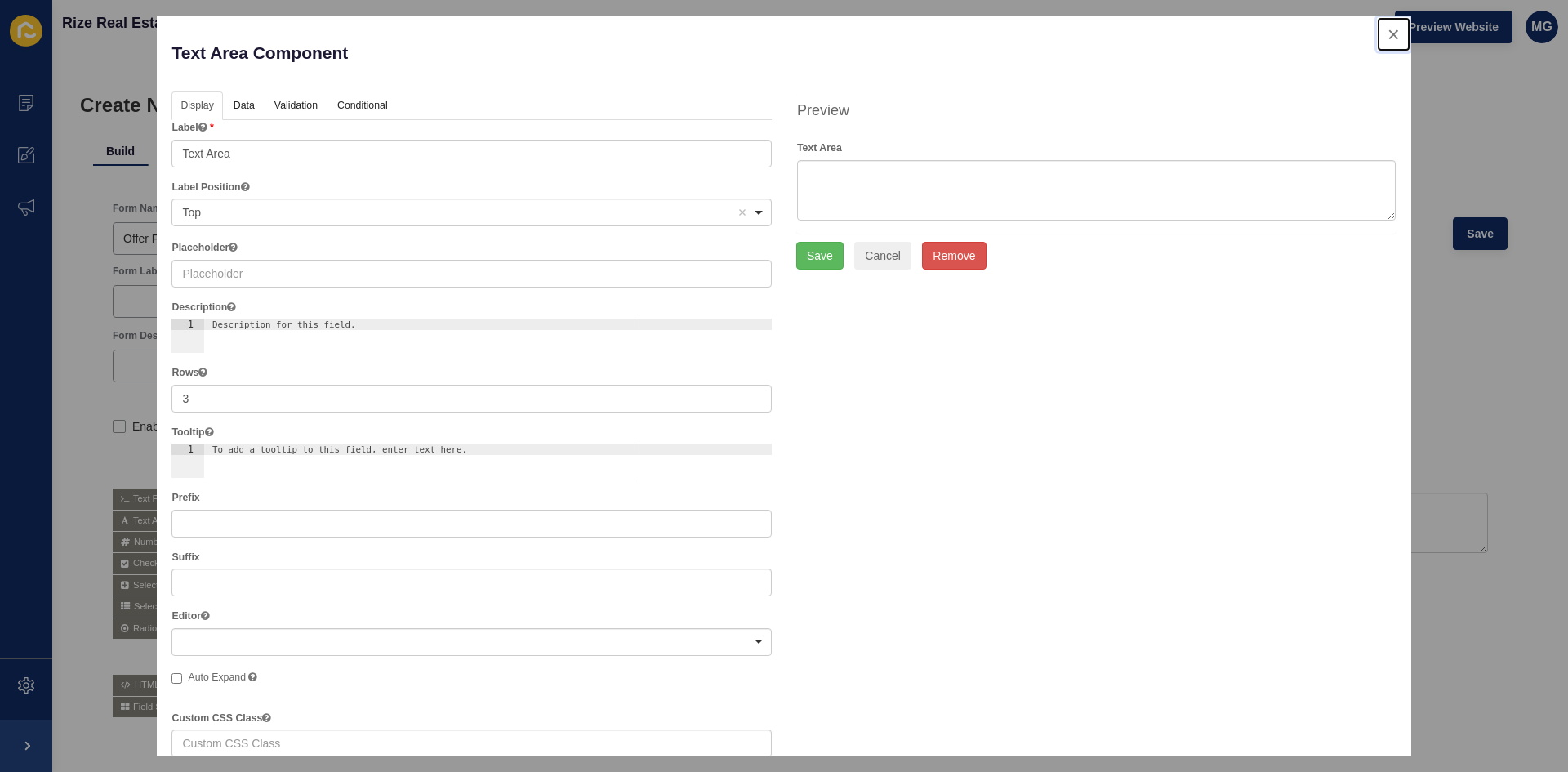
click at [1382, 36] on button "close" at bounding box center [1394, 34] width 33 height 34
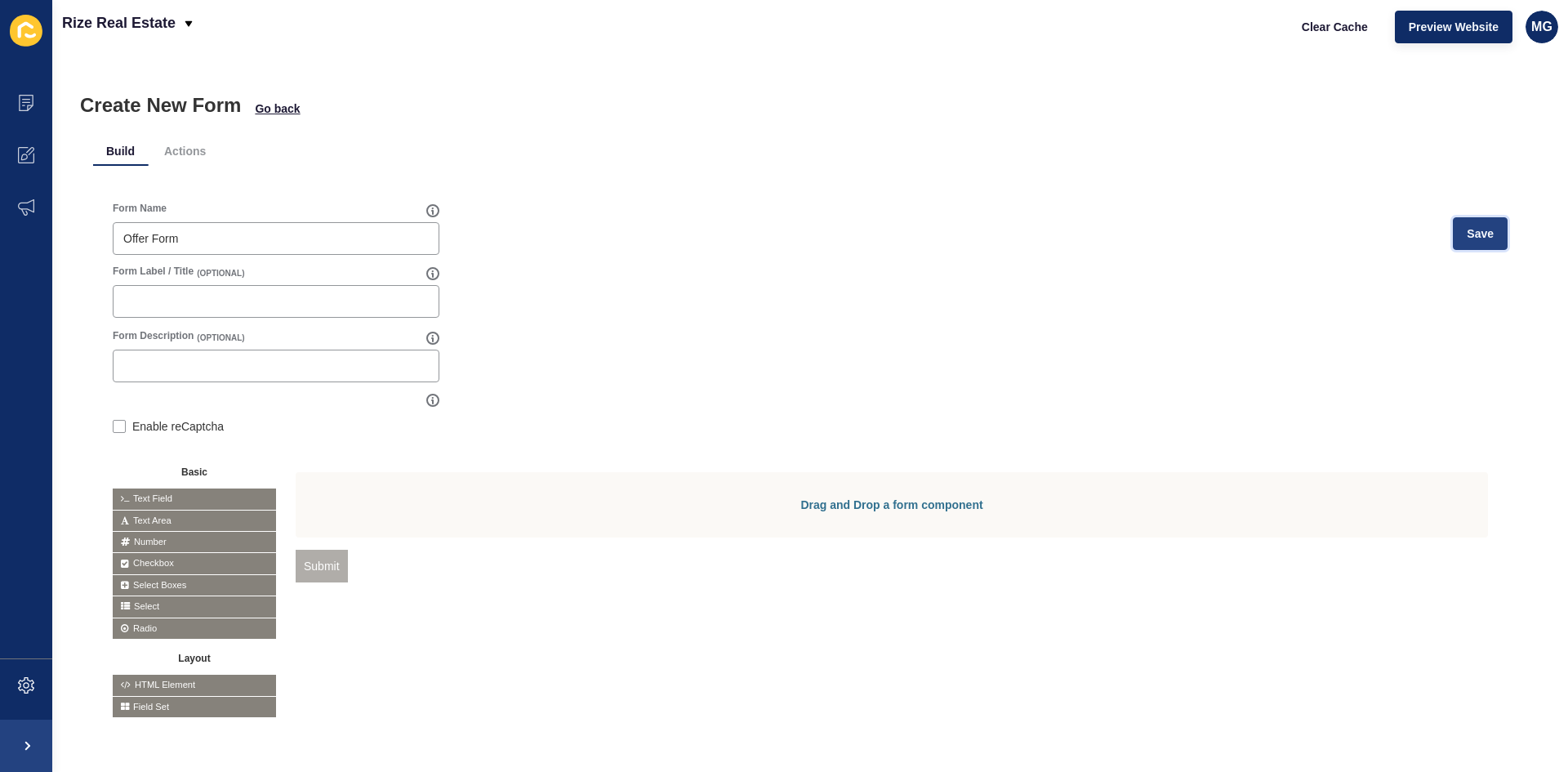
click at [1476, 234] on span "Save" at bounding box center [1481, 233] width 27 height 17
click at [26, 104] on icon at bounding box center [25, 103] width 17 height 17
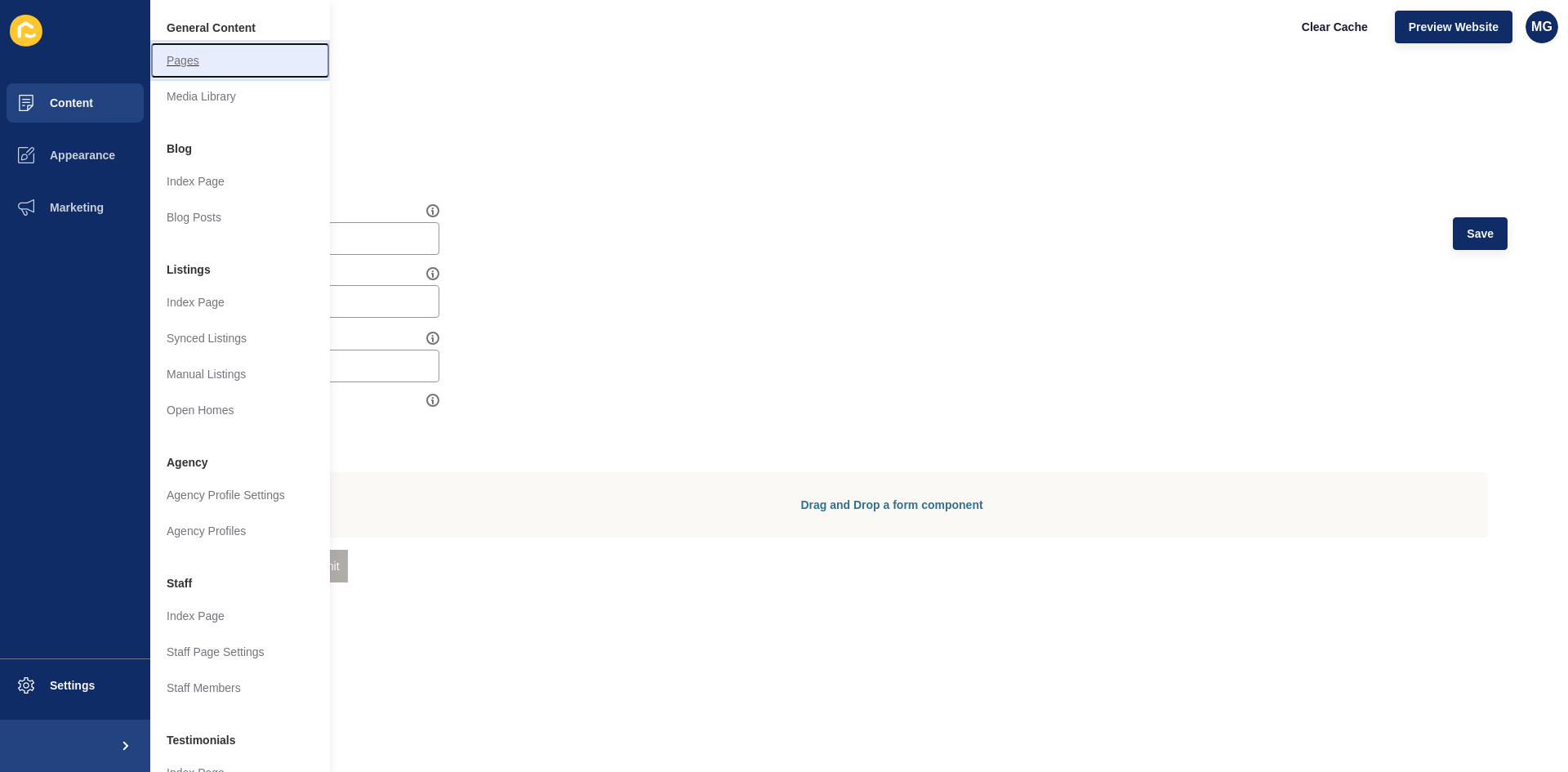
click at [194, 61] on link "Pages" at bounding box center [241, 60] width 180 height 36
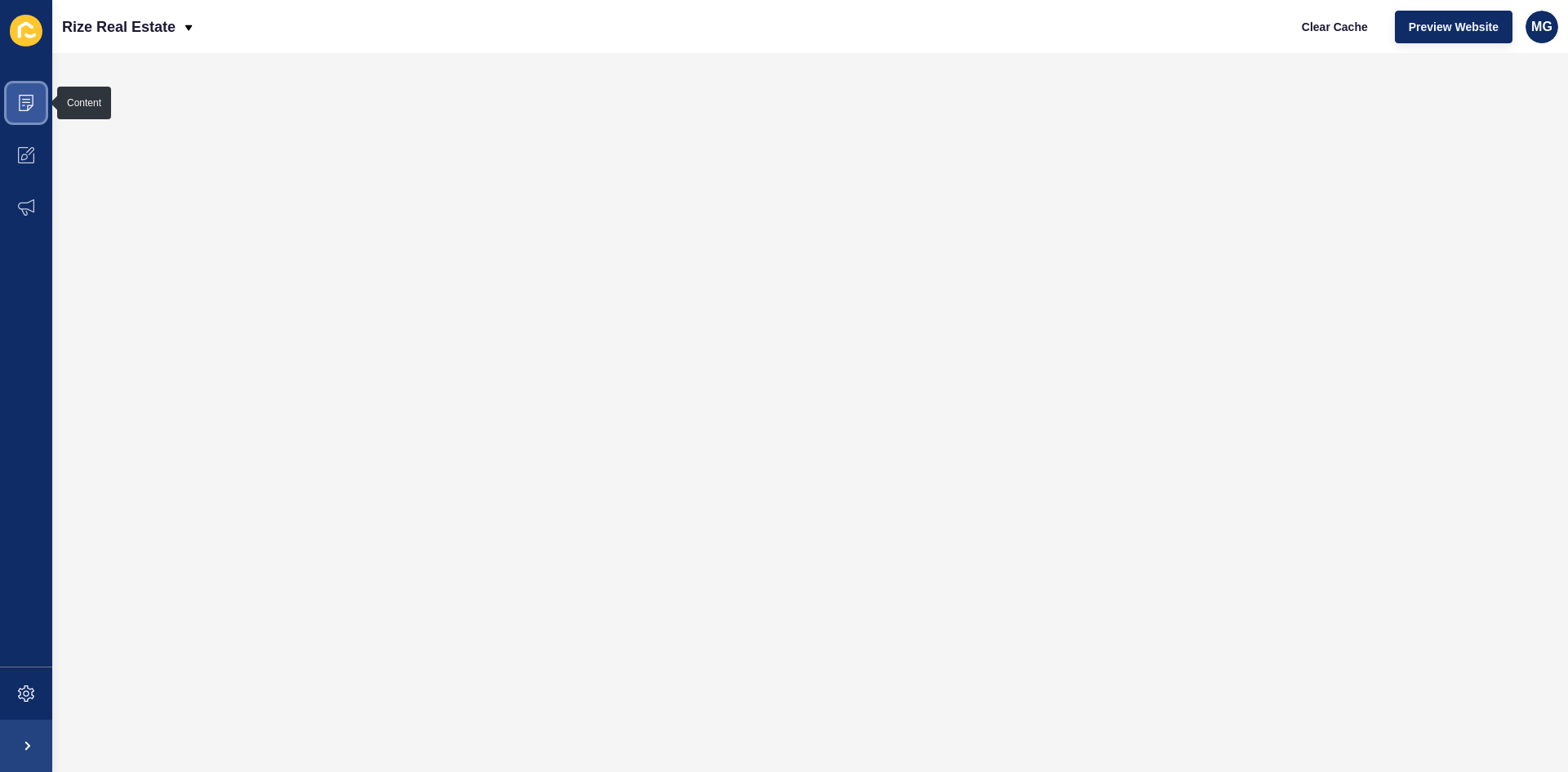
click at [28, 101] on icon at bounding box center [25, 103] width 17 height 17
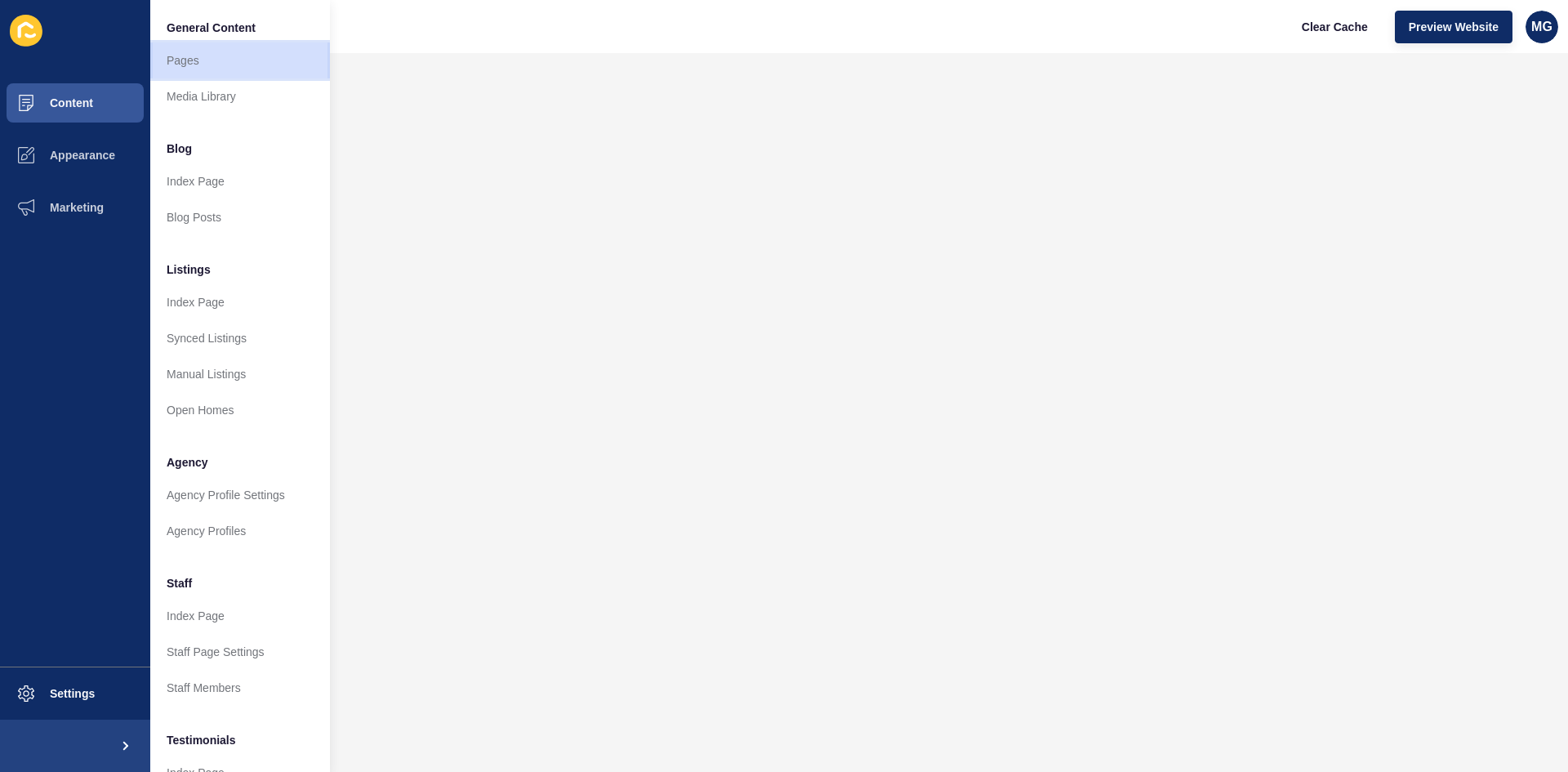
click at [194, 63] on link "Pages" at bounding box center [241, 60] width 180 height 36
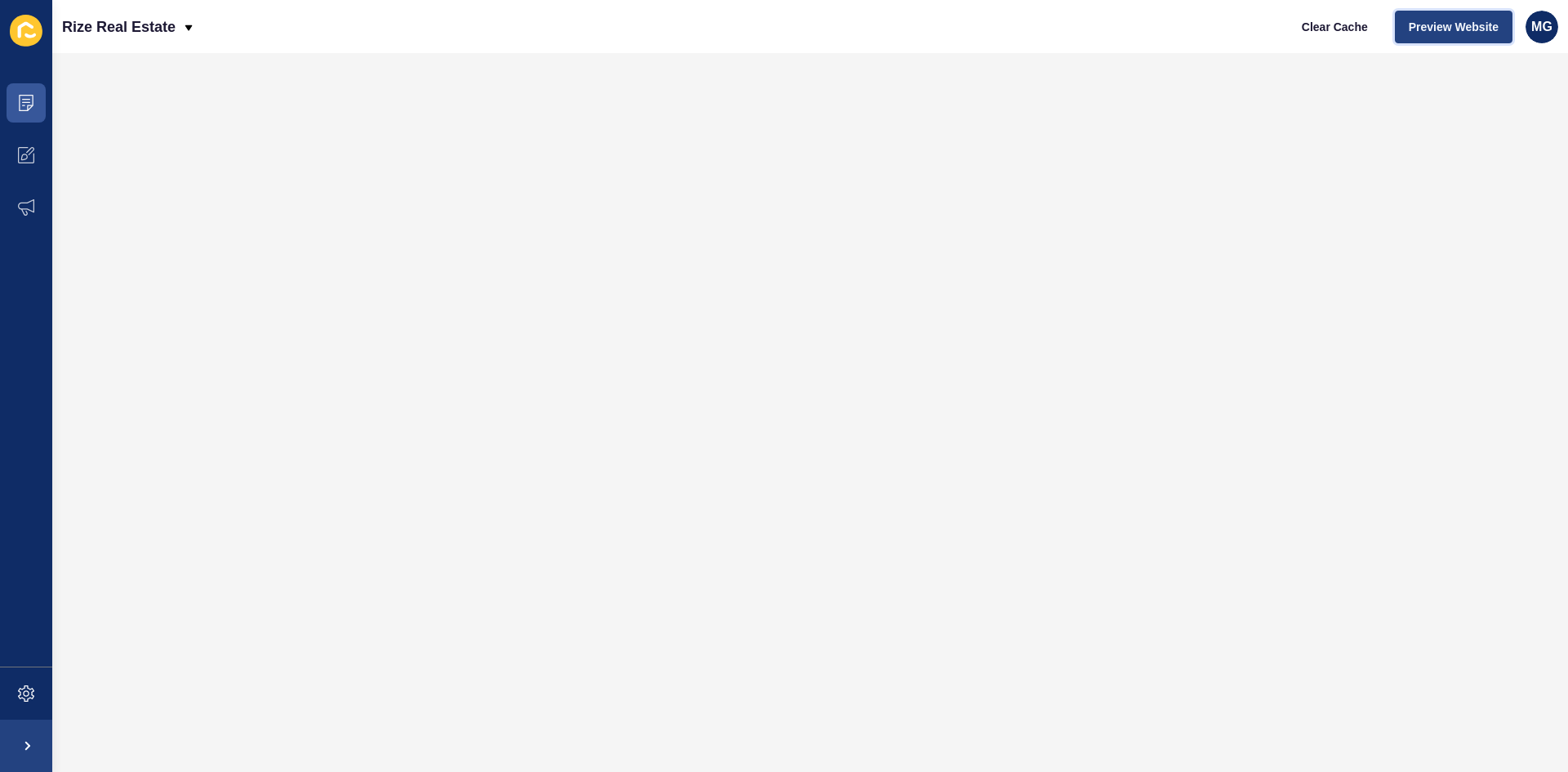
click at [1464, 24] on span "Preview Website" at bounding box center [1454, 26] width 90 height 17
click at [1449, 37] on button "Preview Website" at bounding box center [1453, 26] width 117 height 32
click at [26, 97] on icon at bounding box center [25, 103] width 17 height 17
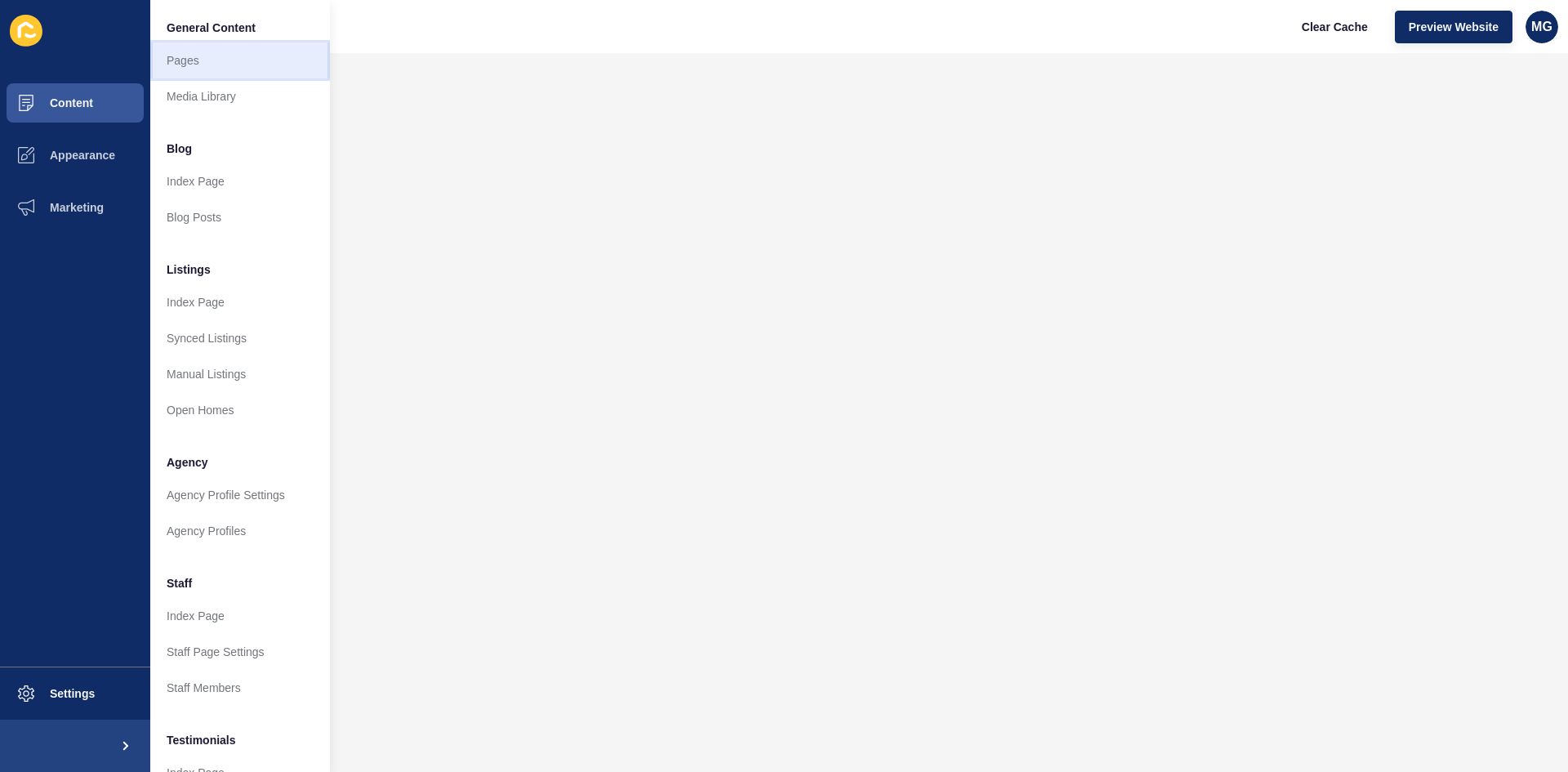
click at [226, 67] on link "Pages" at bounding box center [241, 60] width 180 height 36
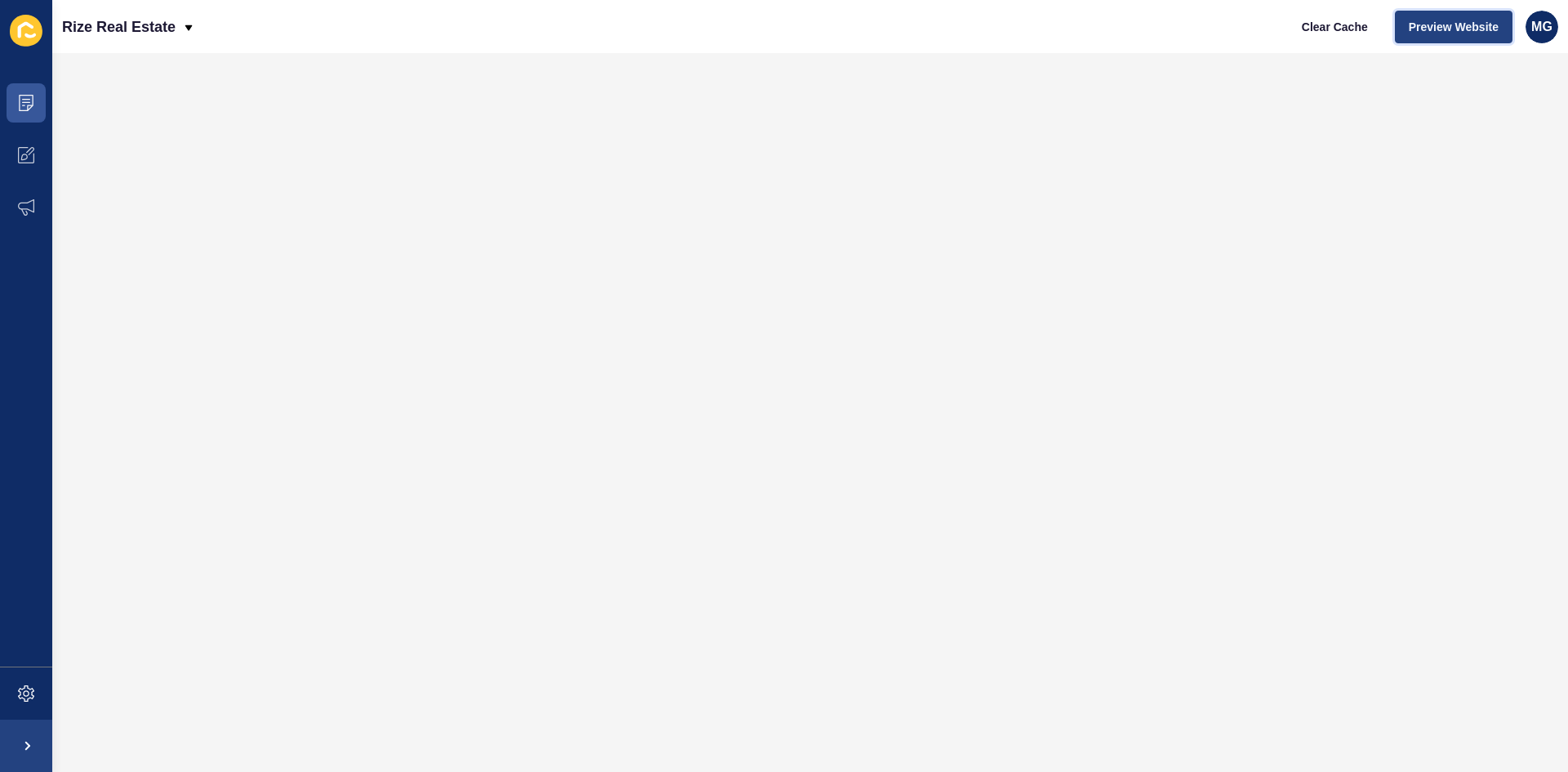
click at [1433, 34] on button "Preview Website" at bounding box center [1453, 26] width 117 height 32
click at [23, 100] on icon at bounding box center [26, 99] width 8 height 1
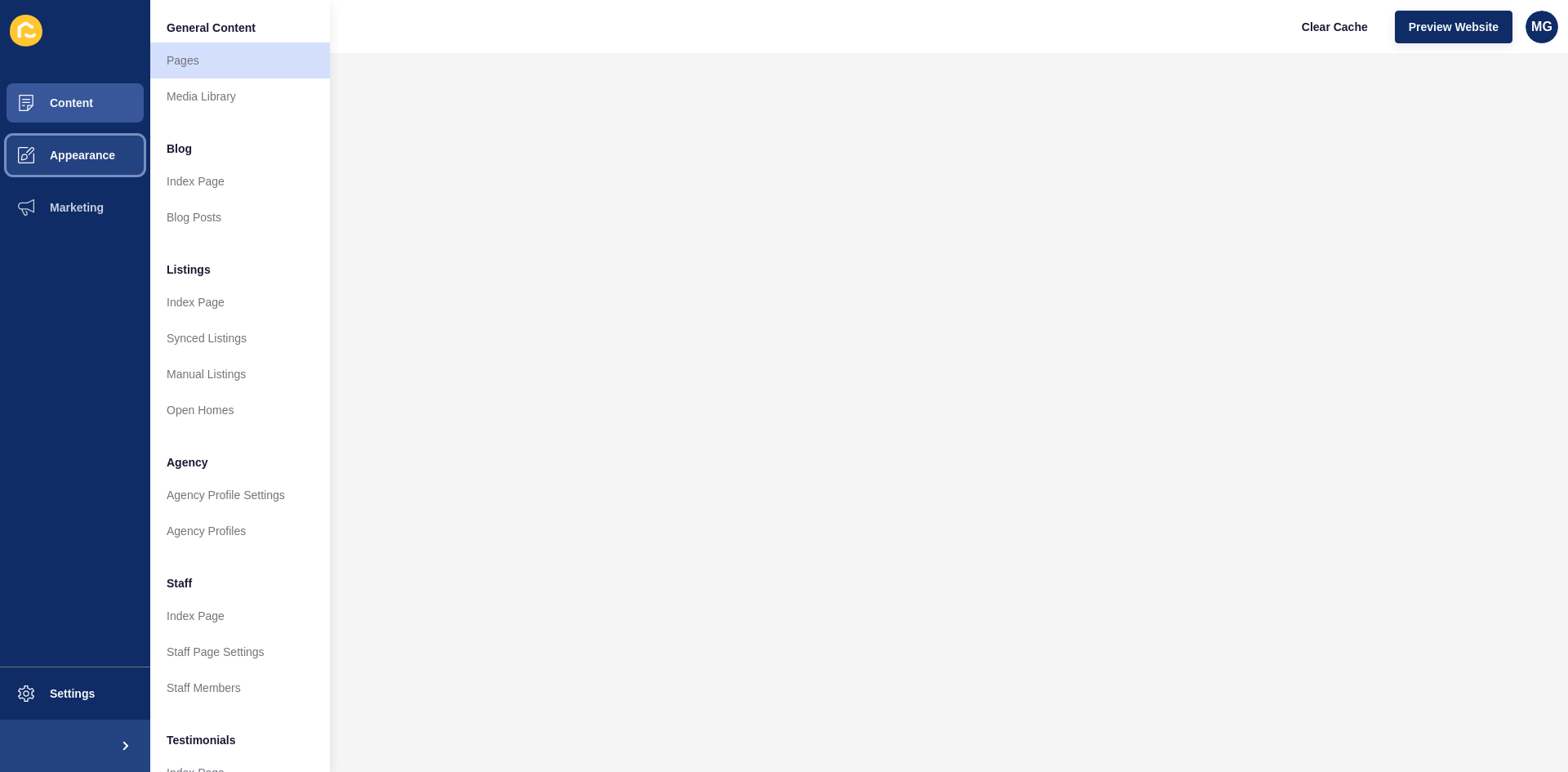
click at [82, 167] on button "Appearance" at bounding box center [75, 155] width 151 height 52
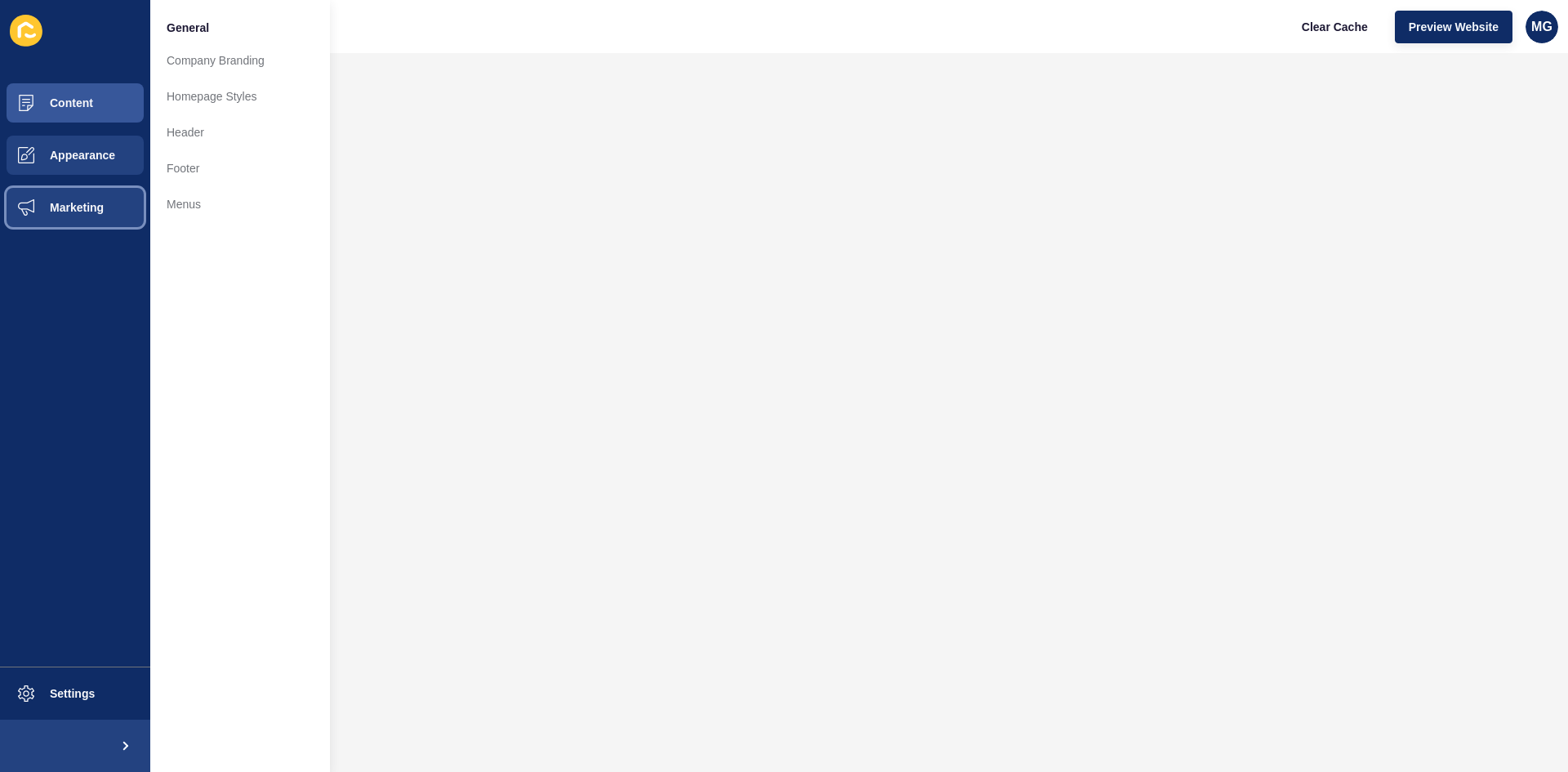
click at [76, 209] on span "Marketing" at bounding box center [50, 206] width 106 height 13
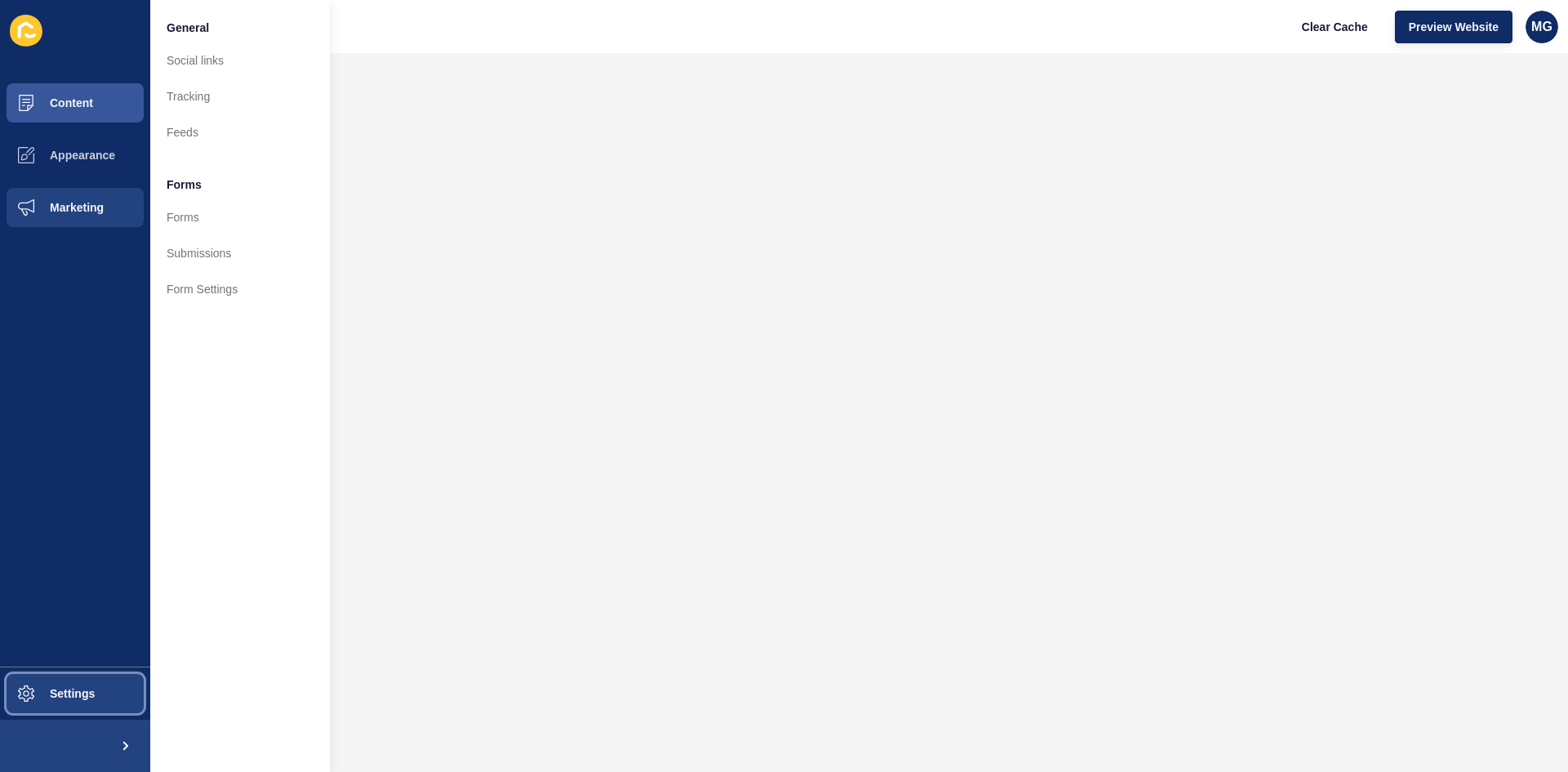
click at [42, 702] on span at bounding box center [25, 693] width 52 height 52
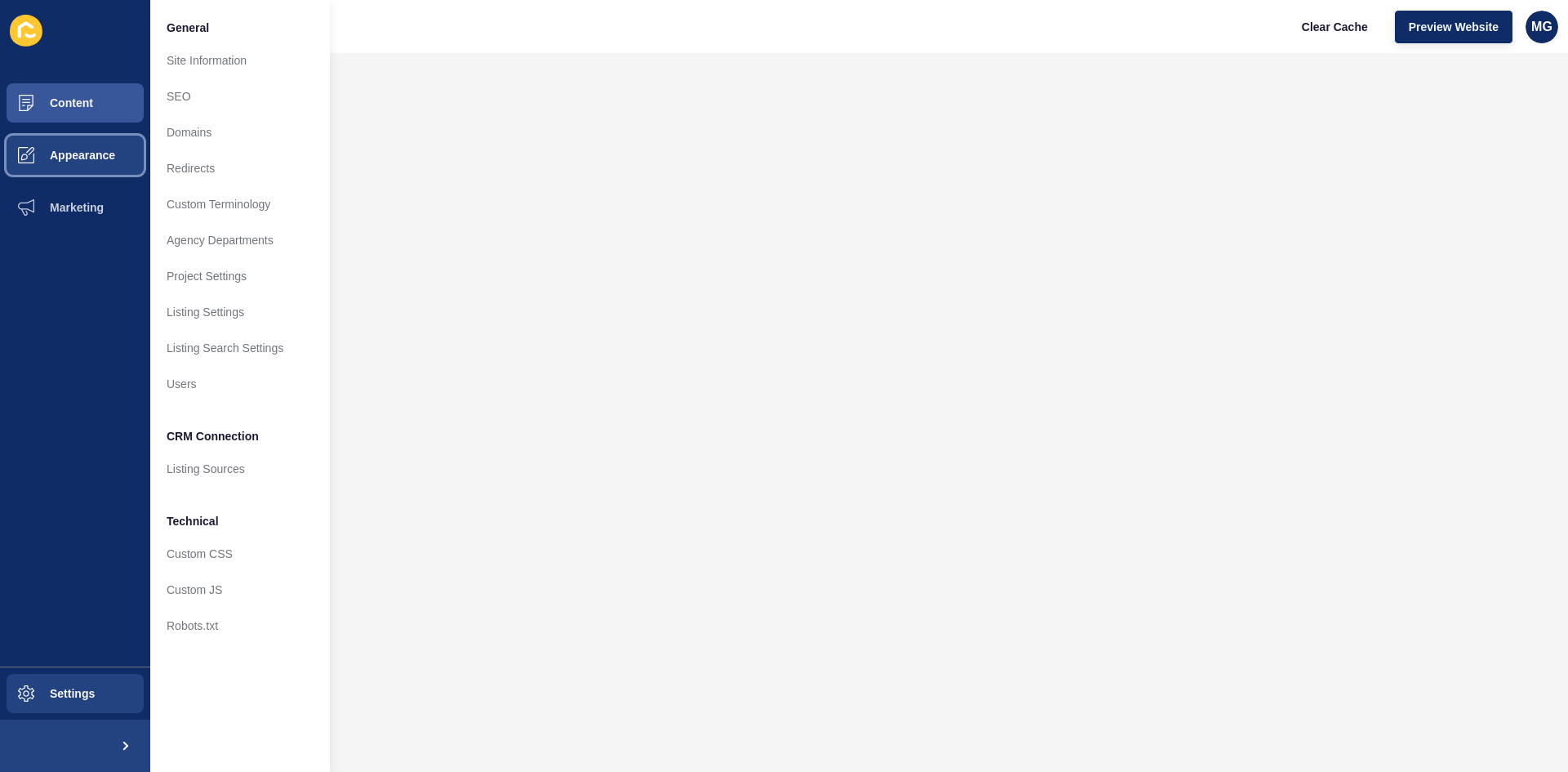
click at [81, 158] on span "Appearance" at bounding box center [56, 155] width 117 height 13
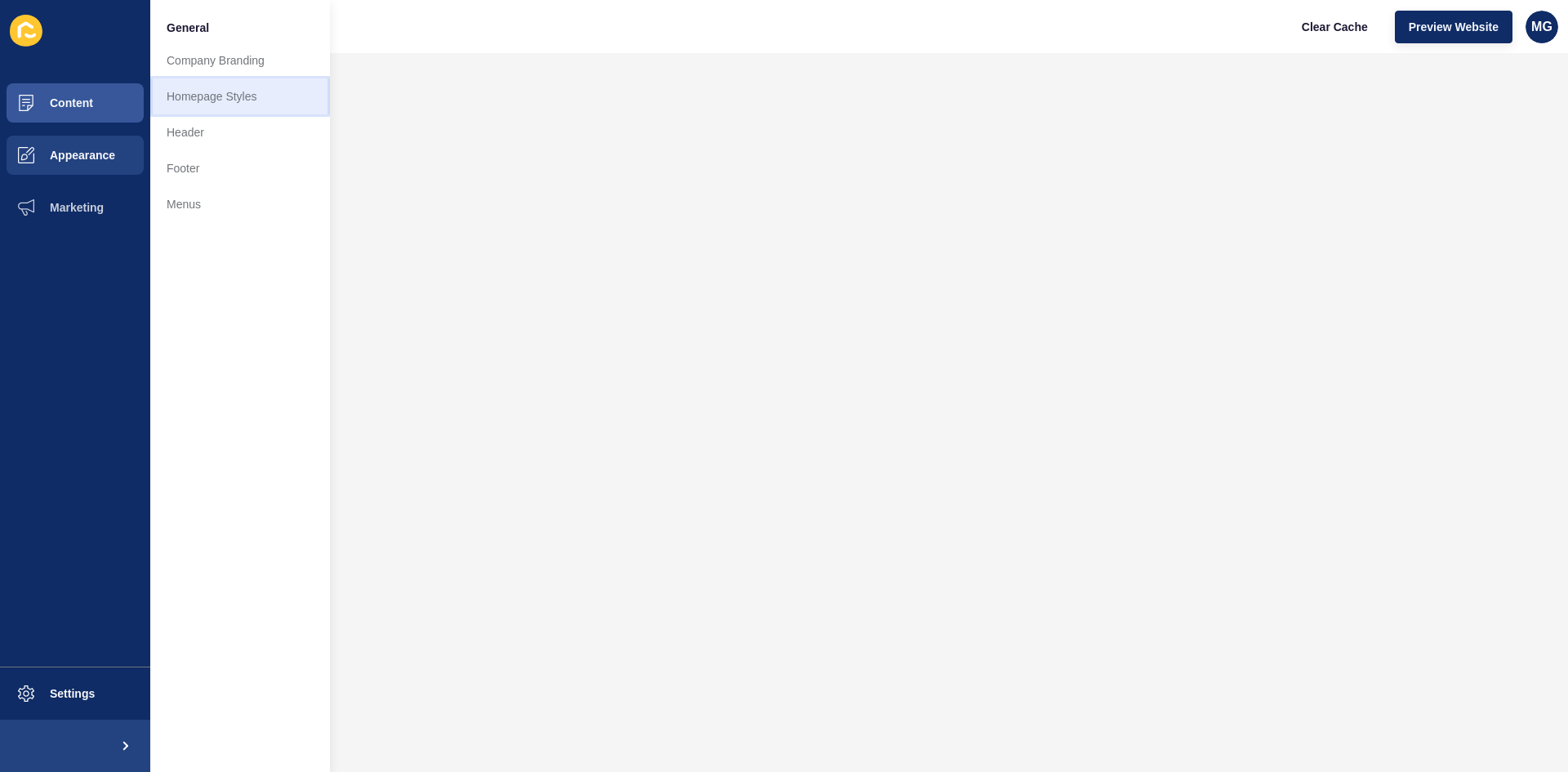
click at [241, 98] on link "Homepage Styles" at bounding box center [241, 96] width 180 height 36
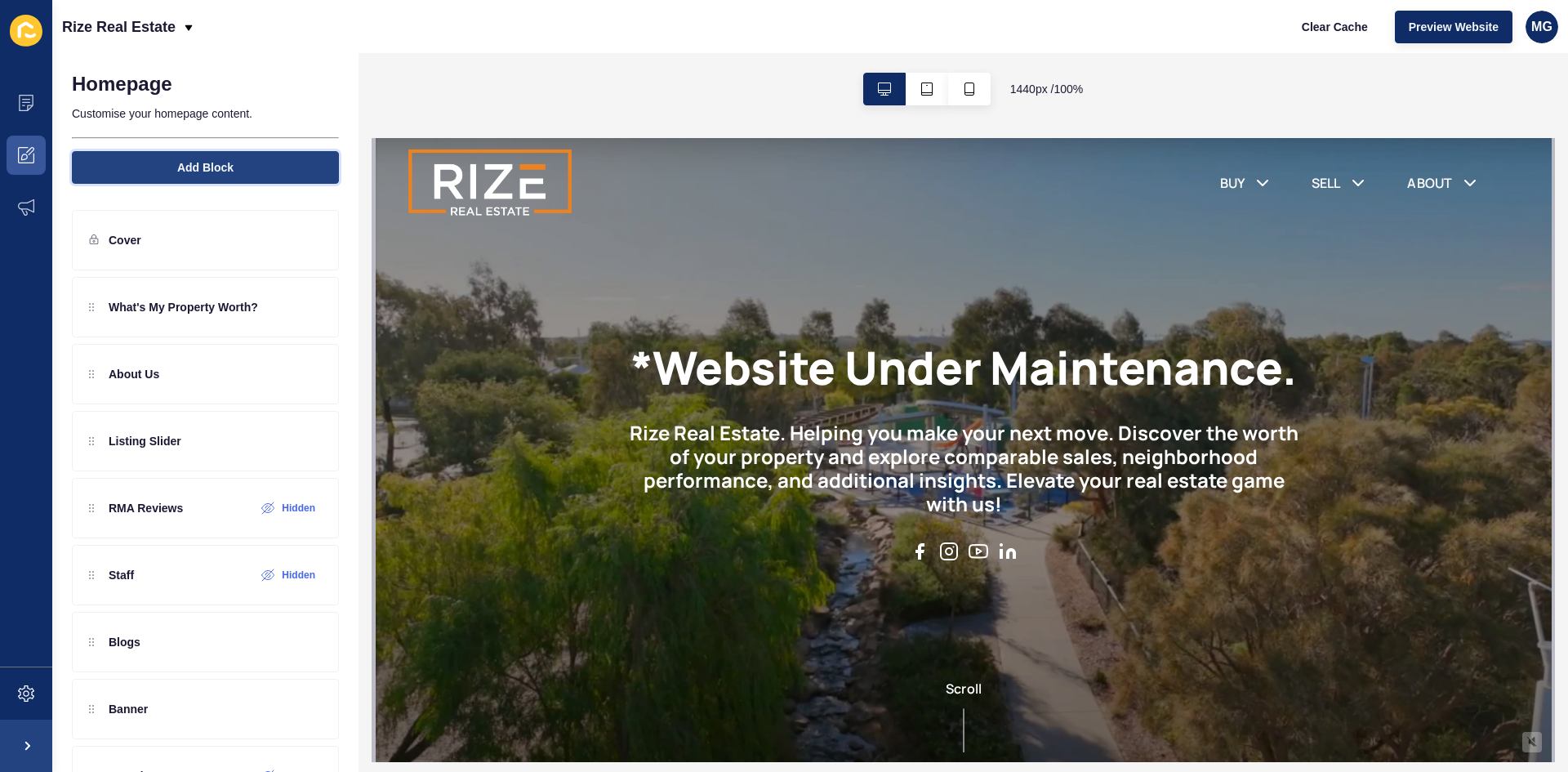
click at [253, 168] on button "Add Block" at bounding box center [205, 166] width 267 height 32
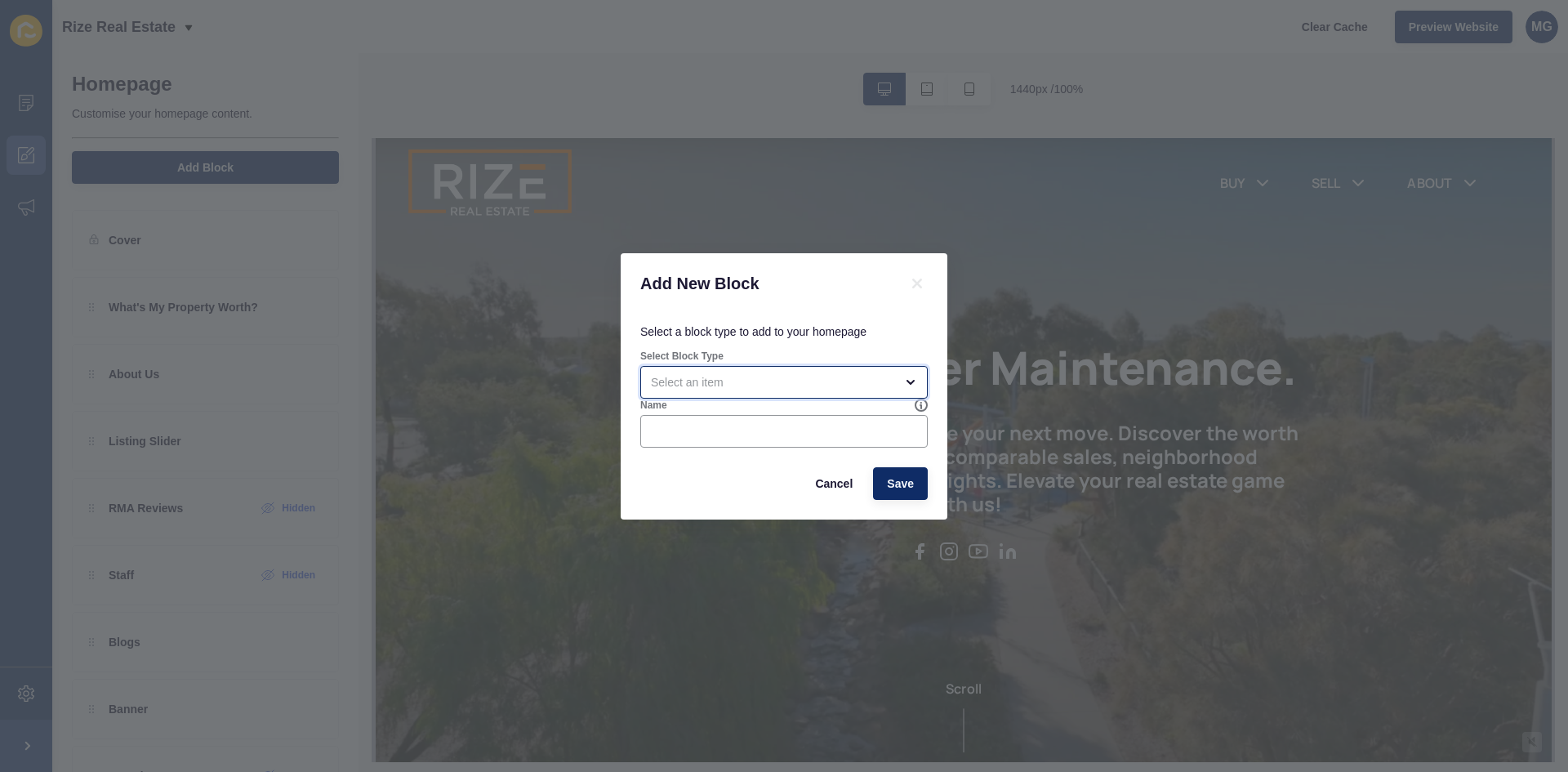
click at [692, 380] on div "open menu" at bounding box center [772, 382] width 244 height 17
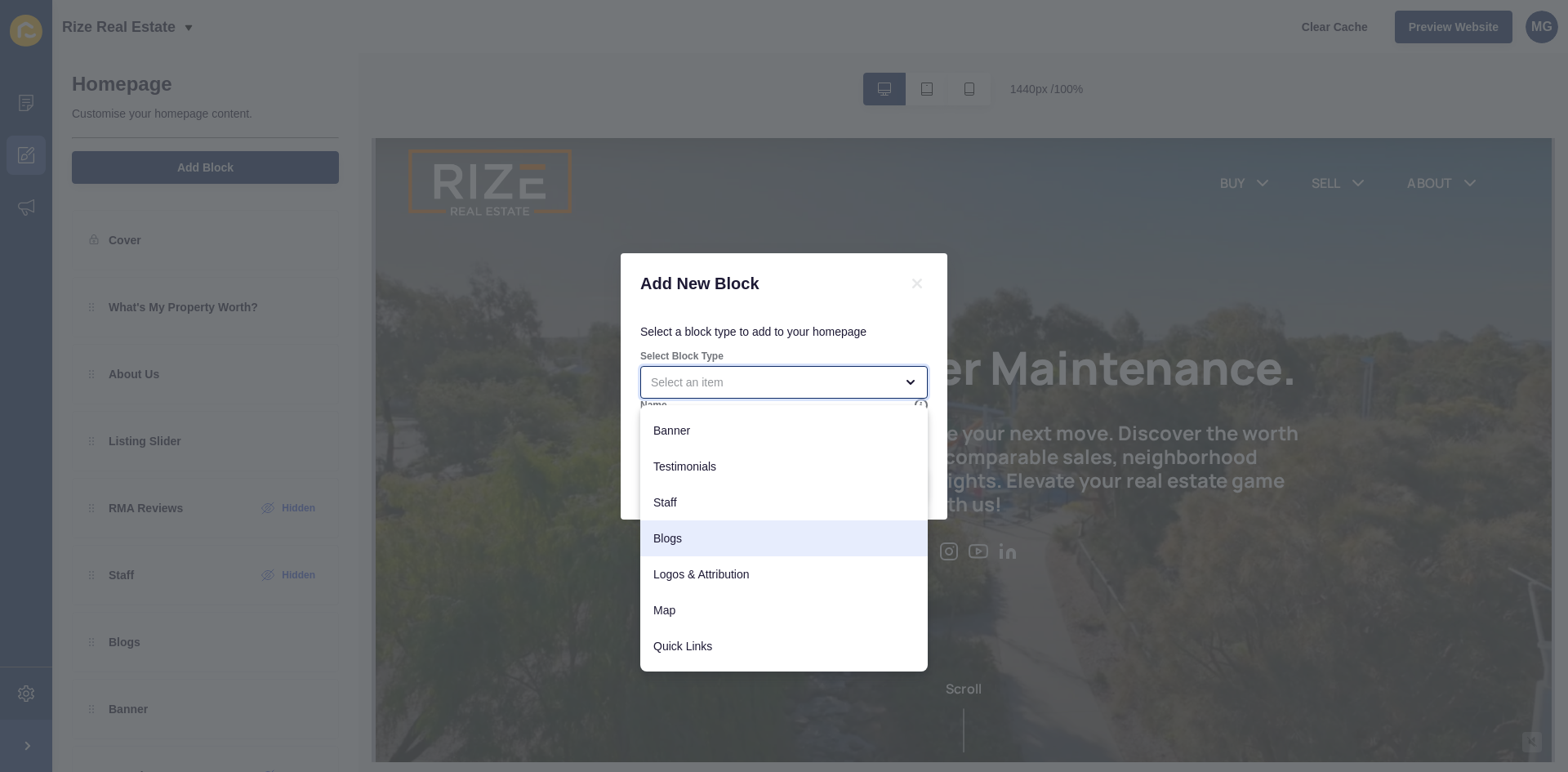
scroll to position [129, 0]
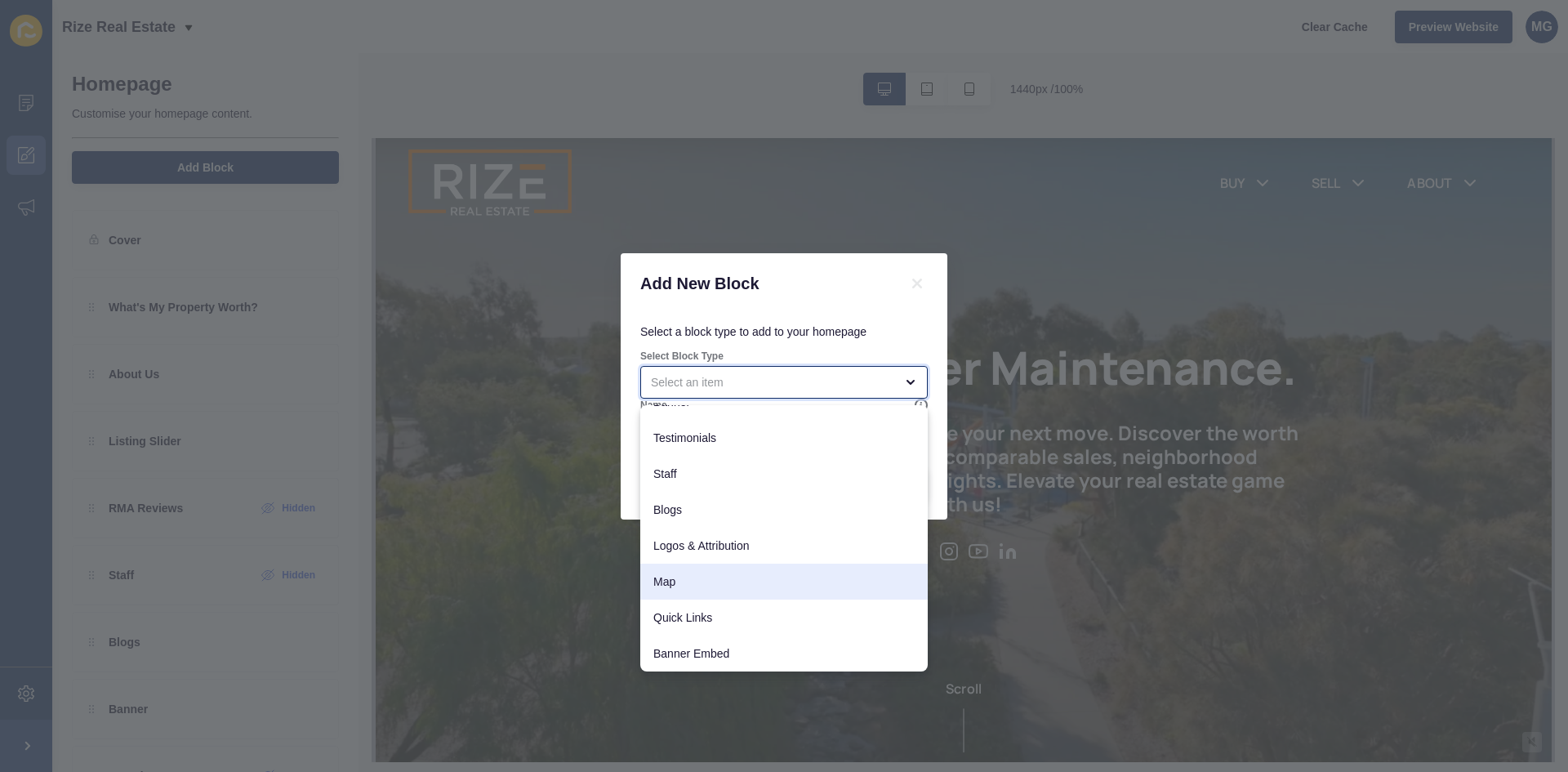
click at [697, 585] on span "Map" at bounding box center [784, 581] width 261 height 17
type input "Map"
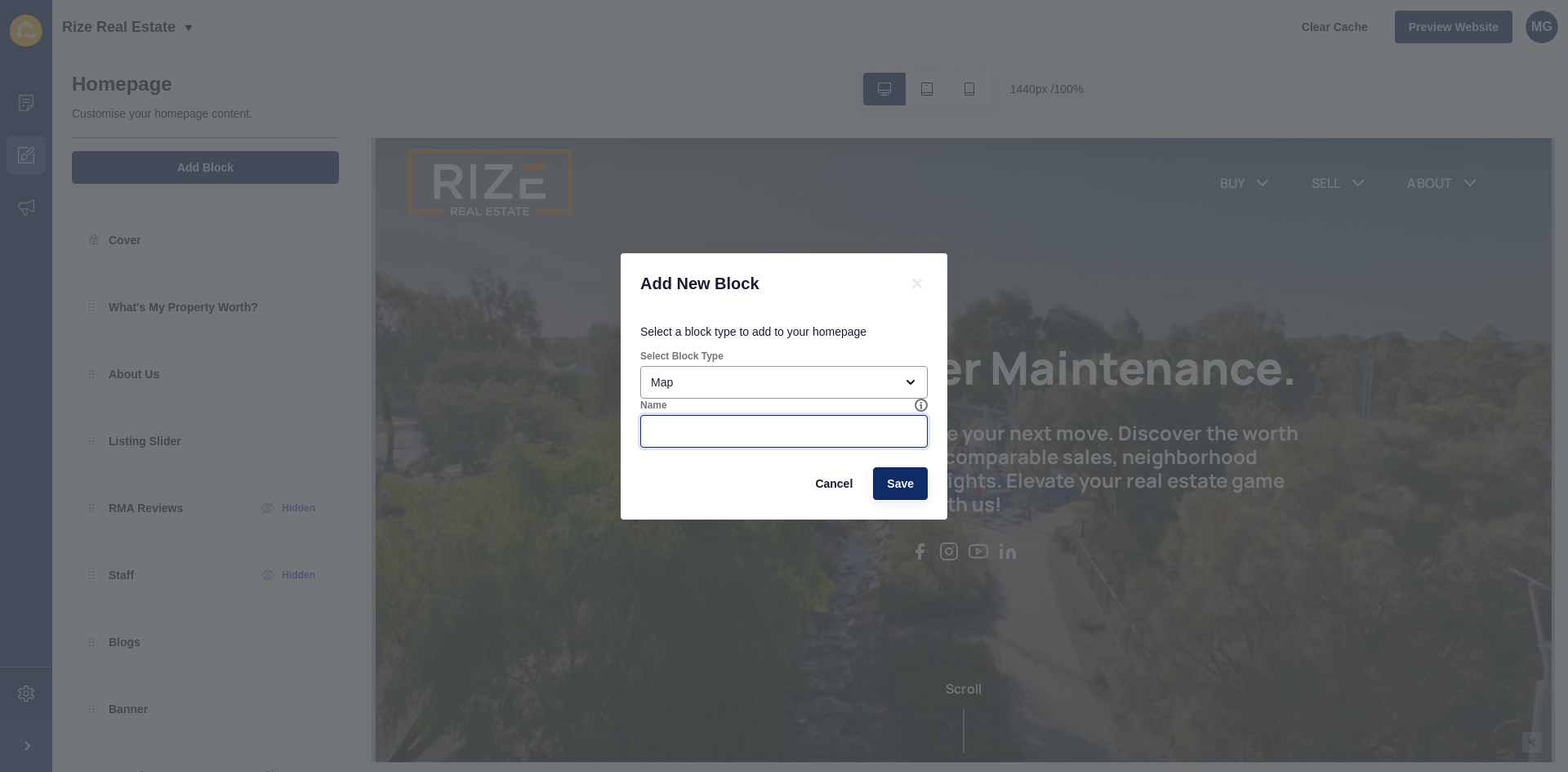
click at [685, 432] on input "Name" at bounding box center [784, 431] width 266 height 17
click at [901, 483] on span "Save" at bounding box center [900, 483] width 27 height 17
click at [704, 427] on input "Name" at bounding box center [784, 431] width 266 height 17
type input "Local Office"
click at [887, 484] on span "Save" at bounding box center [900, 483] width 27 height 17
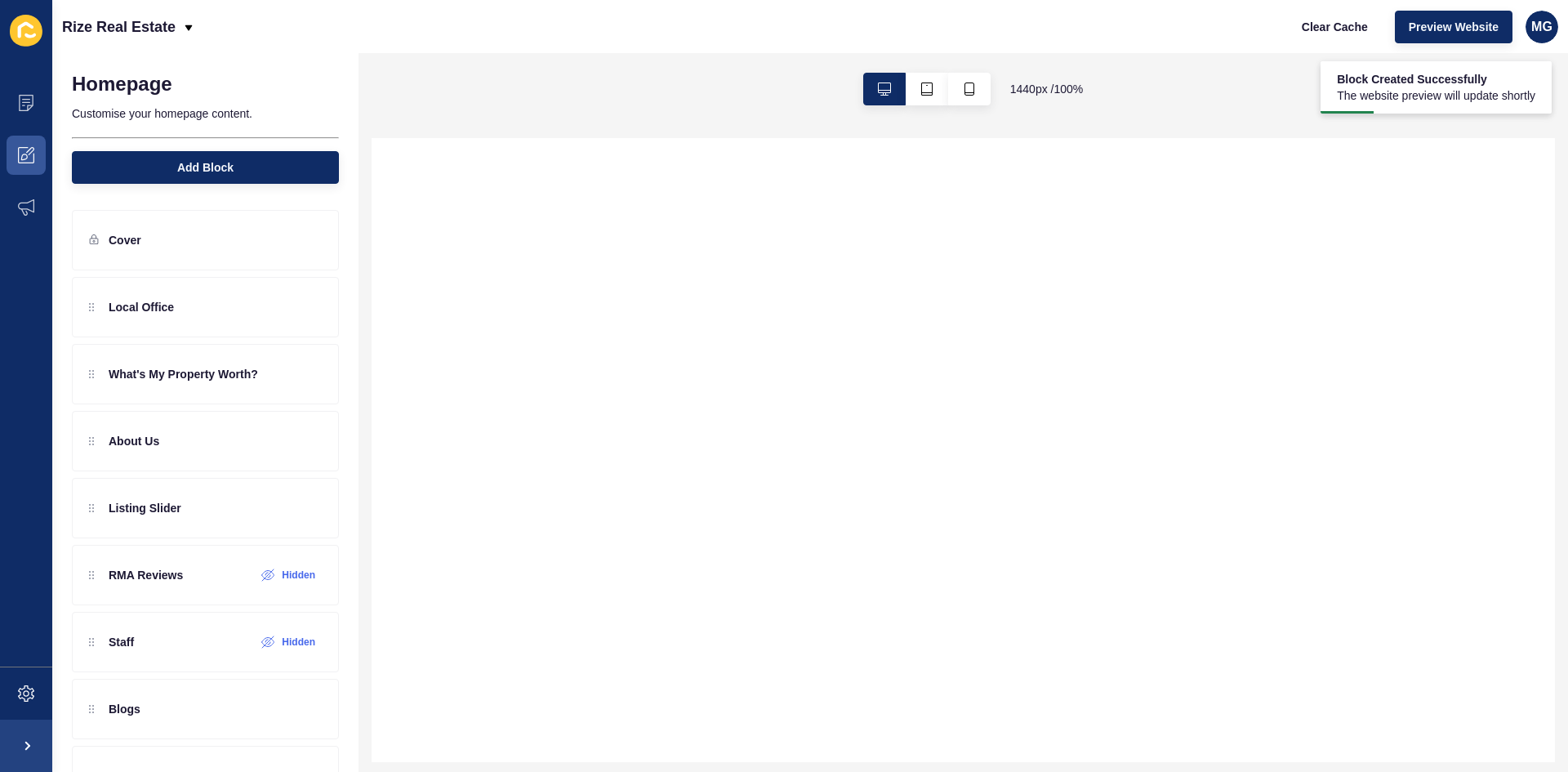
scroll to position [0, 0]
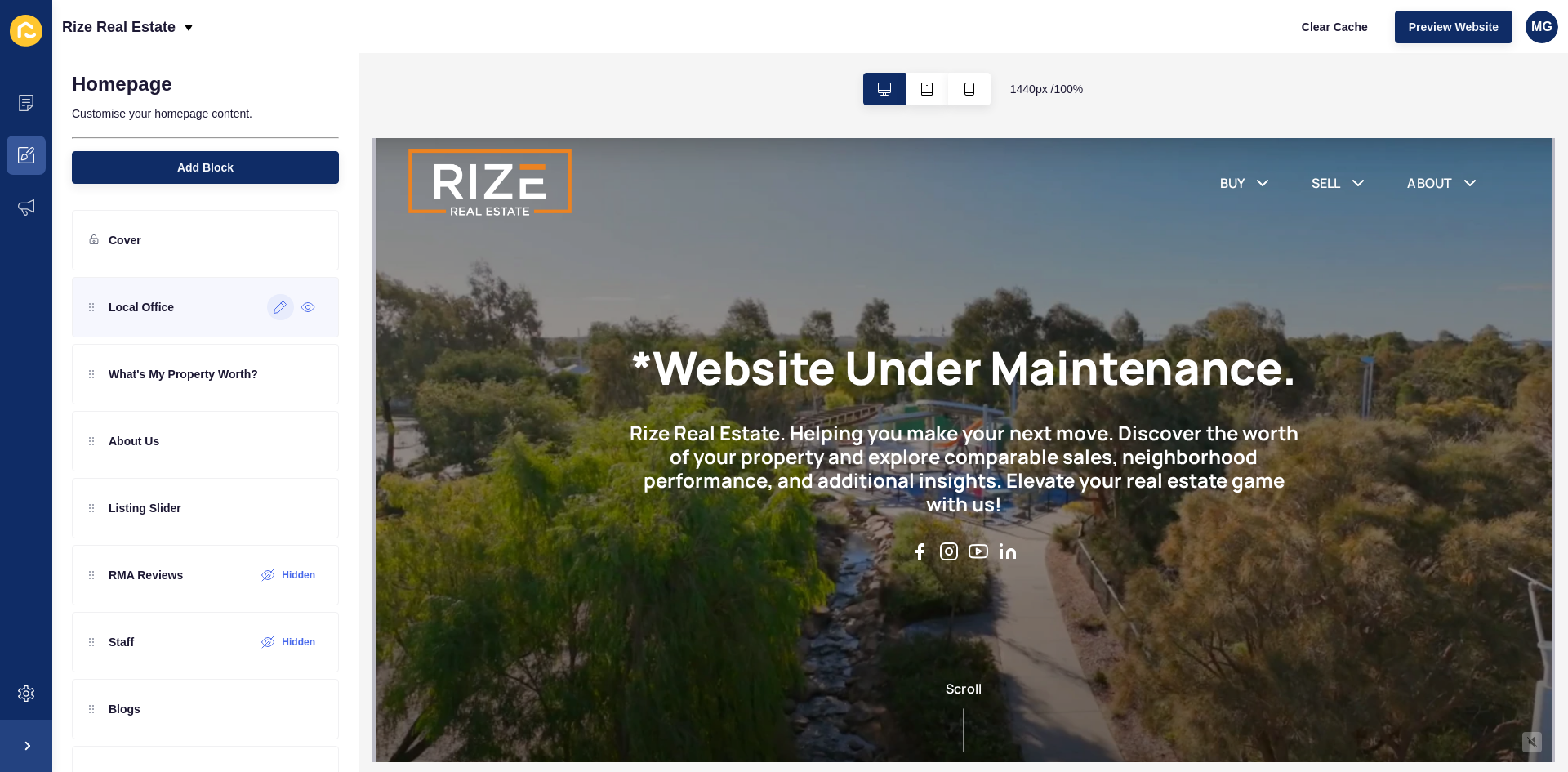
click at [274, 308] on icon at bounding box center [281, 306] width 14 height 13
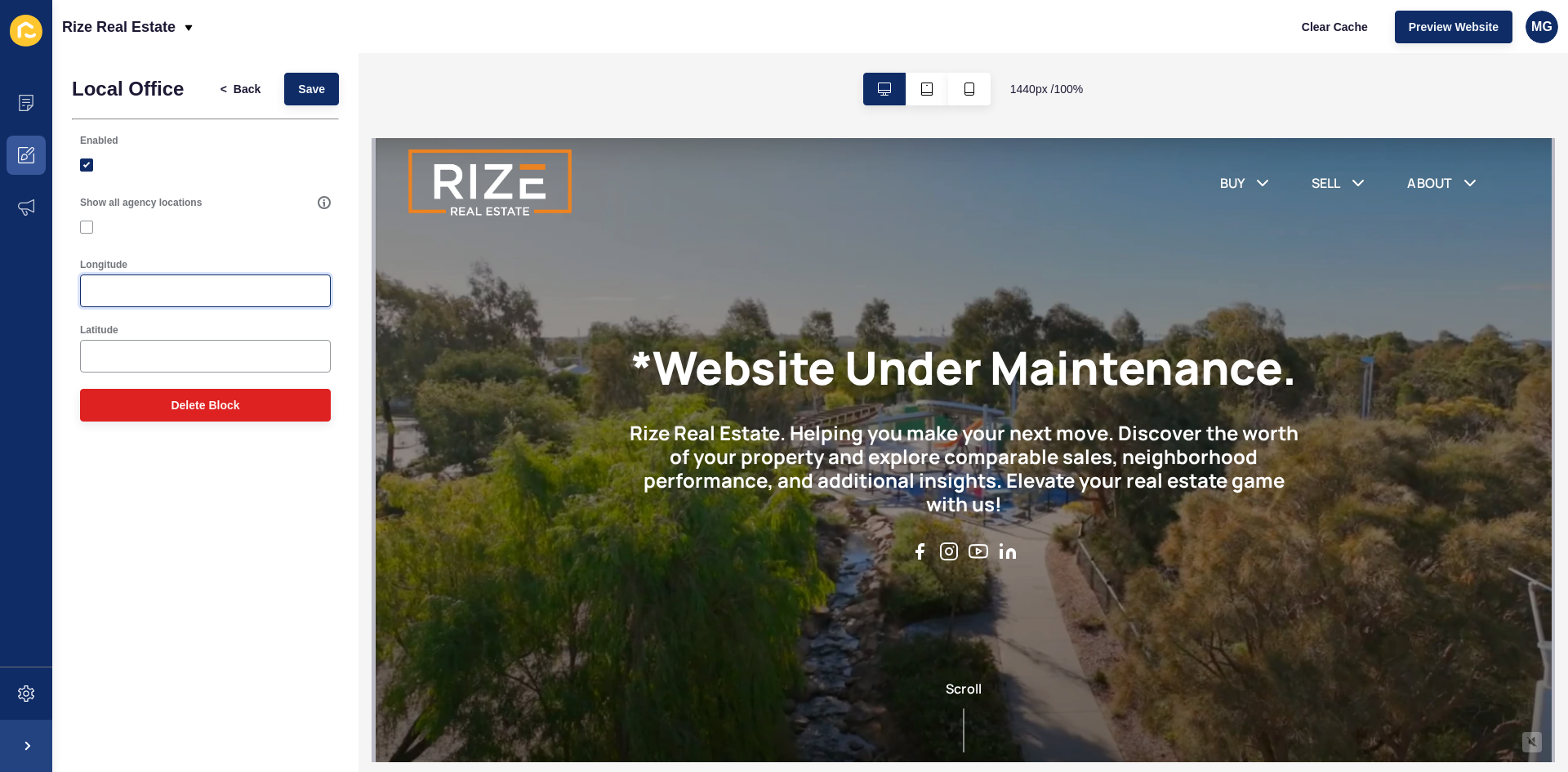
click at [111, 290] on input "Longitude" at bounding box center [206, 291] width 229 height 17
paste input "<iframe src="[URL][DOMAIN_NAME]" width="400" height="300" style="border:0;" all…"
type input "<iframe src="[URL][DOMAIN_NAME]" width="400" height="300" style="border:0;" all…"
click at [319, 92] on span "Save" at bounding box center [312, 89] width 27 height 17
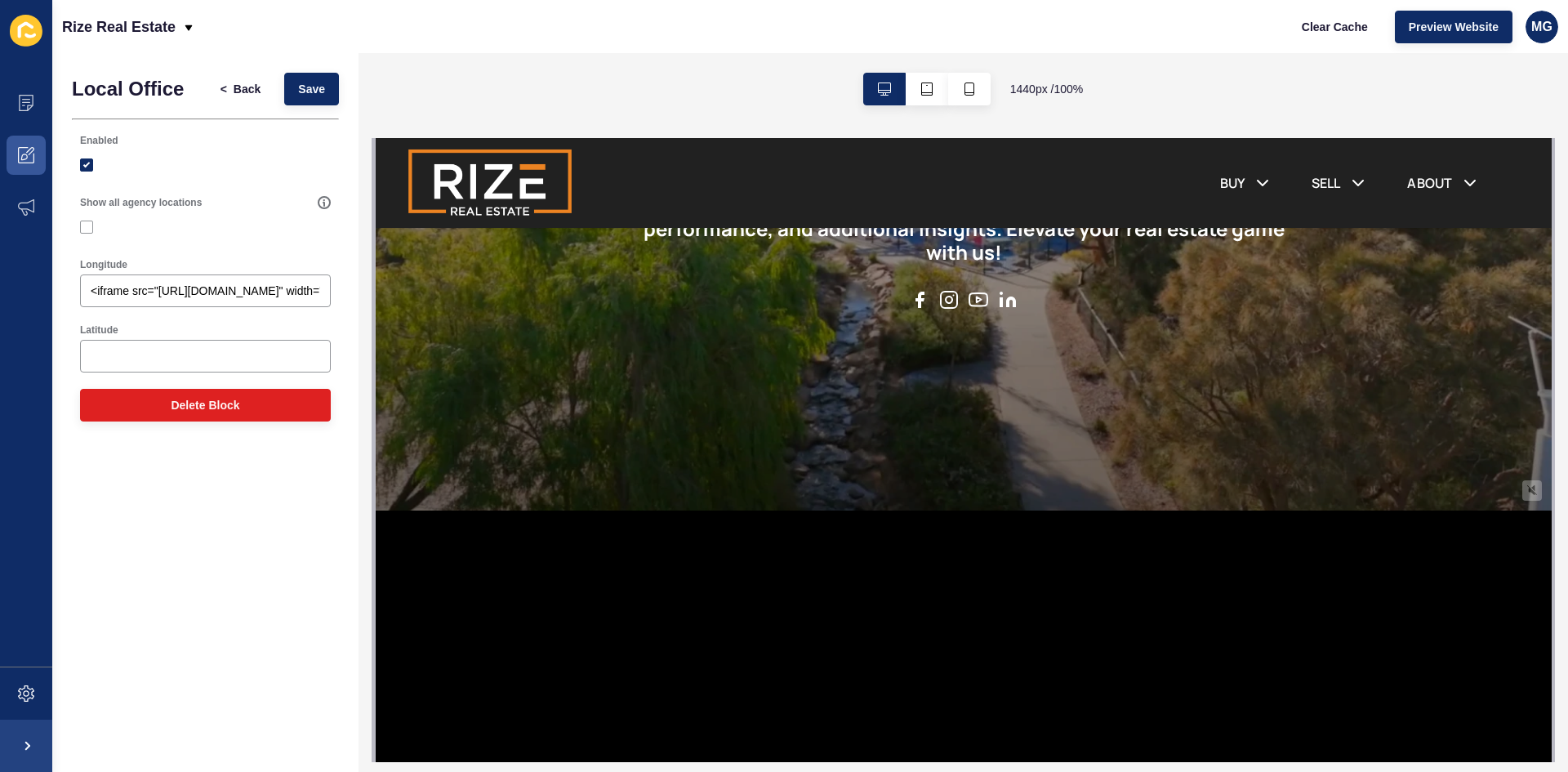
scroll to position [0, 0]
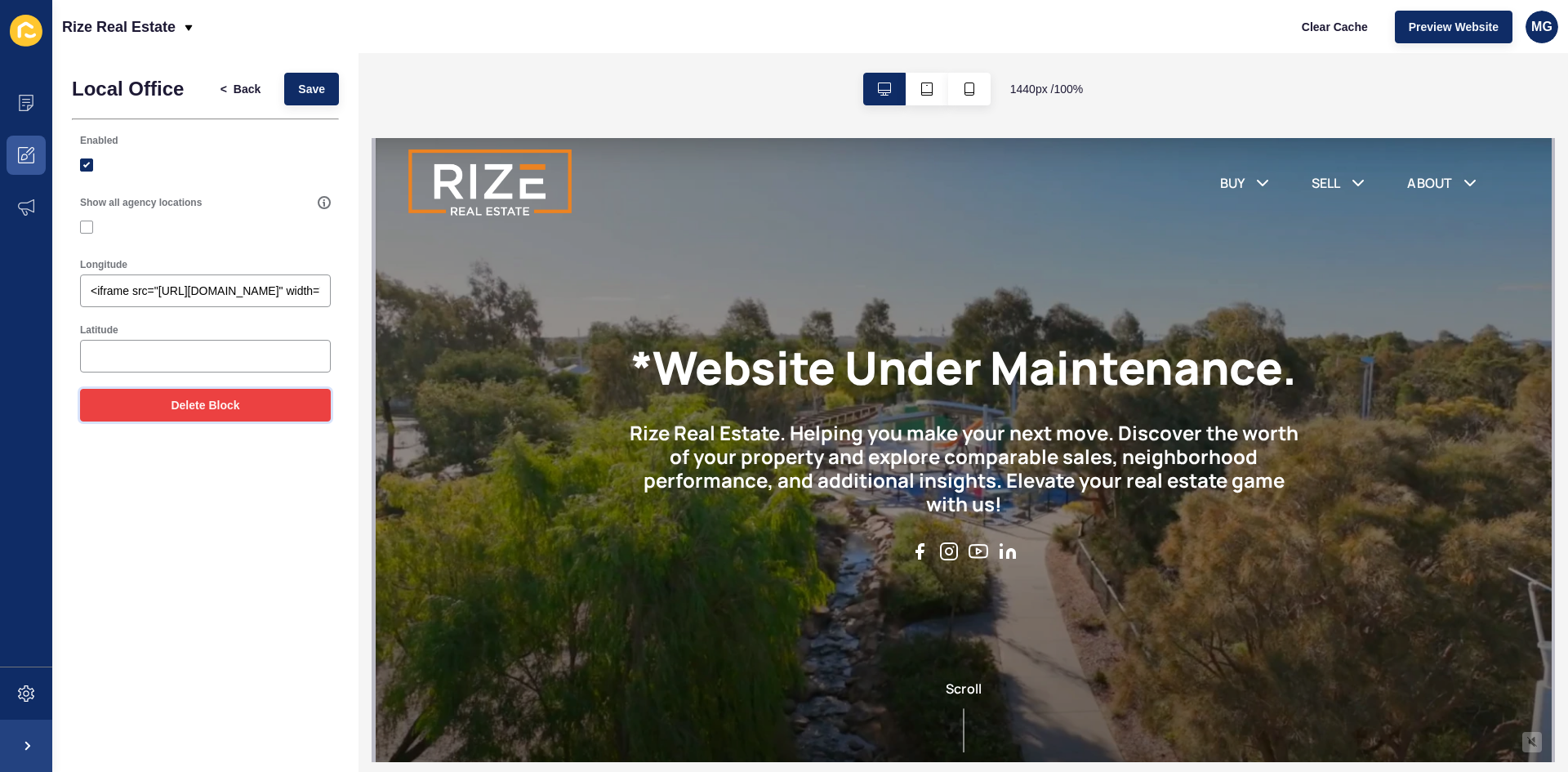
click at [209, 419] on button "Delete Block" at bounding box center [206, 404] width 251 height 32
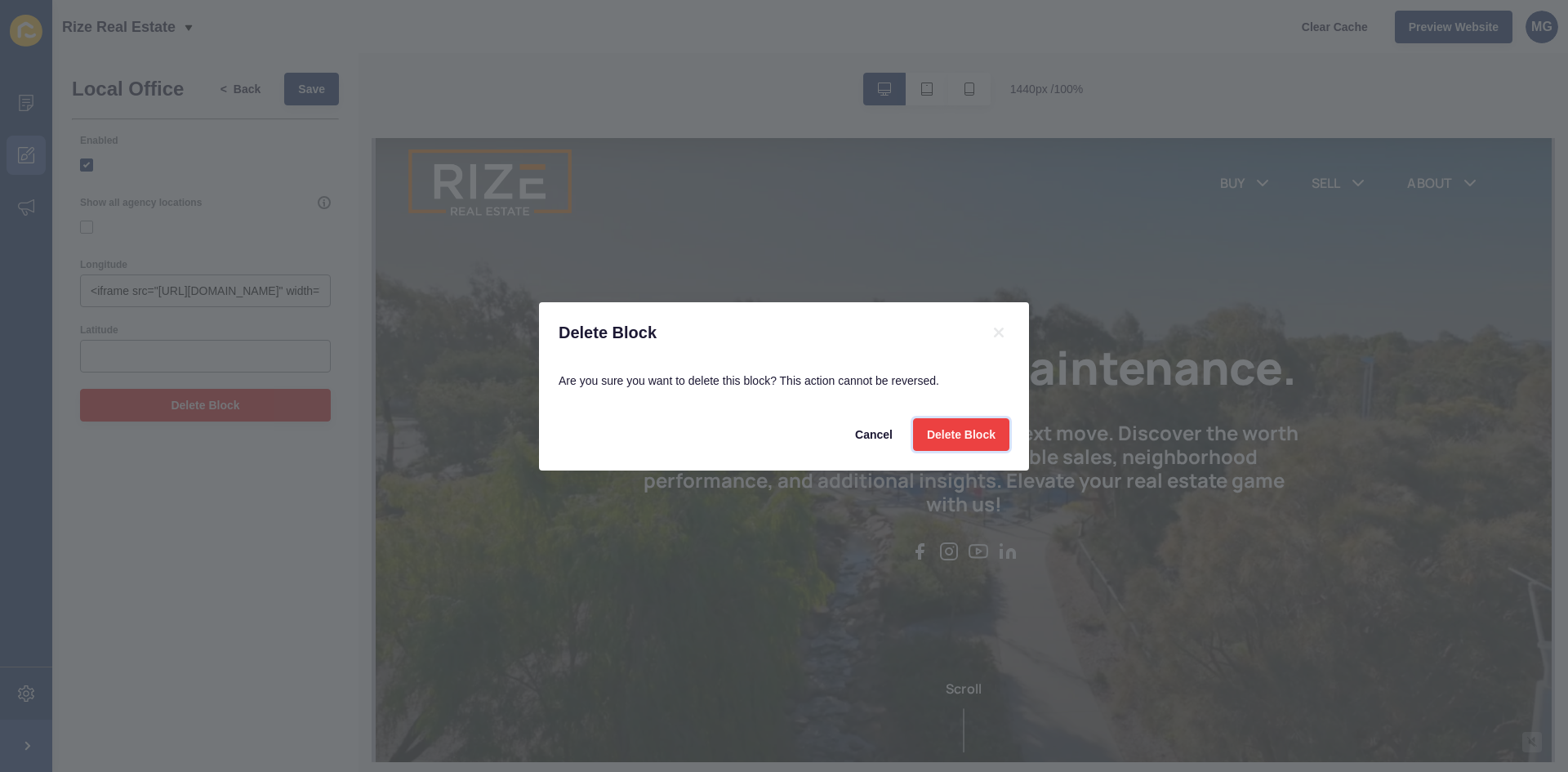
click at [996, 441] on button "Delete Block" at bounding box center [961, 433] width 96 height 32
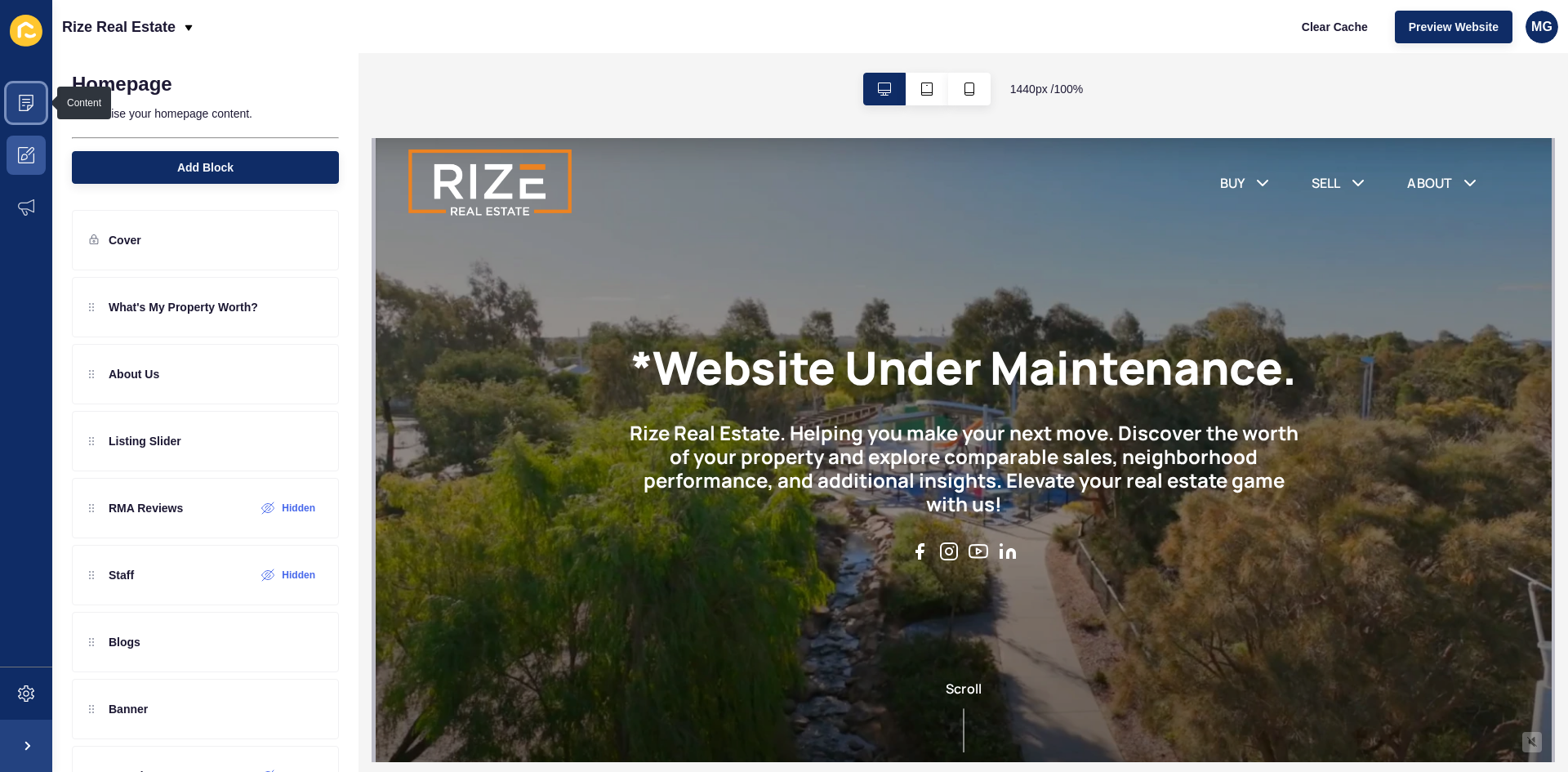
click at [23, 104] on icon at bounding box center [25, 103] width 17 height 17
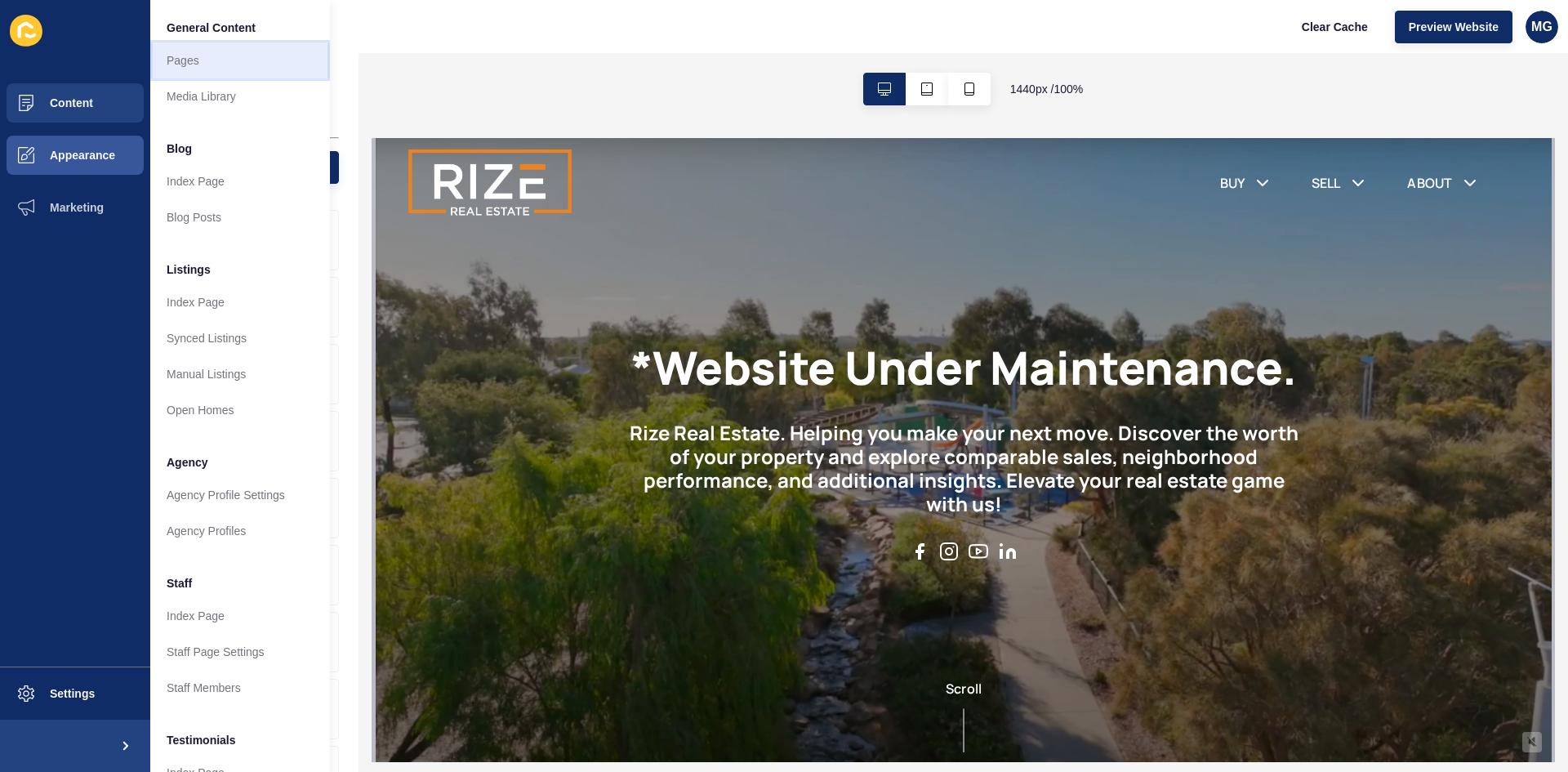
click at [218, 58] on link "Pages" at bounding box center [241, 60] width 180 height 36
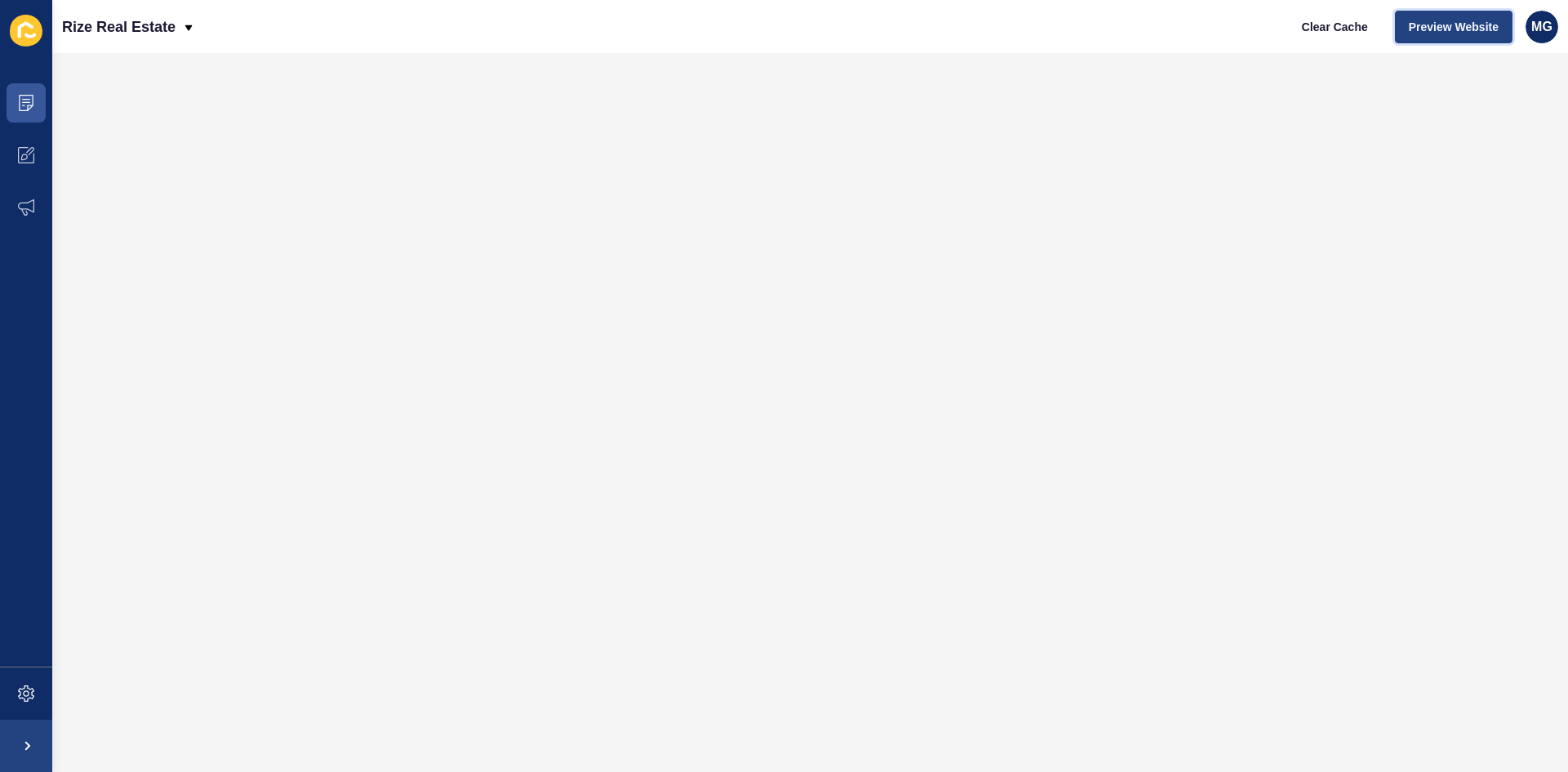
click at [1450, 32] on span "Preview Website" at bounding box center [1454, 26] width 90 height 17
click at [1468, 24] on span "Preview Website" at bounding box center [1454, 26] width 90 height 17
click at [1441, 26] on span "Preview Website" at bounding box center [1454, 26] width 90 height 17
click at [28, 101] on icon at bounding box center [25, 103] width 17 height 17
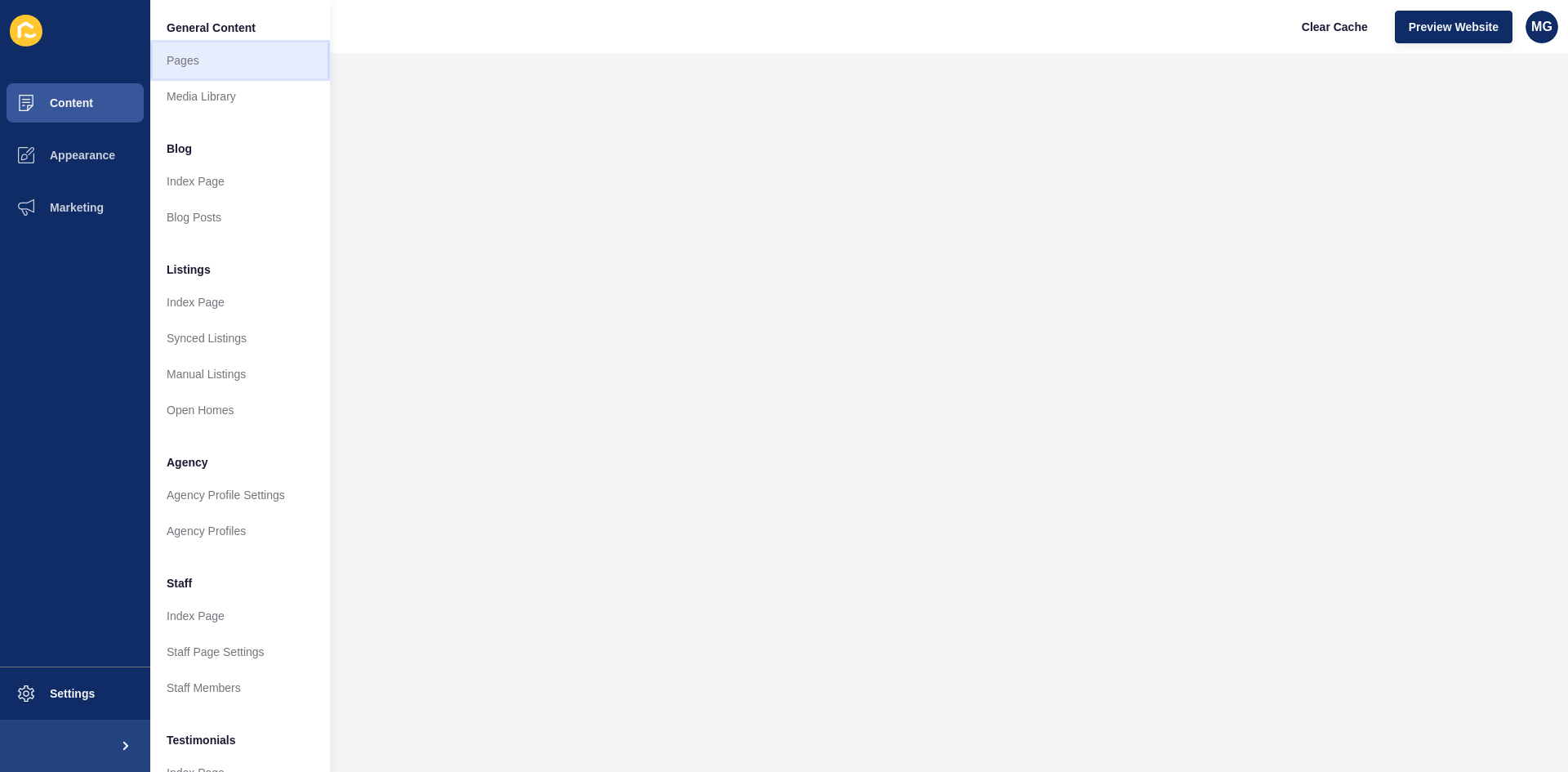
click at [229, 67] on link "Pages" at bounding box center [241, 60] width 180 height 36
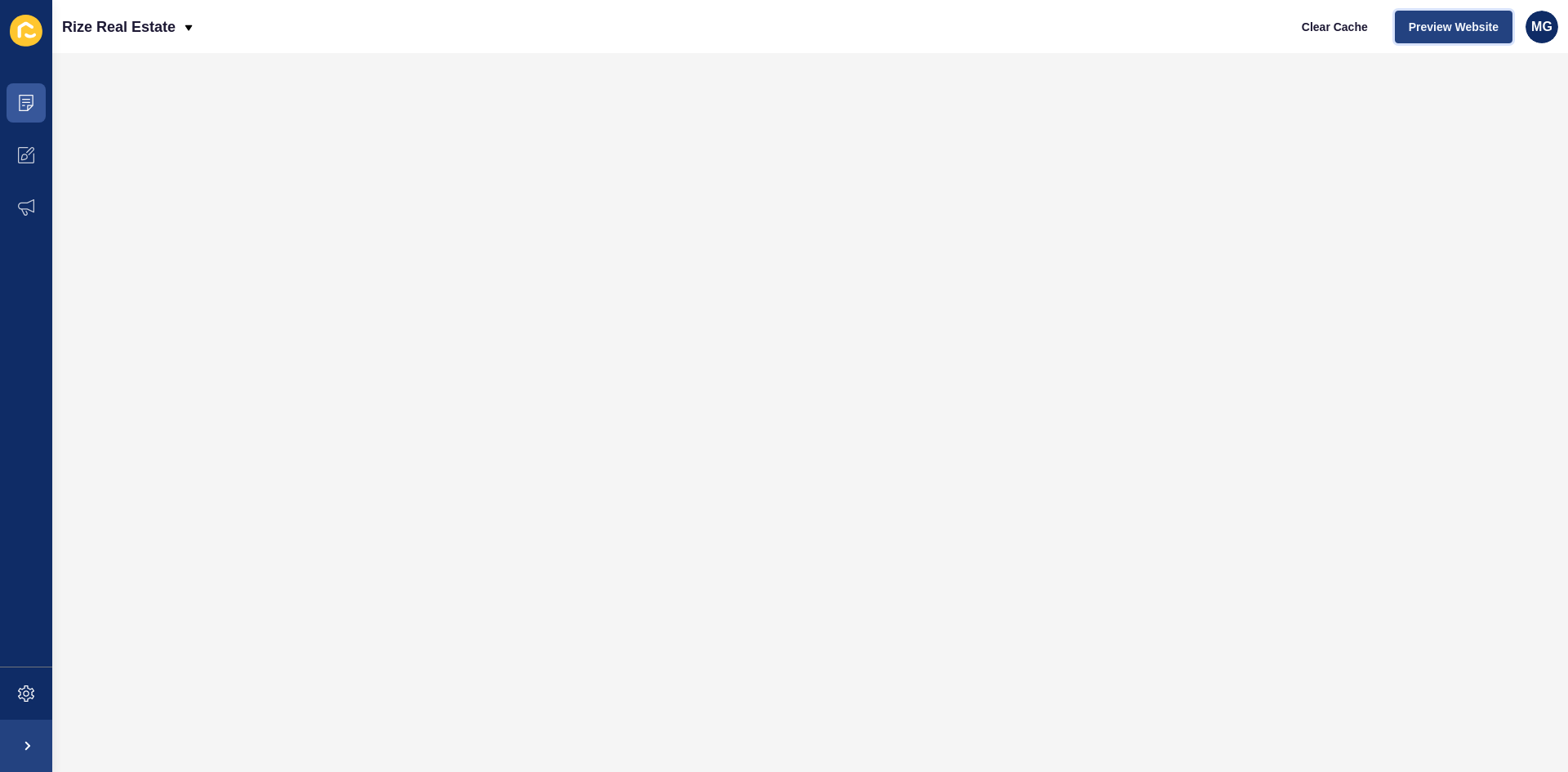
click at [1439, 23] on span "Preview Website" at bounding box center [1454, 26] width 90 height 17
click at [24, 102] on icon at bounding box center [26, 102] width 8 height 1
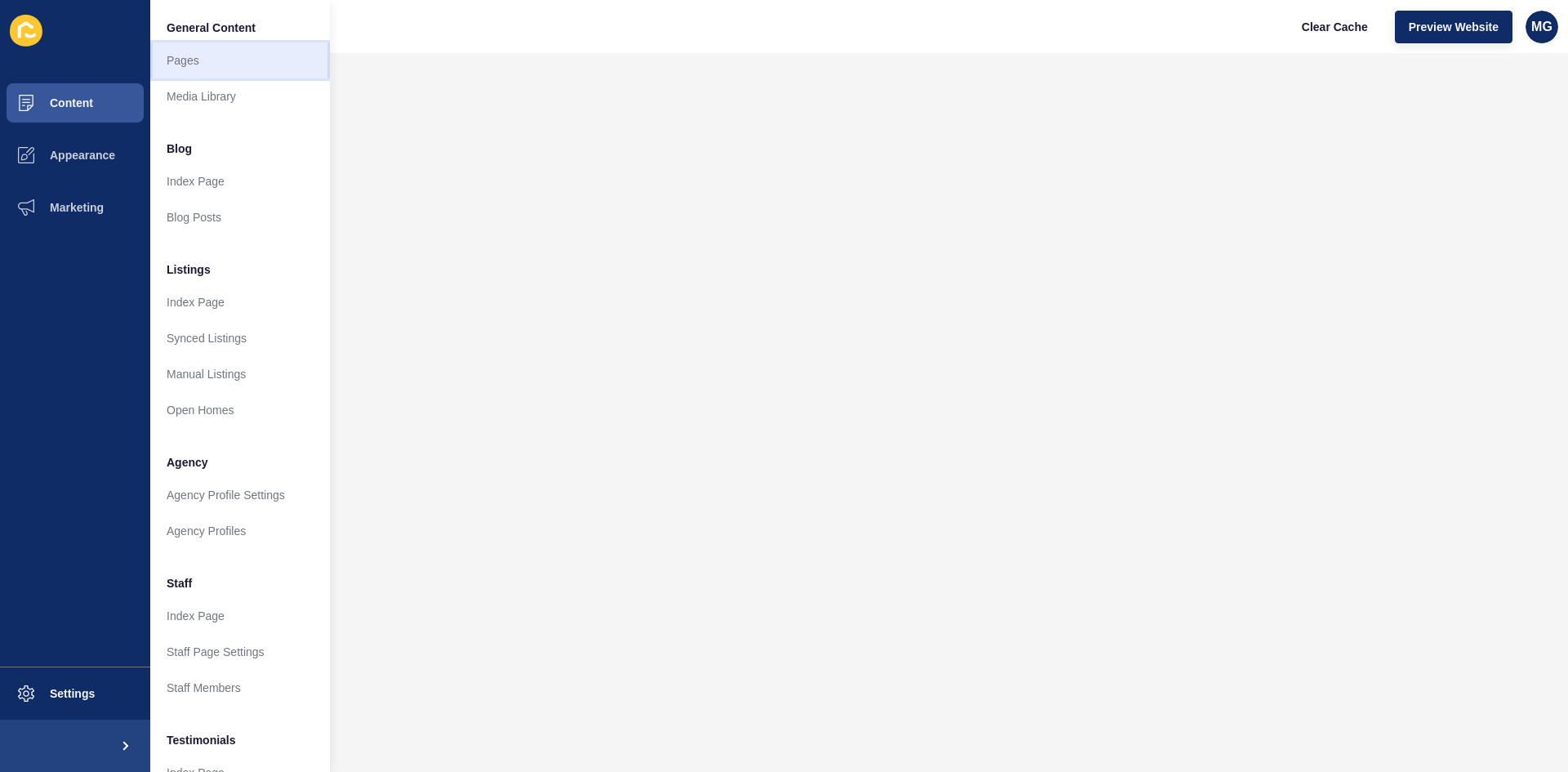
click at [225, 49] on link "Pages" at bounding box center [241, 60] width 180 height 36
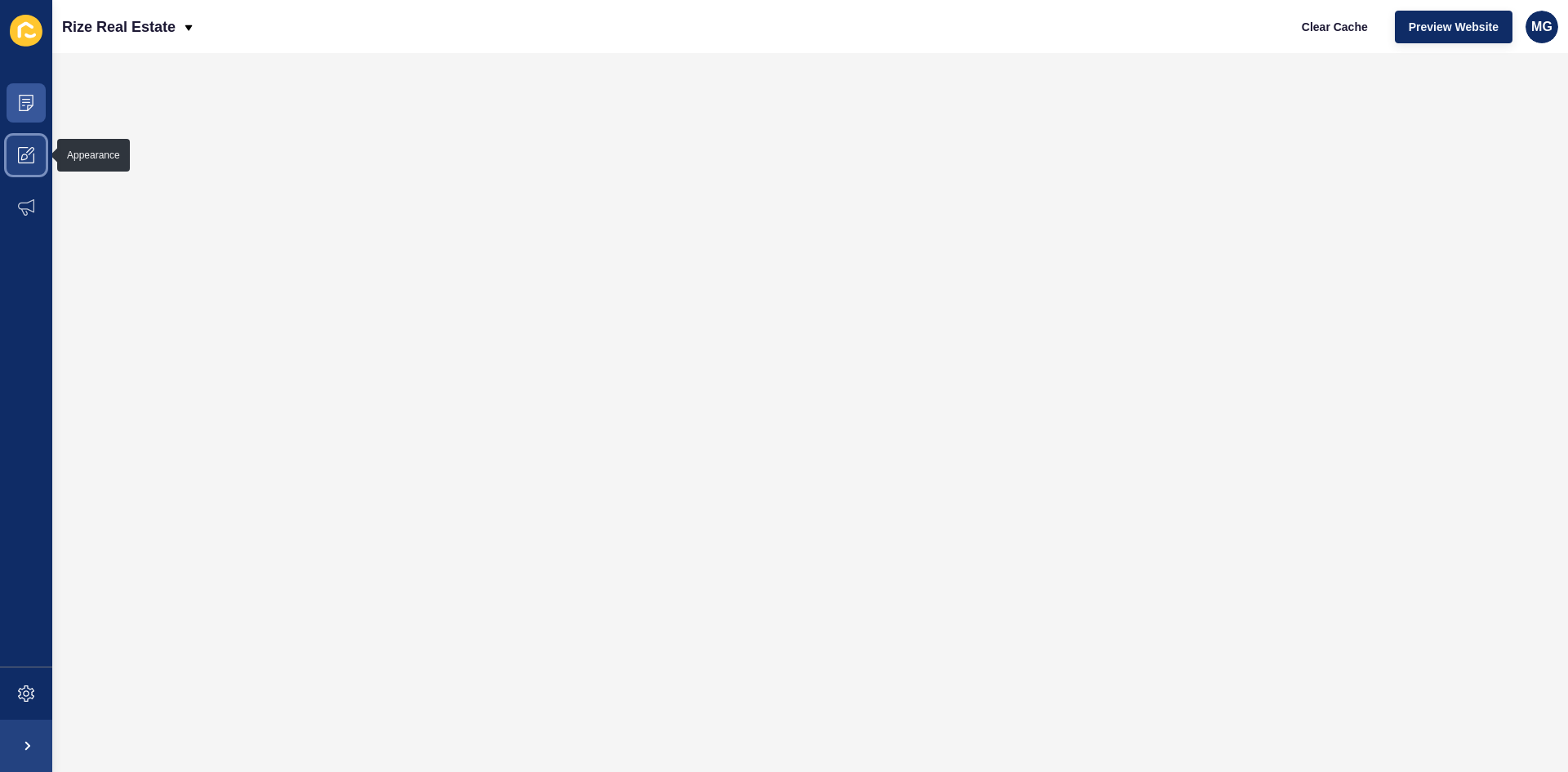
click at [23, 150] on icon at bounding box center [25, 155] width 17 height 17
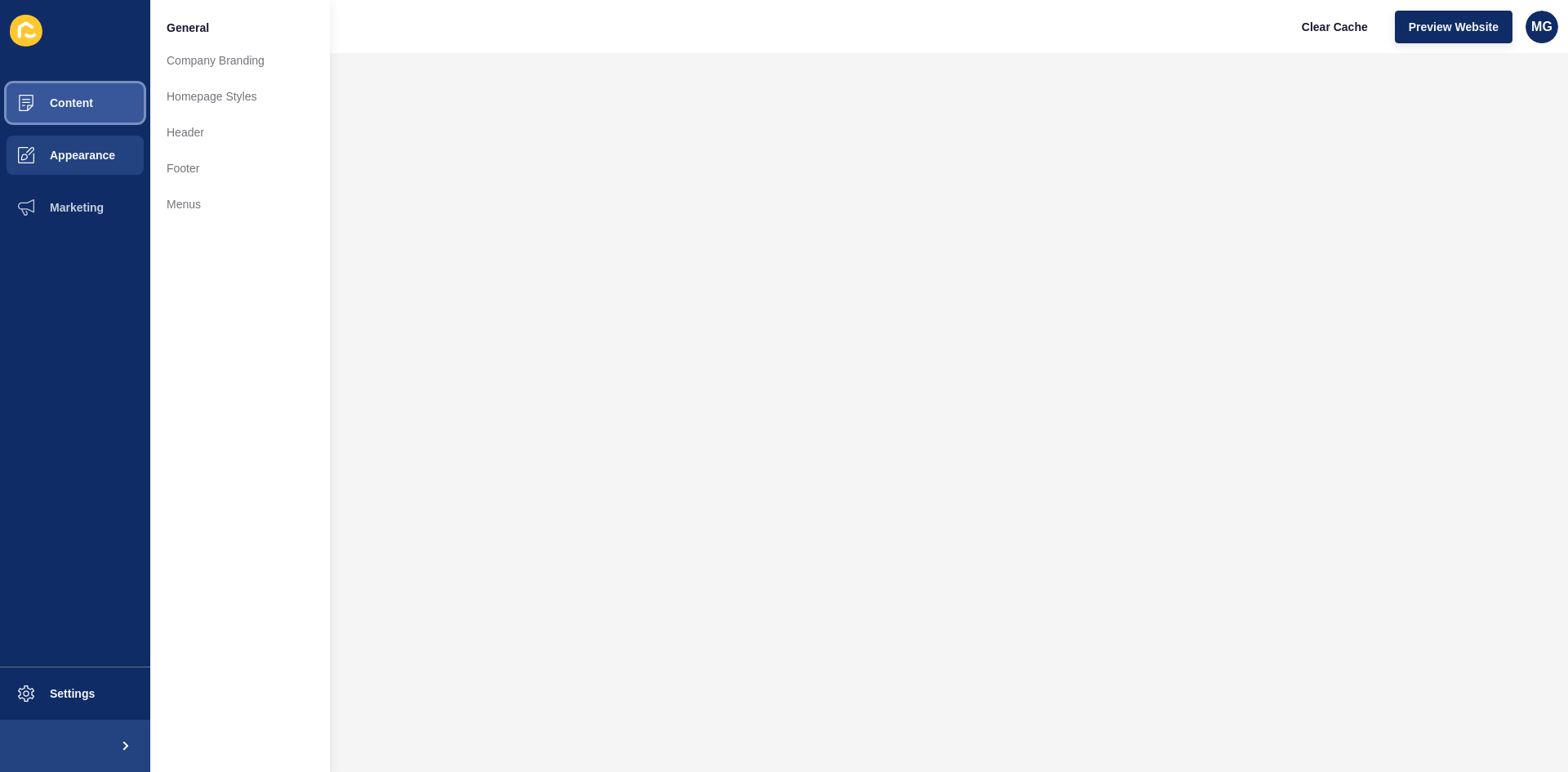
click at [48, 100] on span "Content" at bounding box center [45, 102] width 96 height 13
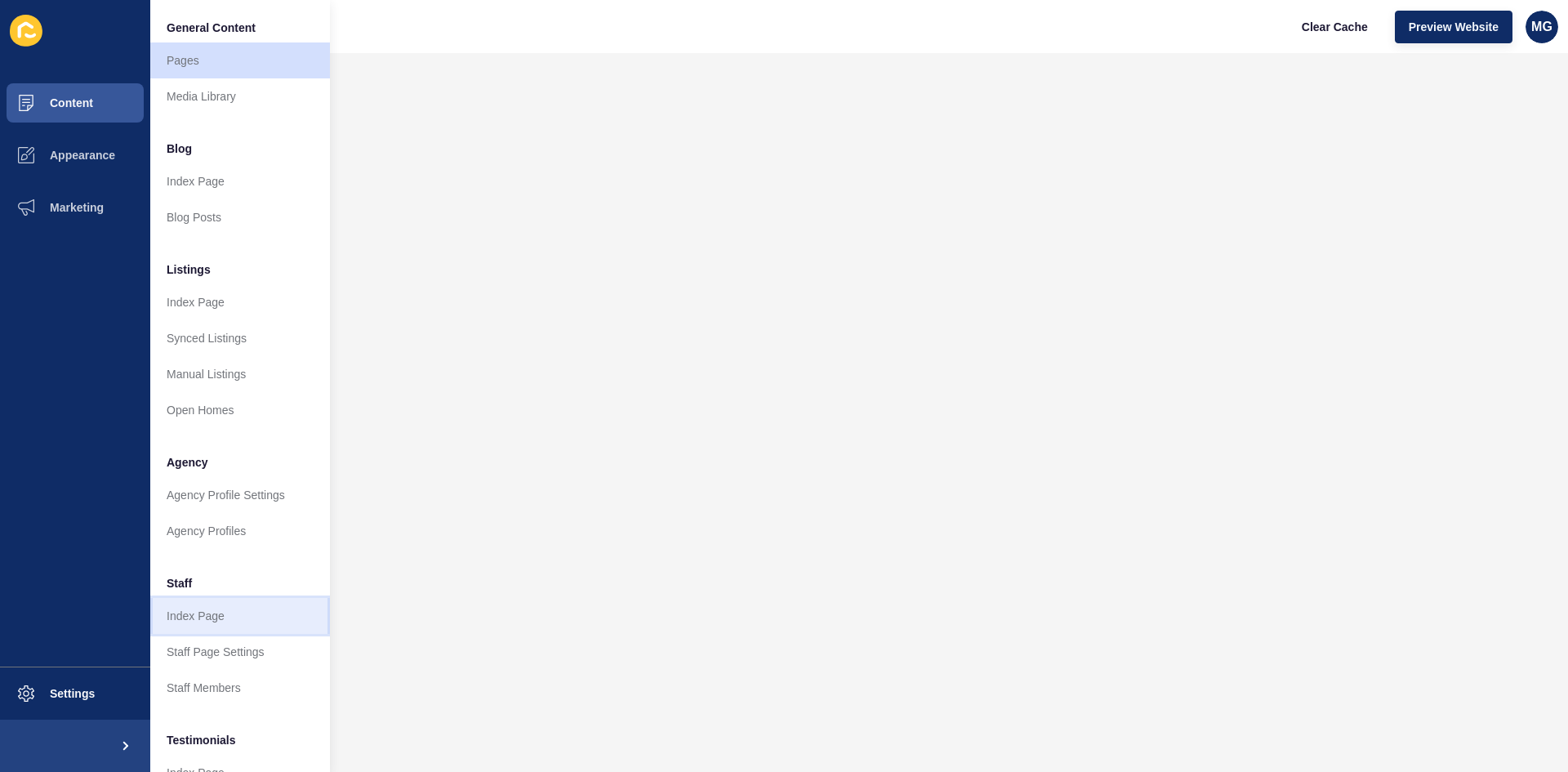
click at [224, 624] on link "Index Page" at bounding box center [241, 615] width 180 height 36
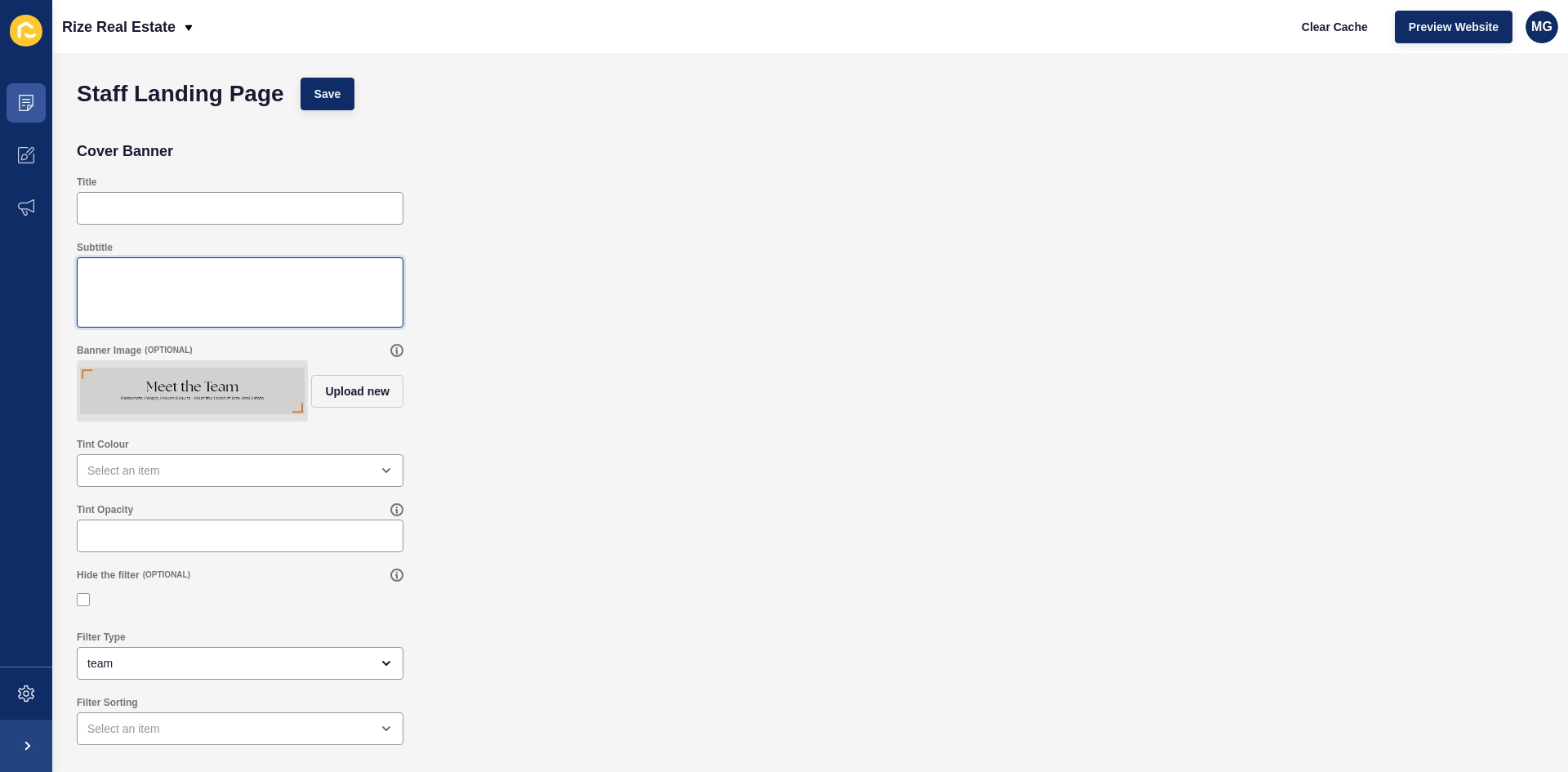
click at [210, 315] on textarea "Subtitle" at bounding box center [240, 292] width 322 height 66
click at [134, 737] on div "open menu" at bounding box center [228, 728] width 283 height 17
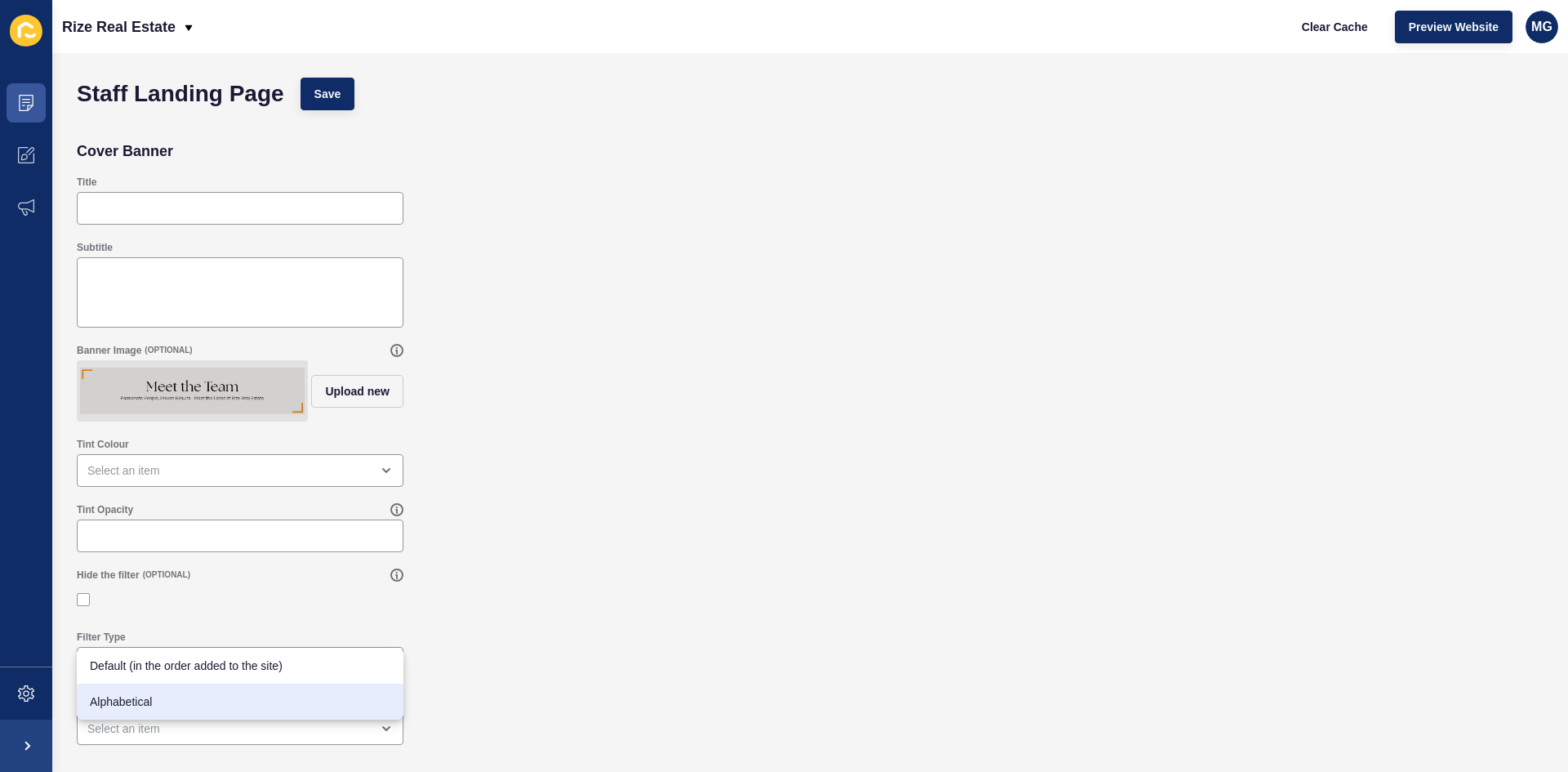
click at [758, 588] on div "Hide the filter (OPTIONAL)" at bounding box center [809, 590] width 1483 height 62
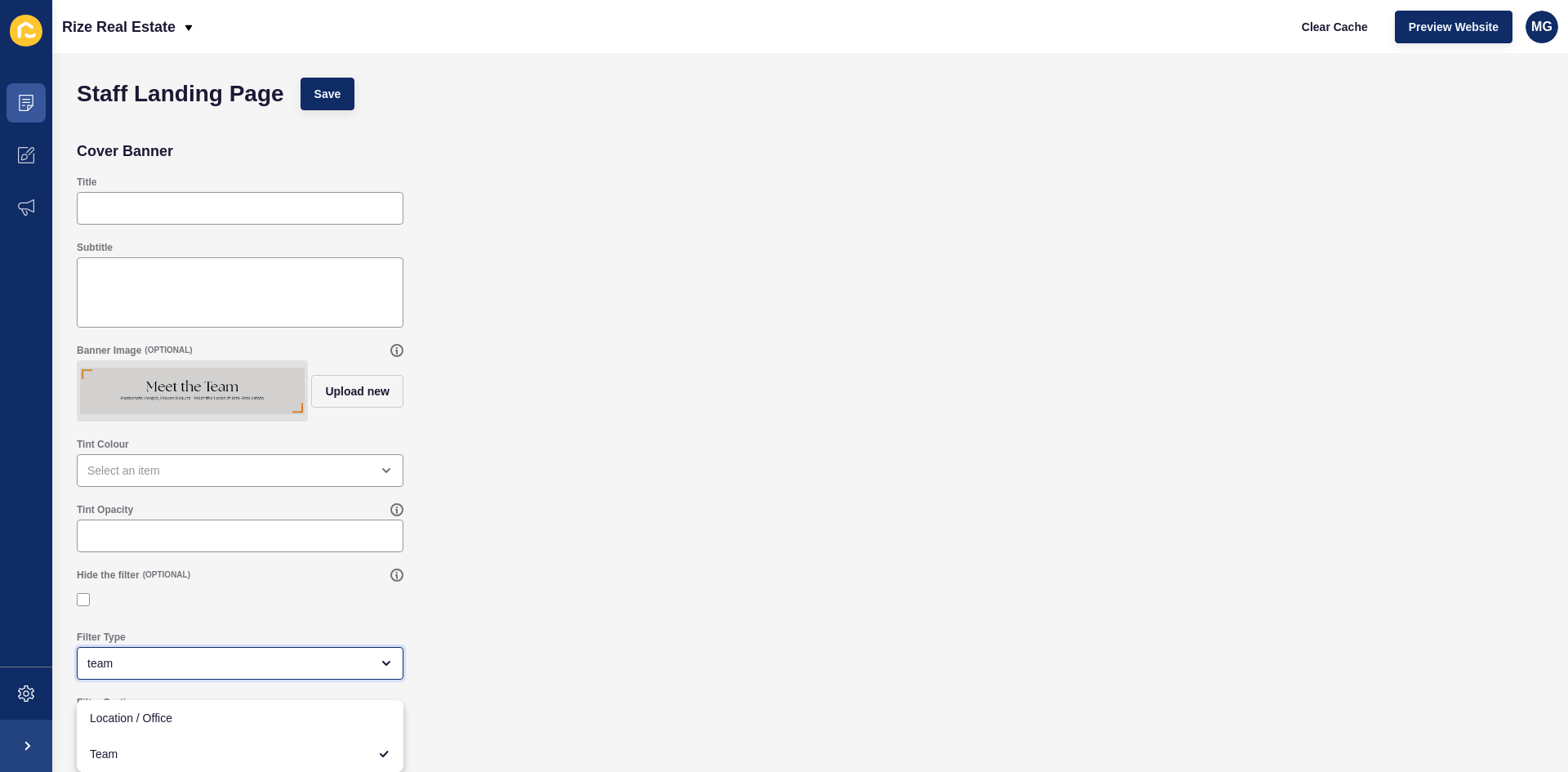
click at [232, 671] on div "team" at bounding box center [228, 662] width 283 height 17
click at [837, 542] on div "Tint Opacity" at bounding box center [809, 527] width 1483 height 66
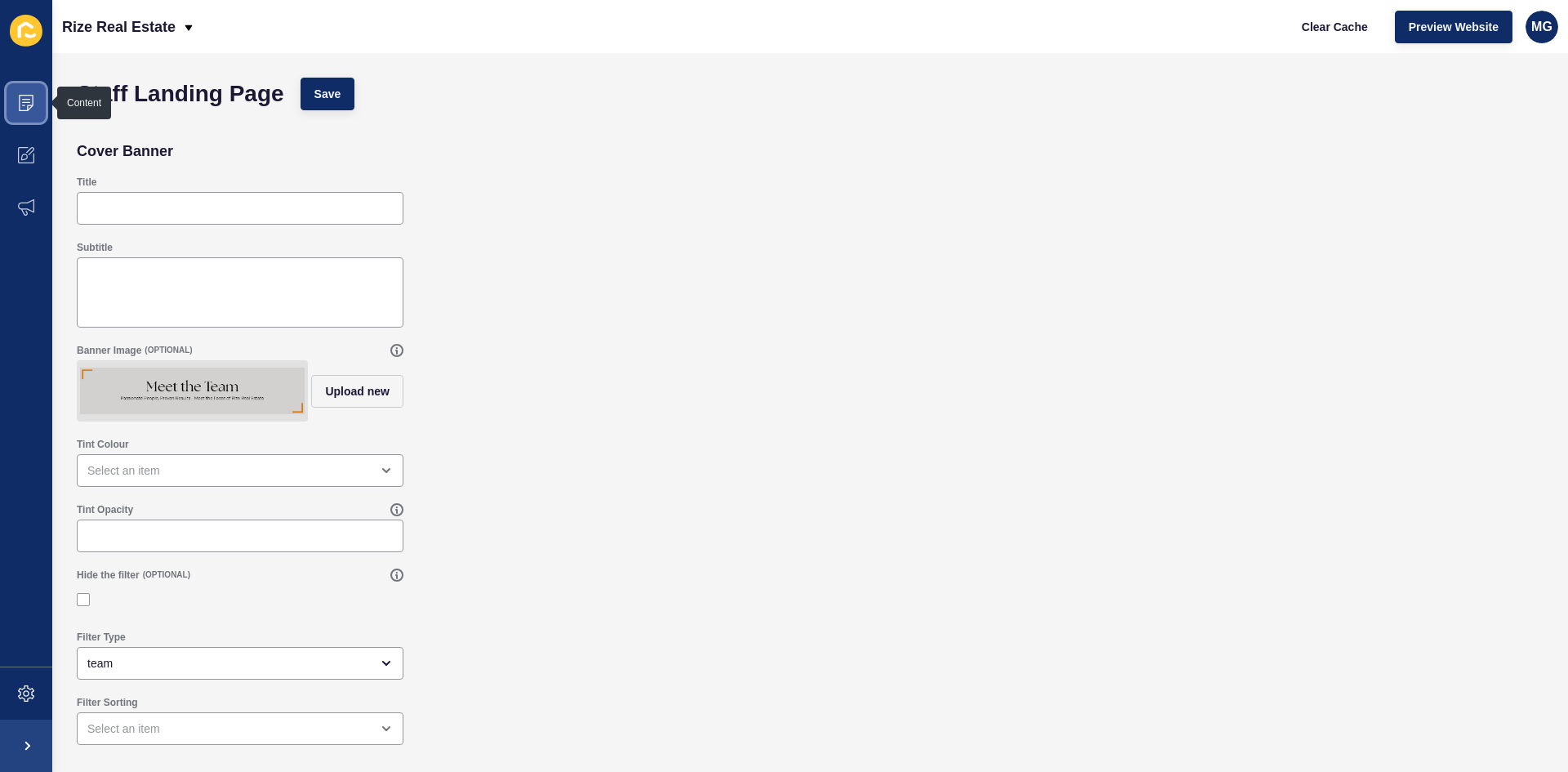
click at [26, 106] on icon at bounding box center [25, 103] width 17 height 17
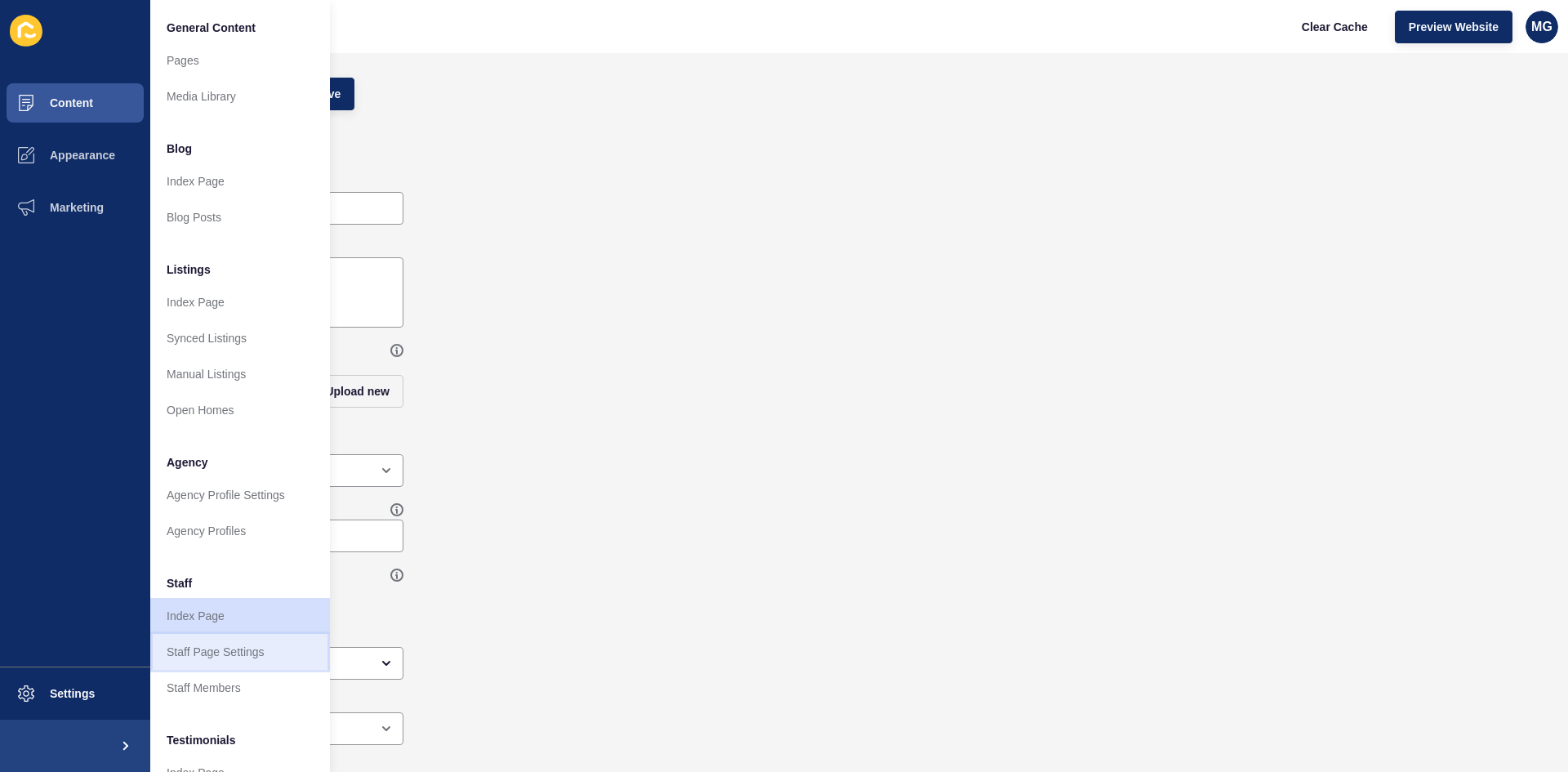
click at [229, 658] on link "Staff Page Settings" at bounding box center [241, 652] width 180 height 36
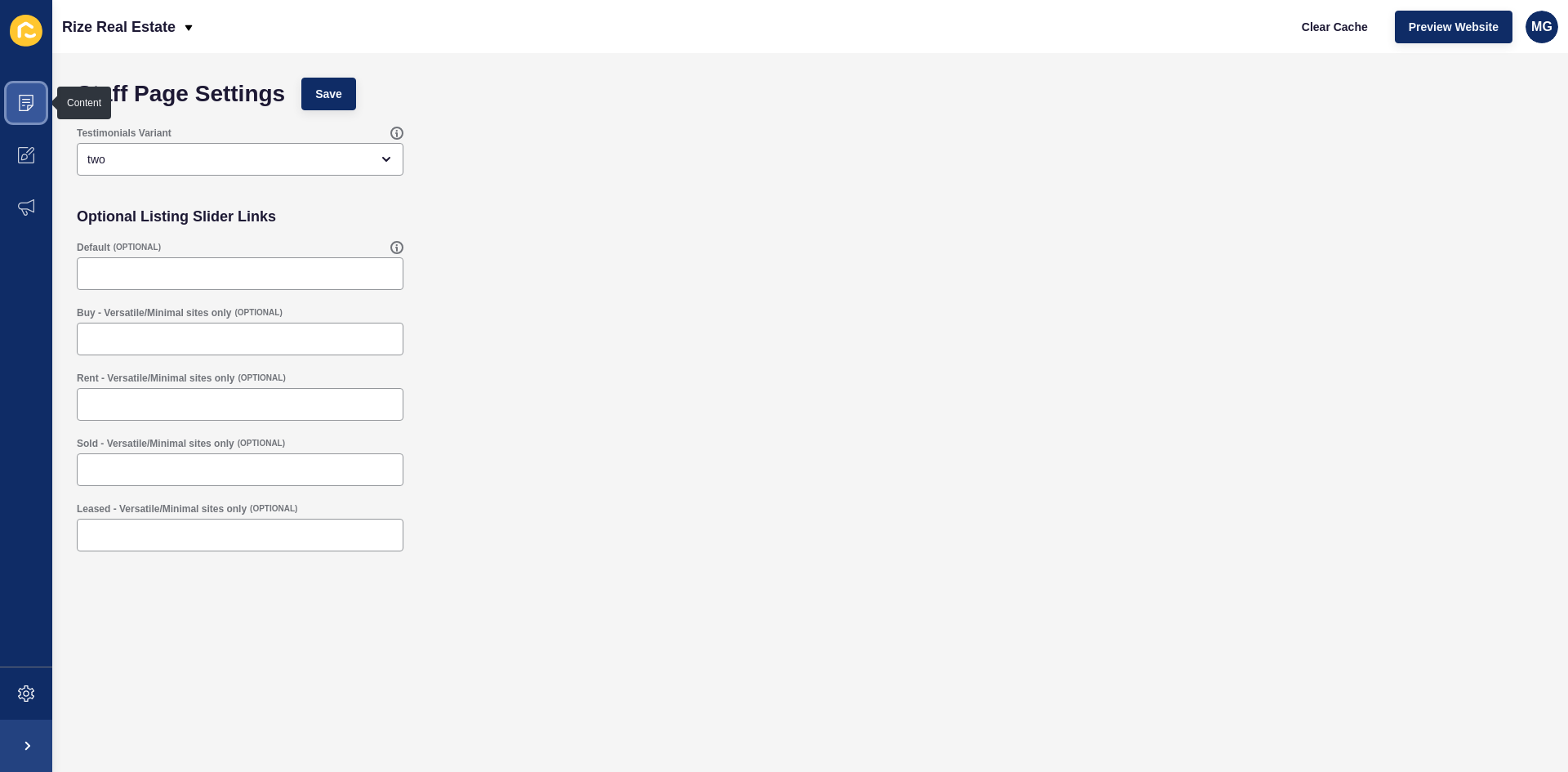
click at [22, 99] on icon at bounding box center [25, 103] width 17 height 17
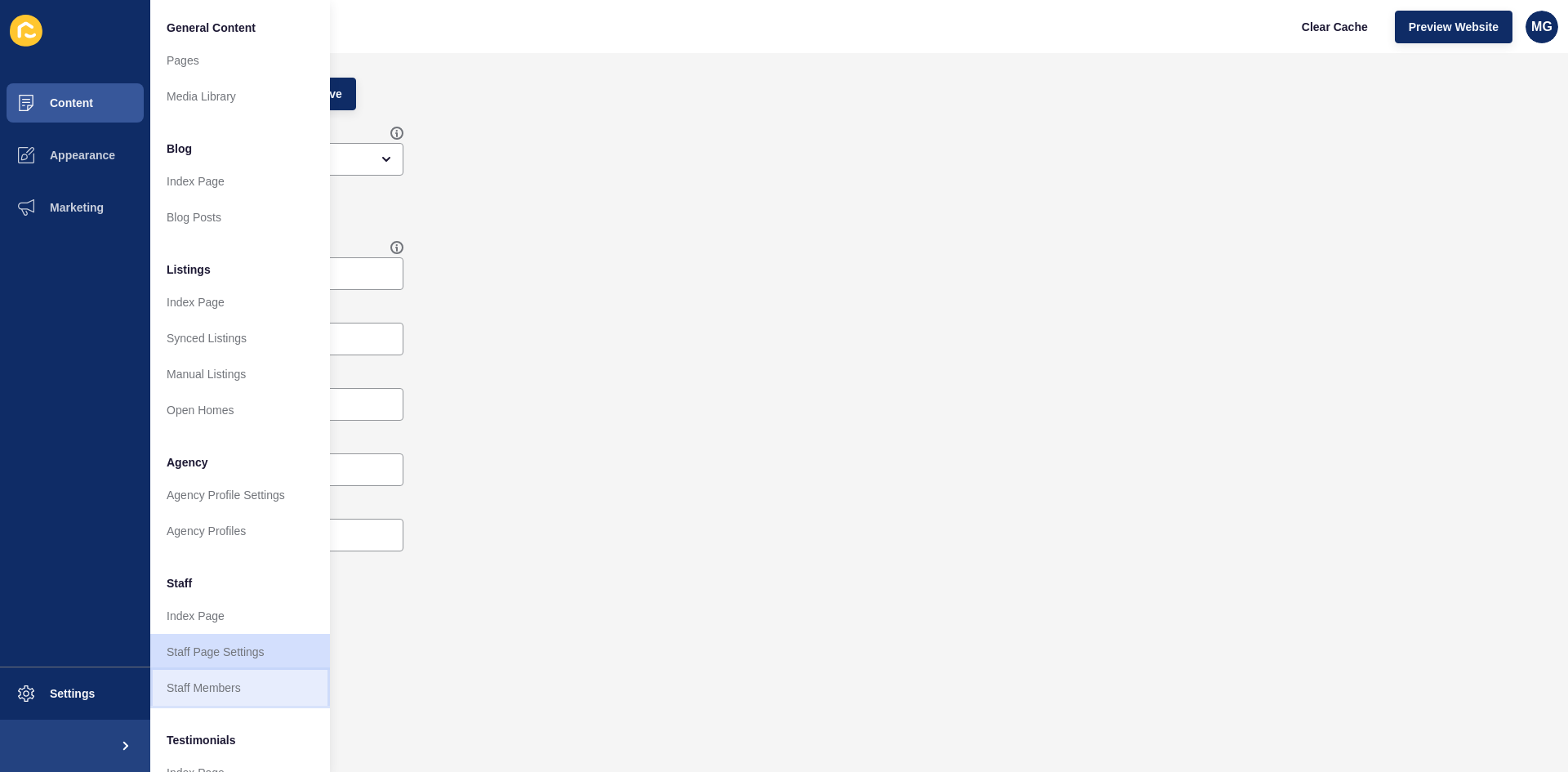
click at [198, 691] on link "Staff Members" at bounding box center [241, 687] width 180 height 36
